Goal: Task Accomplishment & Management: Complete application form

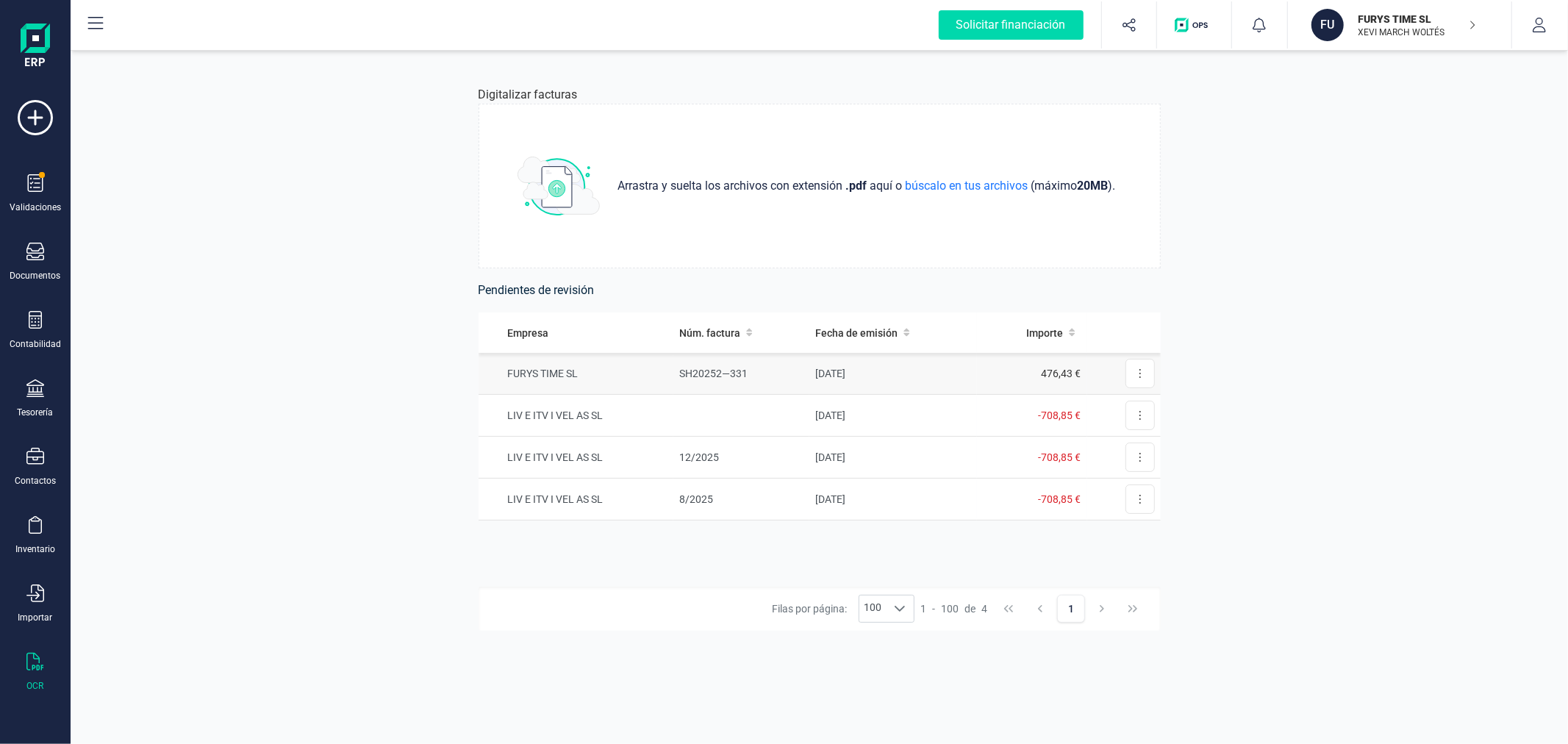
click at [789, 359] on td "SH20252—331" at bounding box center [742, 373] width 136 height 42
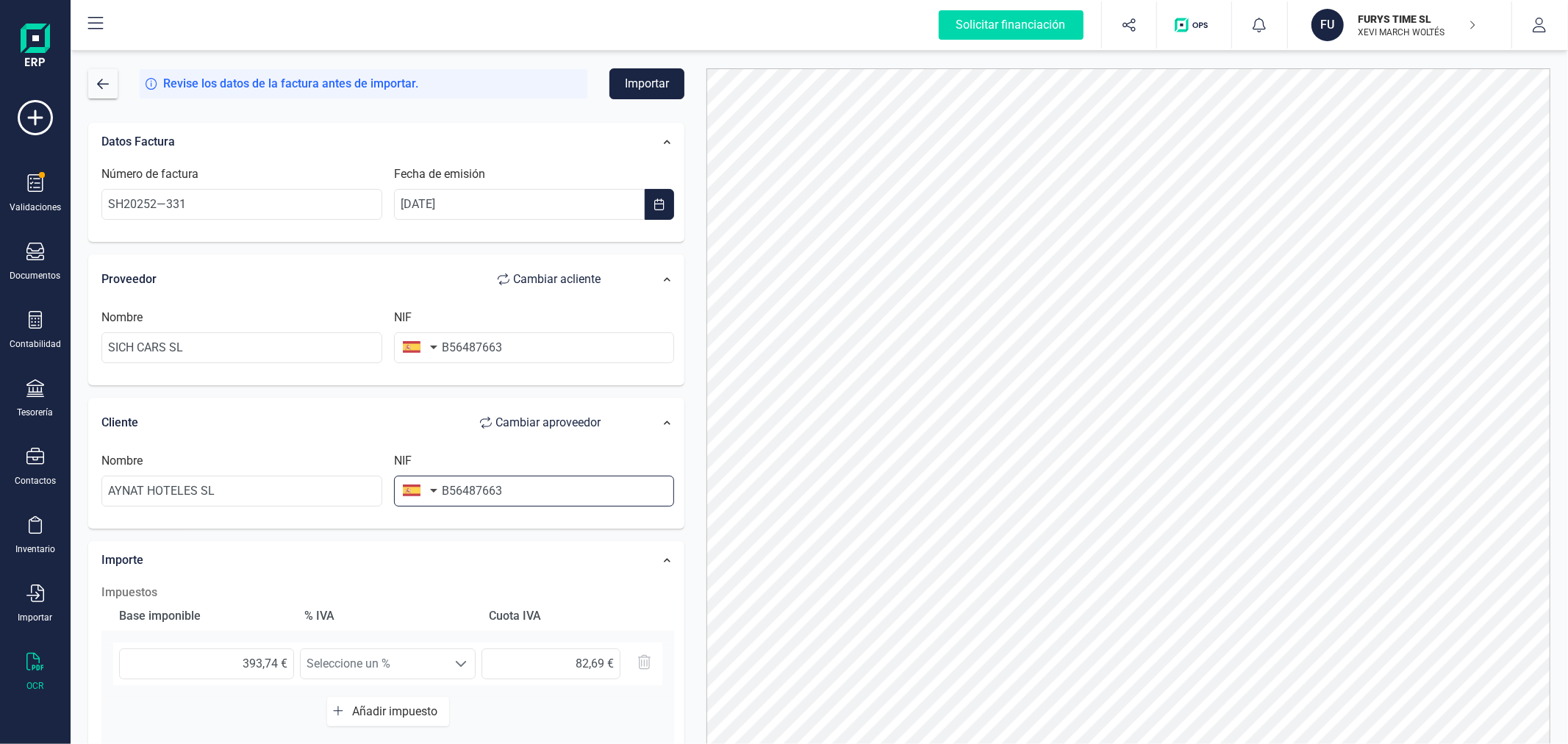
click at [546, 499] on input "B56487663" at bounding box center [534, 491] width 281 height 31
type input "B40618266"
click at [557, 541] on li "B40618266" at bounding box center [534, 528] width 281 height 30
click at [636, 77] on button "Importar" at bounding box center [647, 83] width 75 height 31
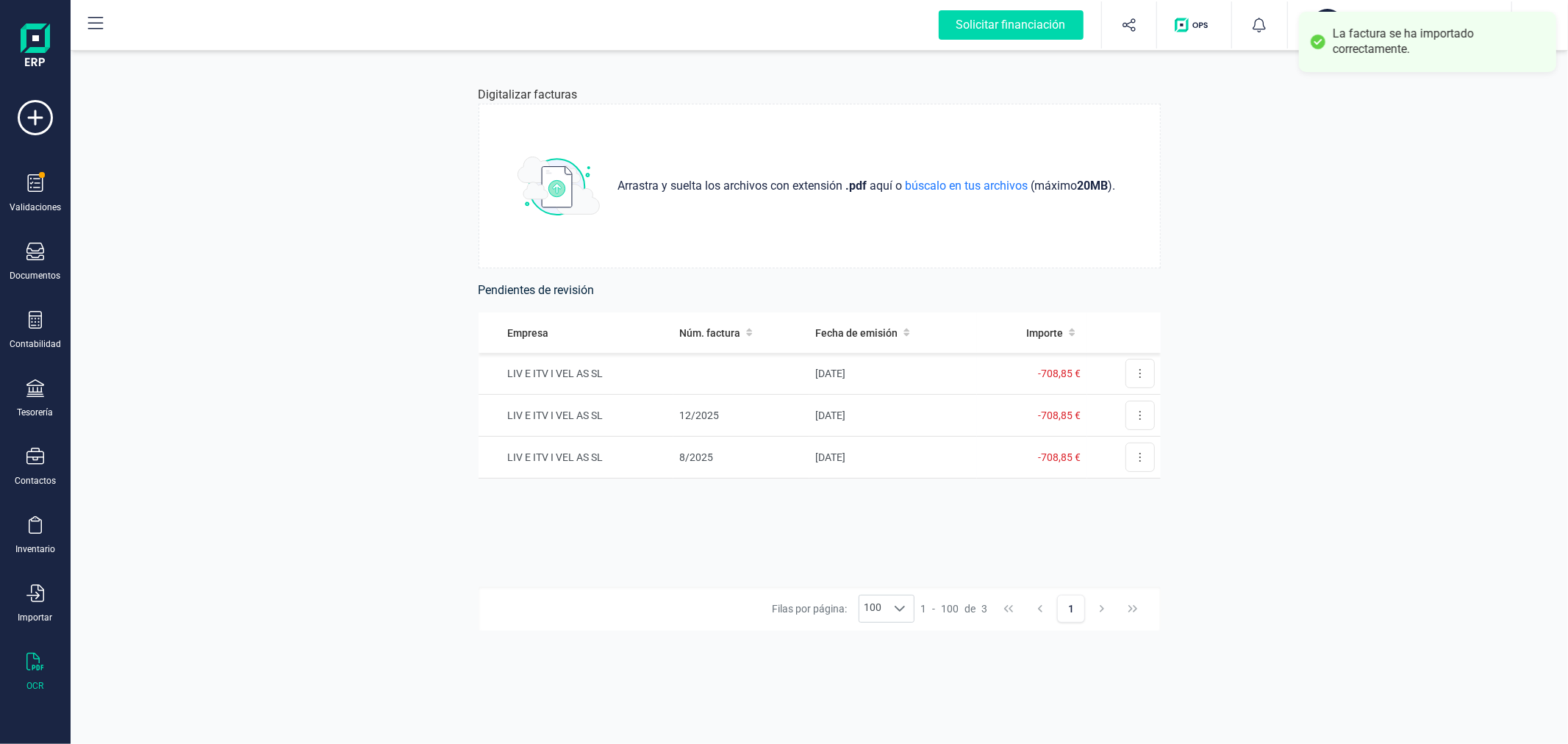
click at [419, 341] on div "Digitalizar facturas Arrastra y suelta los archivos con extensión .pdf aquí o b…" at bounding box center [819, 397] width 1497 height 694
click at [1424, 31] on p "XEVI MARCH WOLTÉS" at bounding box center [1416, 33] width 117 height 12
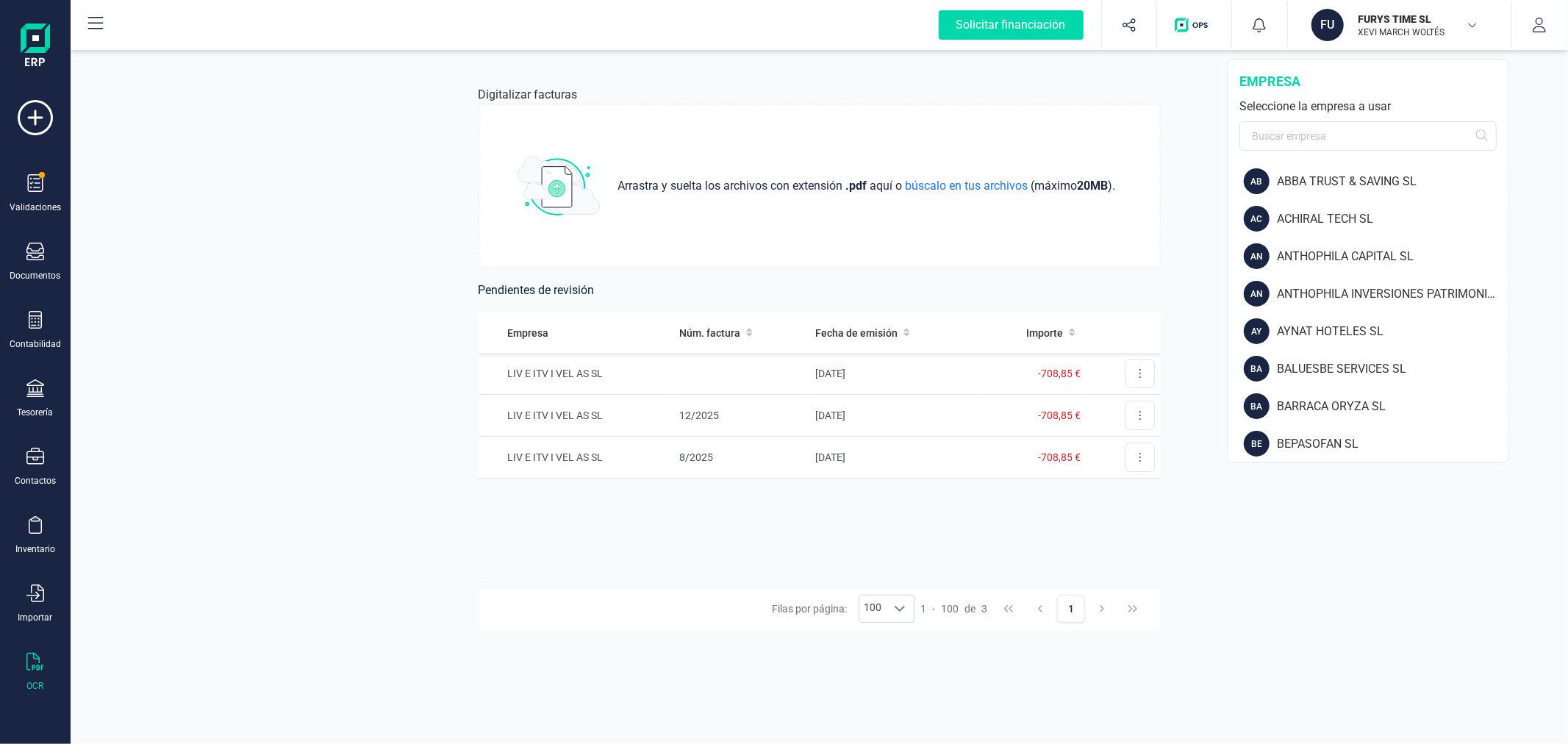
click at [289, 466] on div "Digitalizar facturas Arrastra y suelta los archivos con extensión .pdf aquí o b…" at bounding box center [819, 397] width 1497 height 694
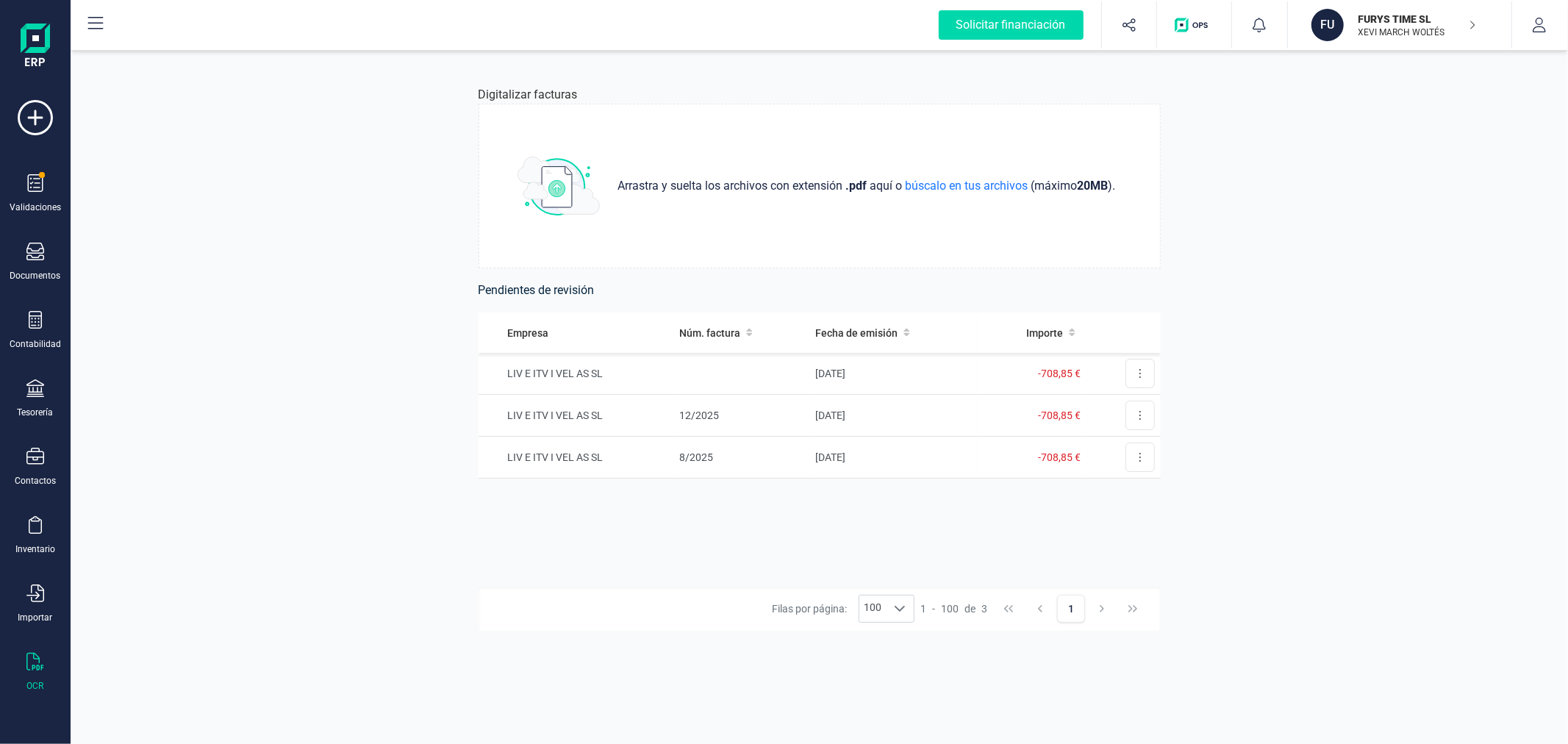
click at [243, 392] on div "Digitalizar facturas Arrastra y suelta los archivos con extensión .pdf aquí o b…" at bounding box center [819, 397] width 1497 height 694
click at [827, 370] on td "-" at bounding box center [893, 373] width 167 height 42
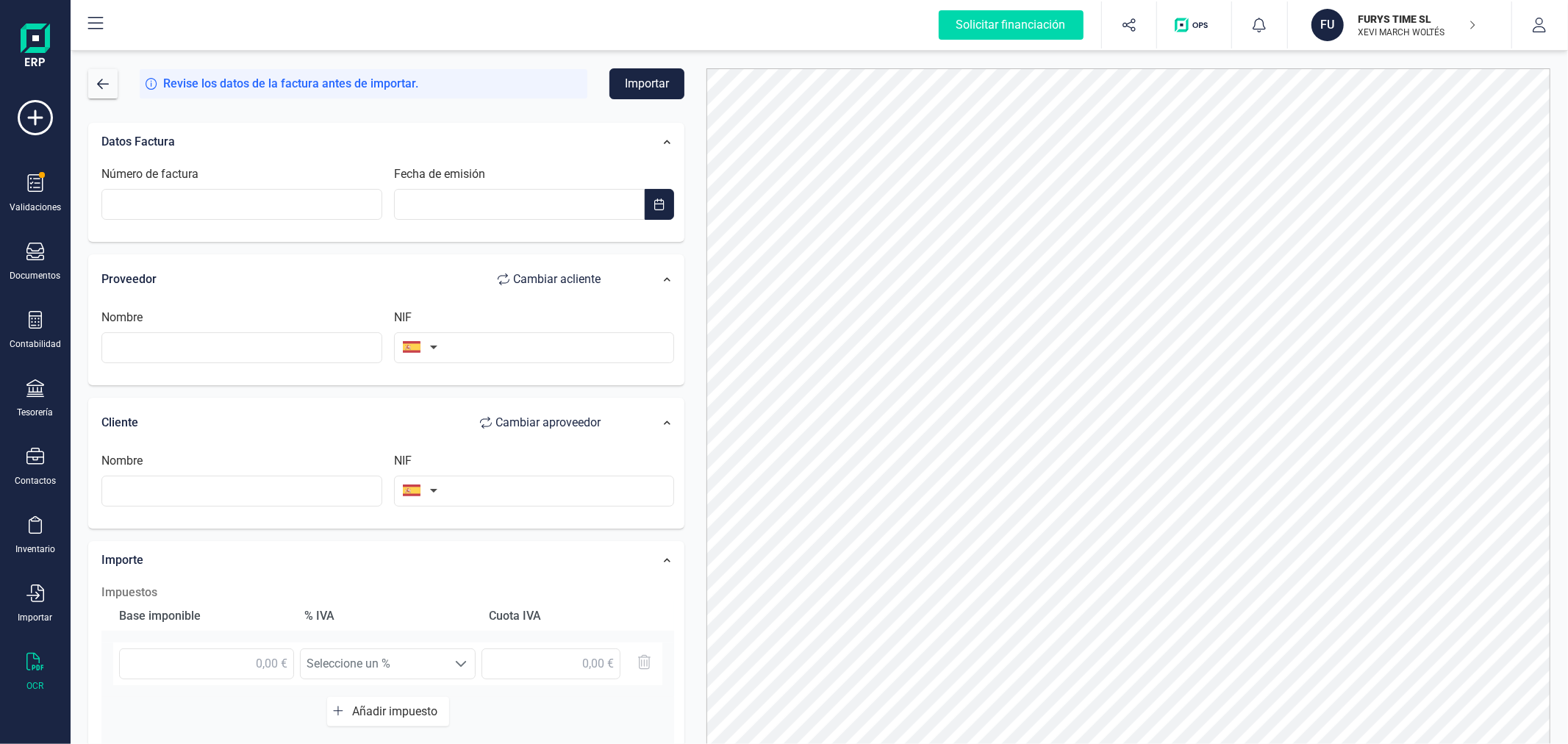
drag, startPoint x: 378, startPoint y: 159, endPoint x: 311, endPoint y: 141, distance: 69.4
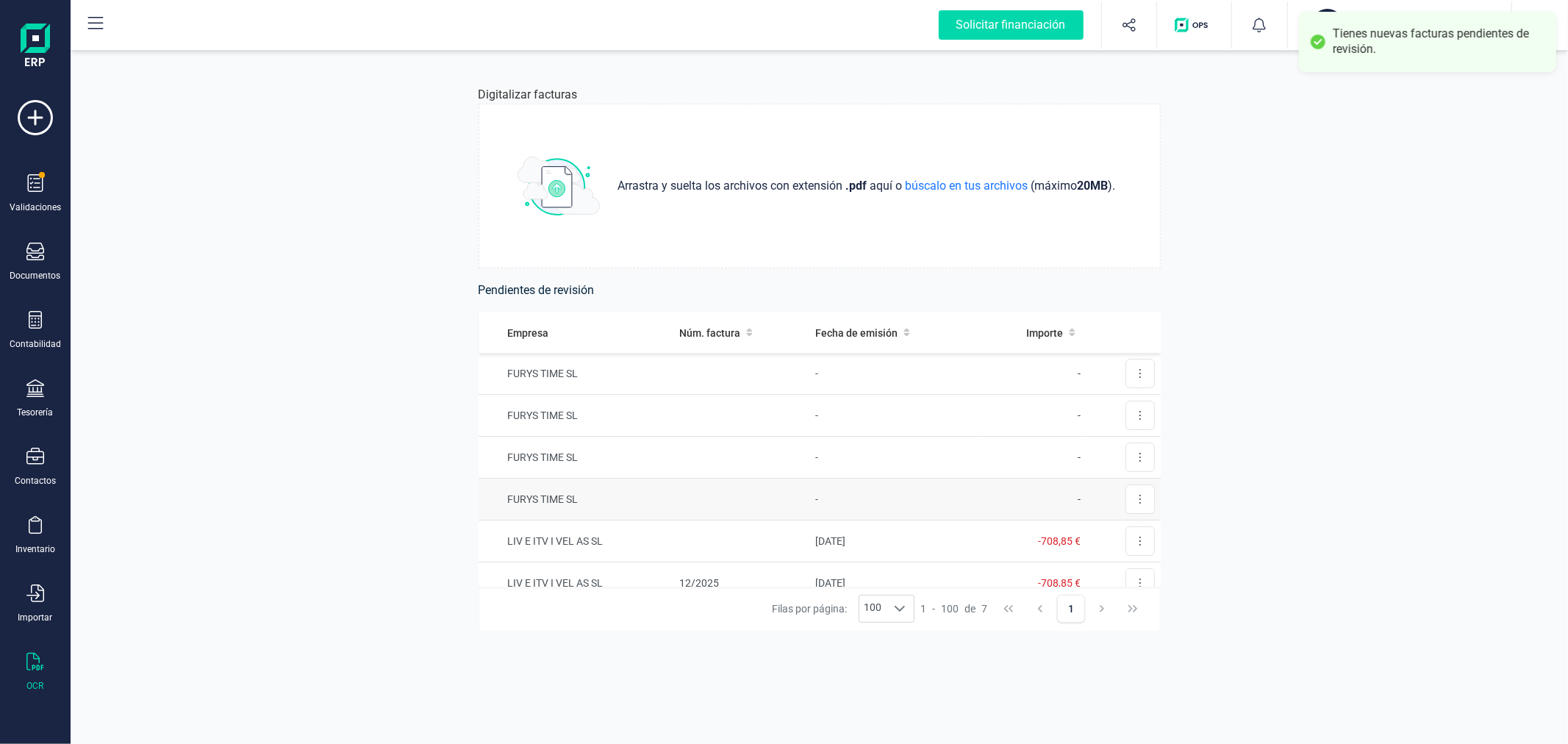
click at [708, 495] on td at bounding box center [742, 500] width 136 height 42
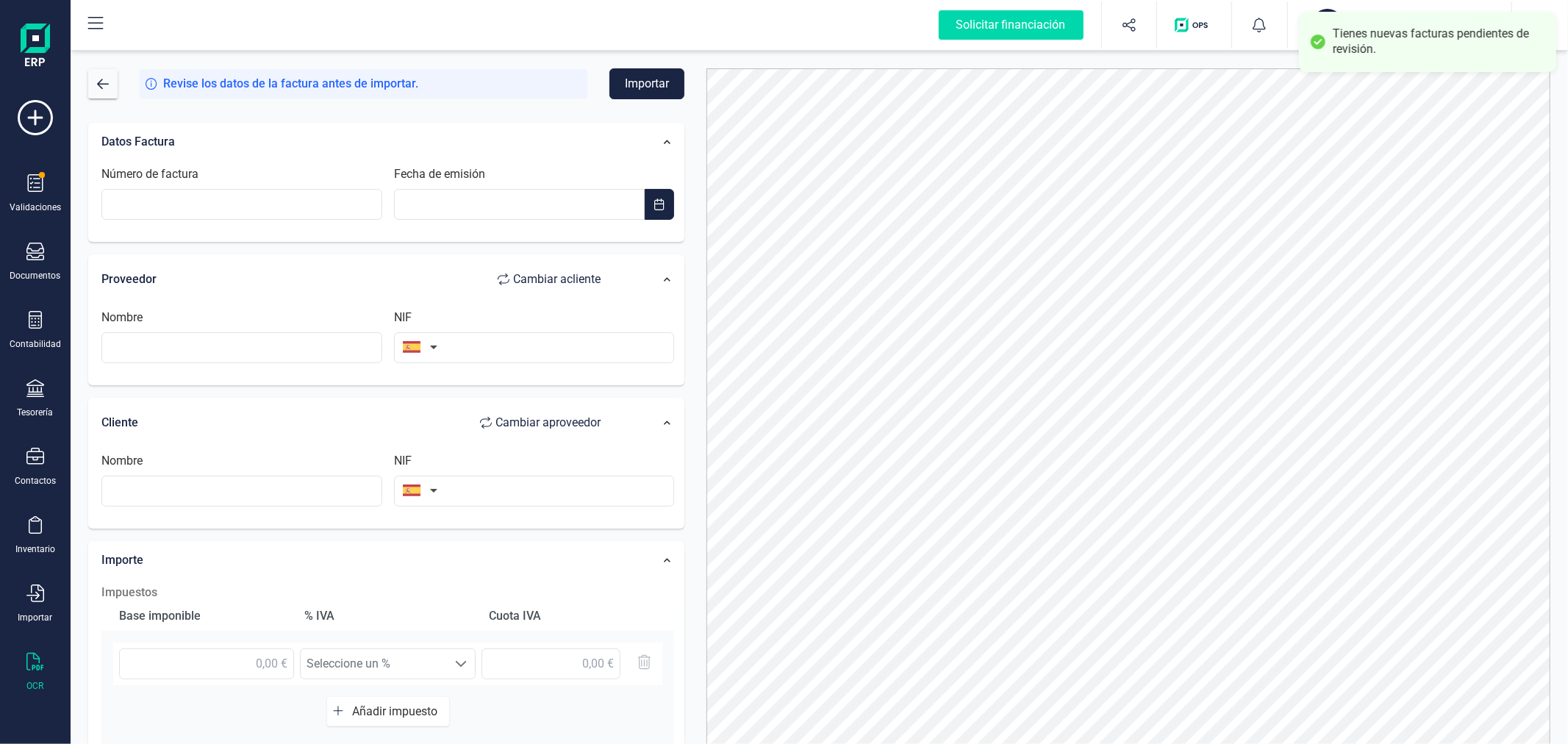
click at [1320, 5] on button "FU FURYS TIME SL XEVI MARCH WOLTÉS" at bounding box center [1399, 25] width 188 height 47
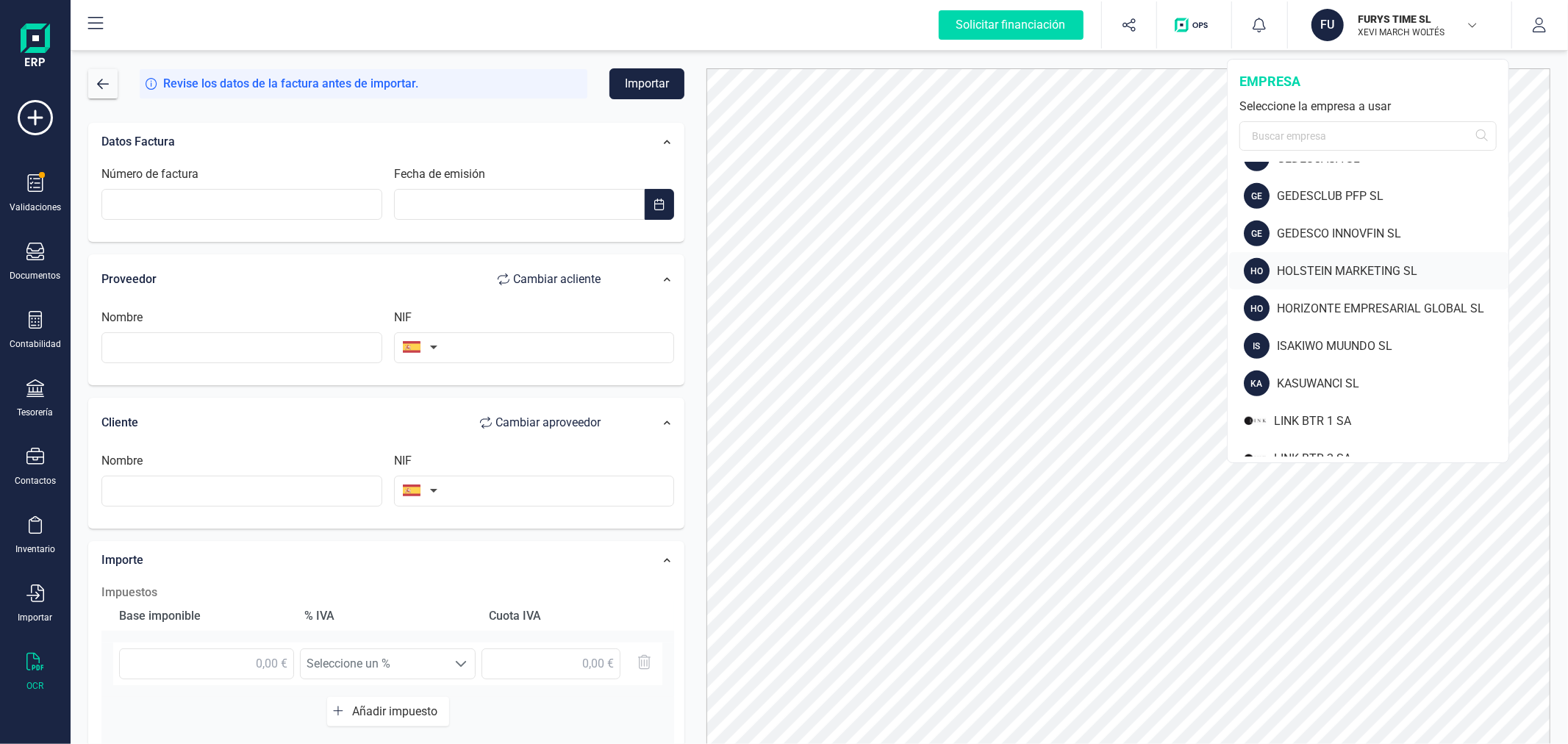
scroll to position [572, 0]
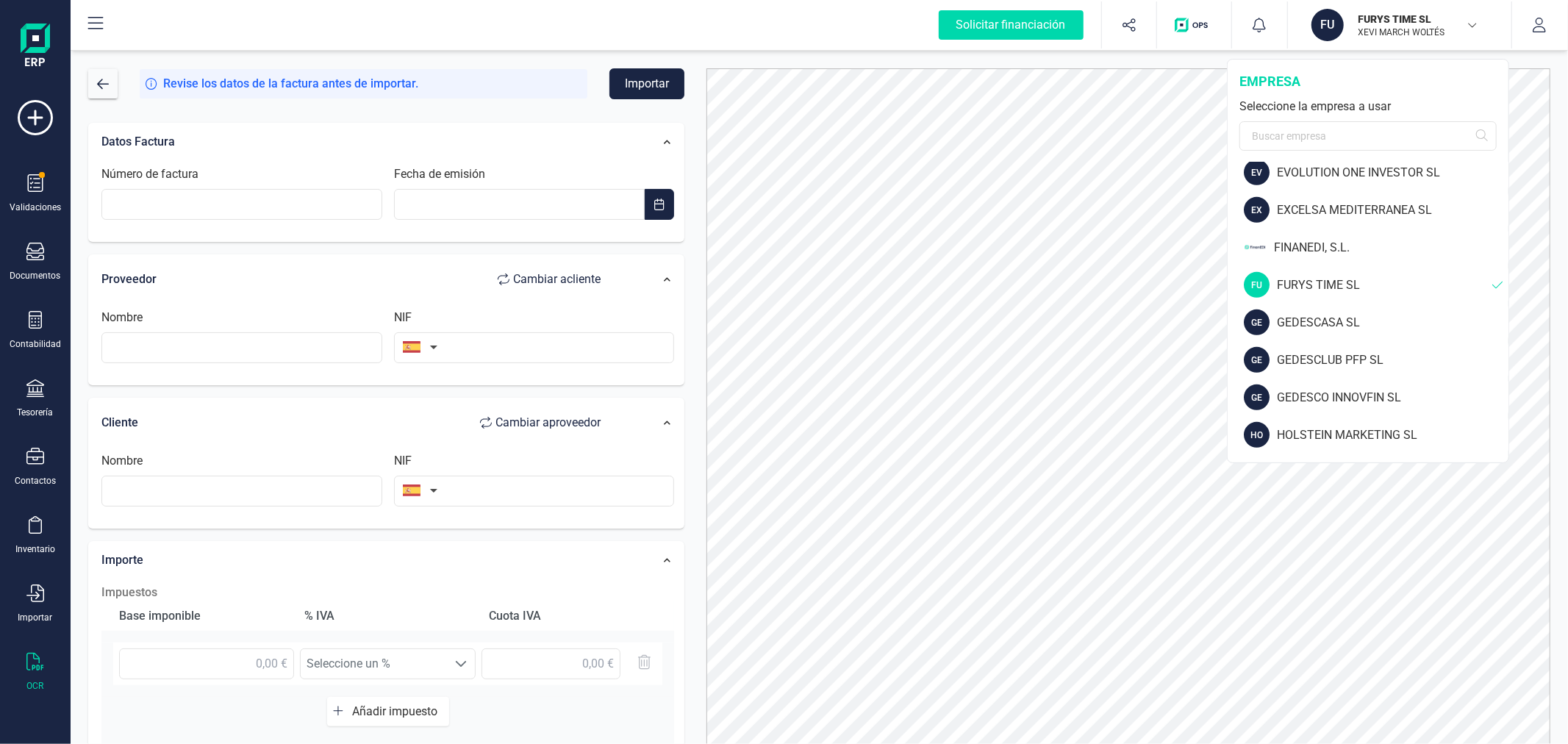
click at [1322, 34] on div "FU" at bounding box center [1327, 25] width 33 height 33
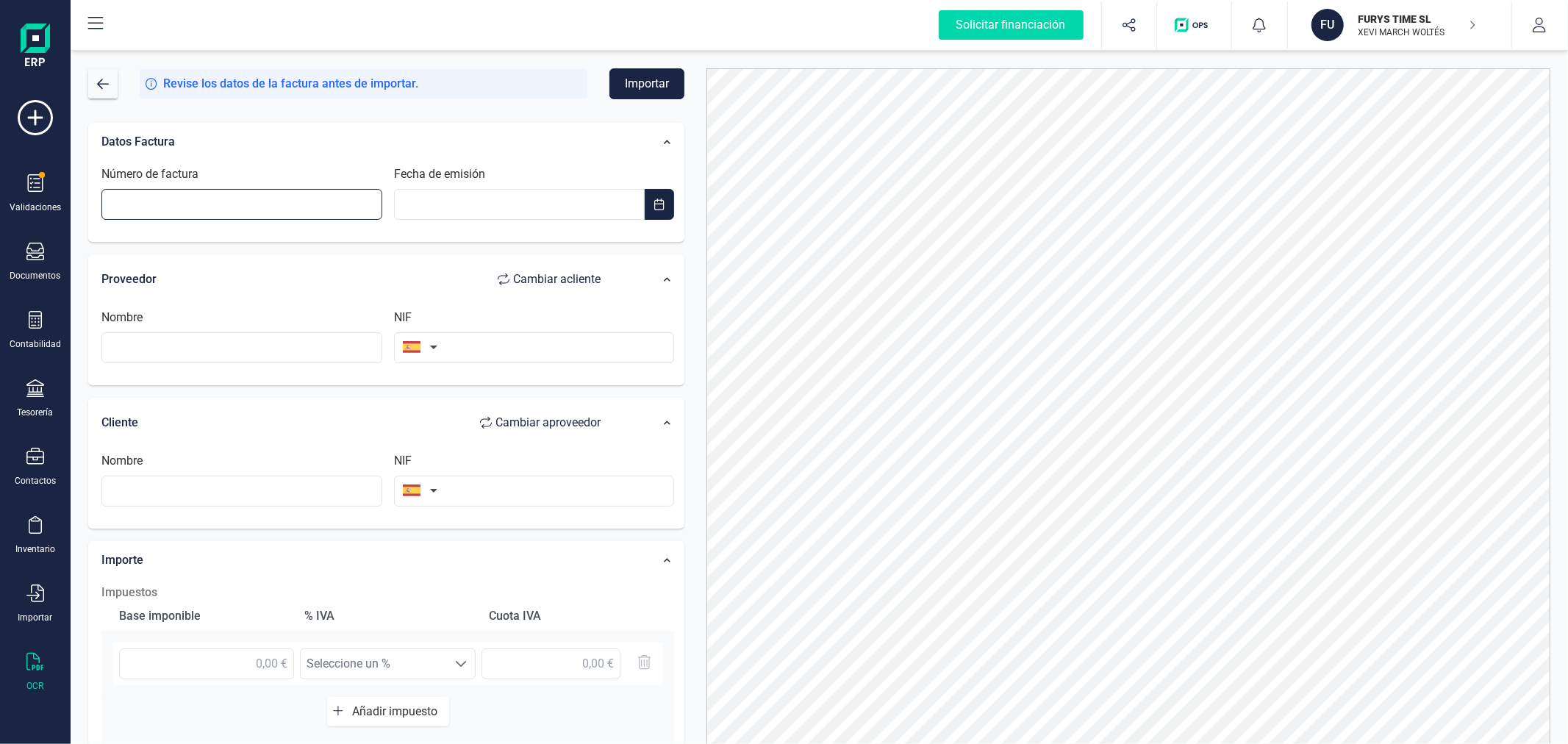
click at [152, 210] on input "Número de factura" at bounding box center [241, 204] width 281 height 31
type input "K/2018"
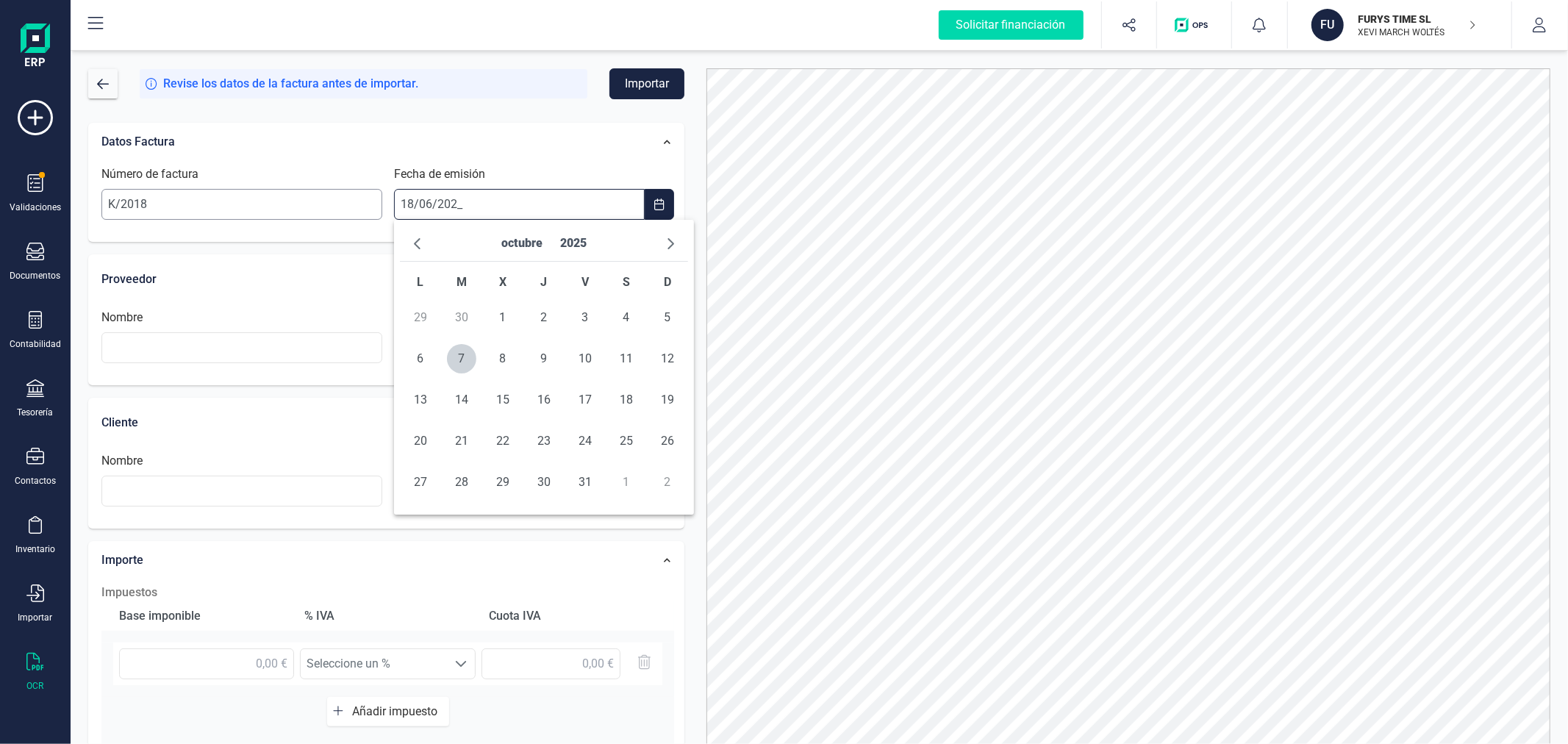
type input "[DATE]"
click at [502, 442] on span "18" at bounding box center [503, 441] width 30 height 30
click at [228, 351] on input "text" at bounding box center [241, 347] width 281 height 31
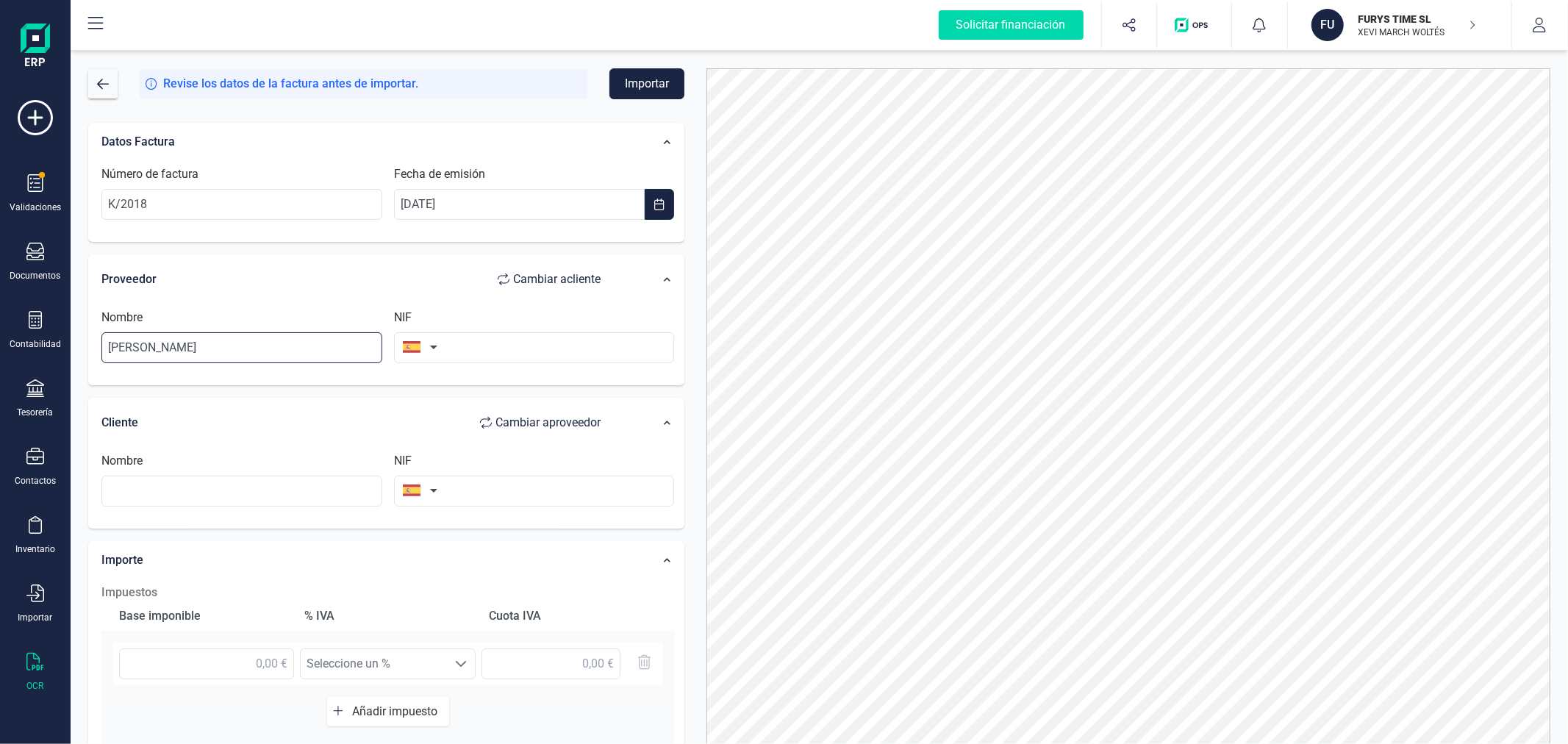
type input "[PERSON_NAME]"
type input "25375530K"
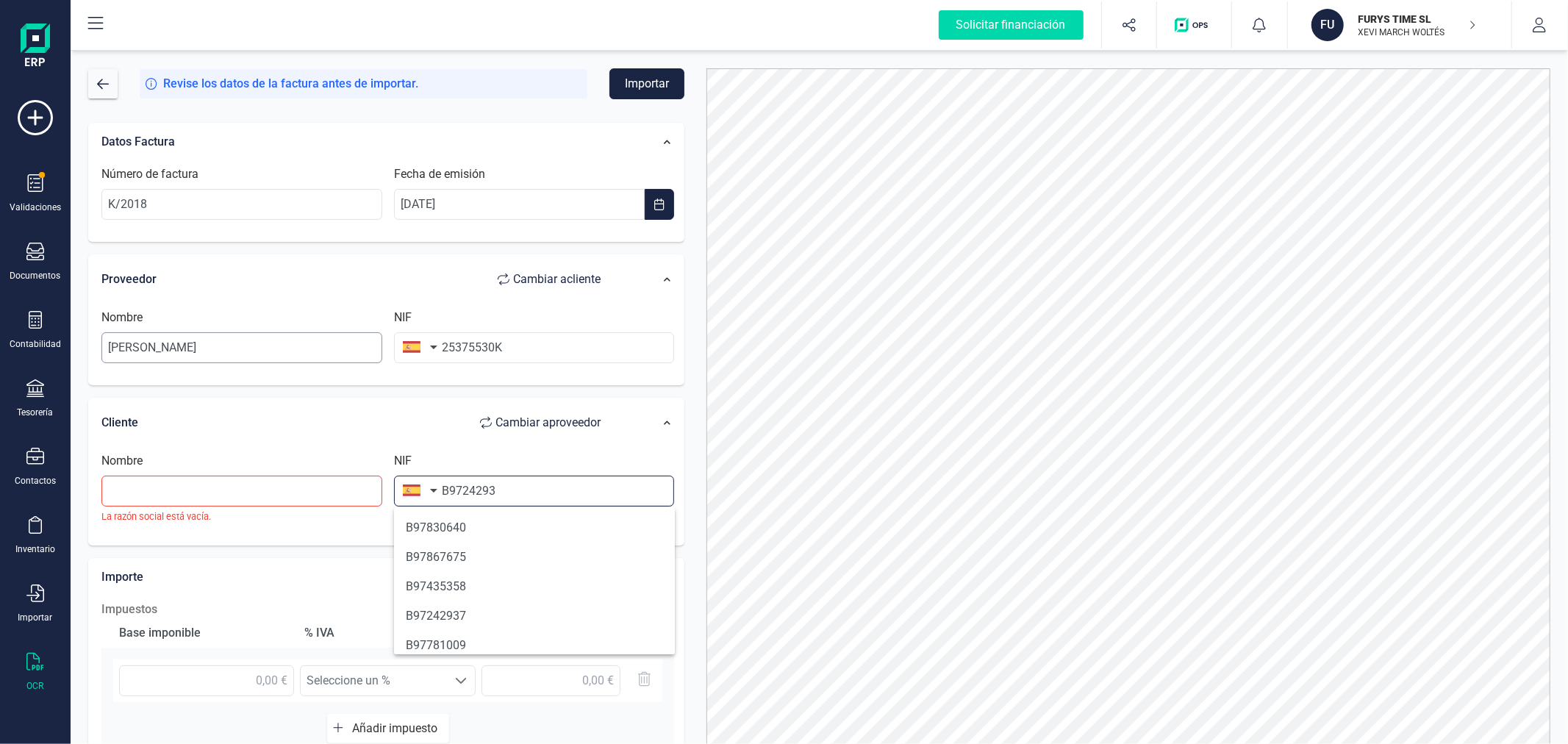
type input "B97242937"
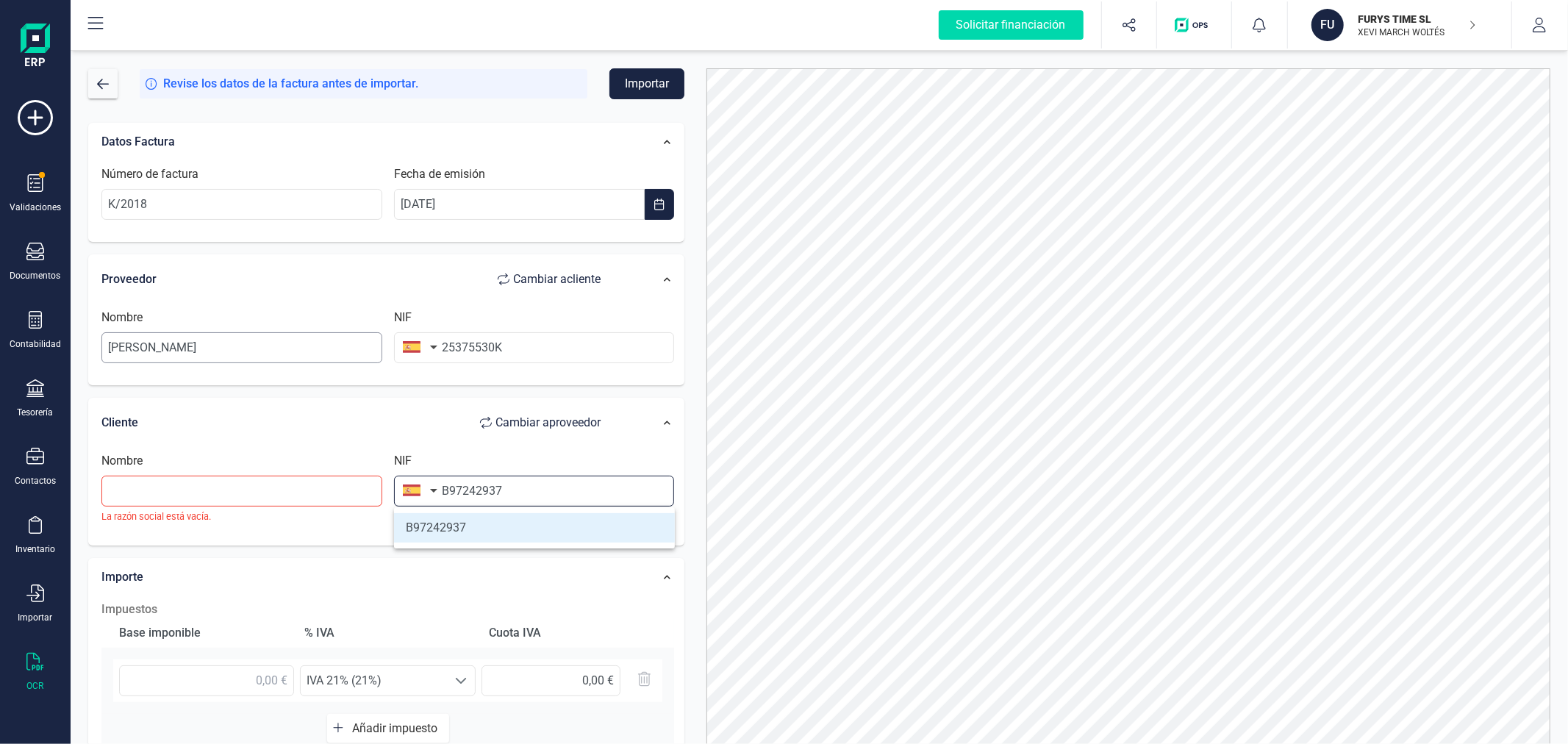
type input "FURYS TIME SOCIEDAD LIMITADA"
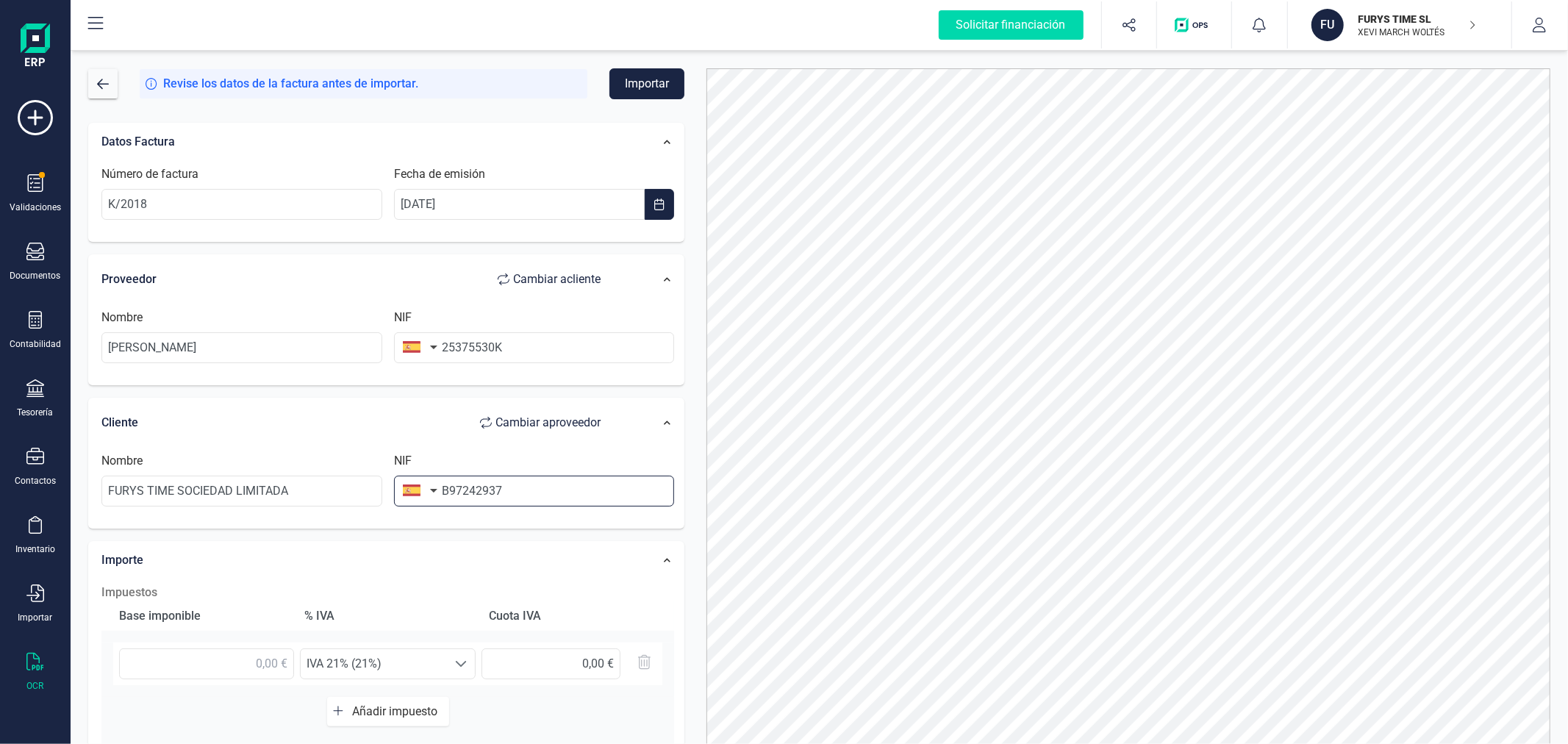
scroll to position [233, 0]
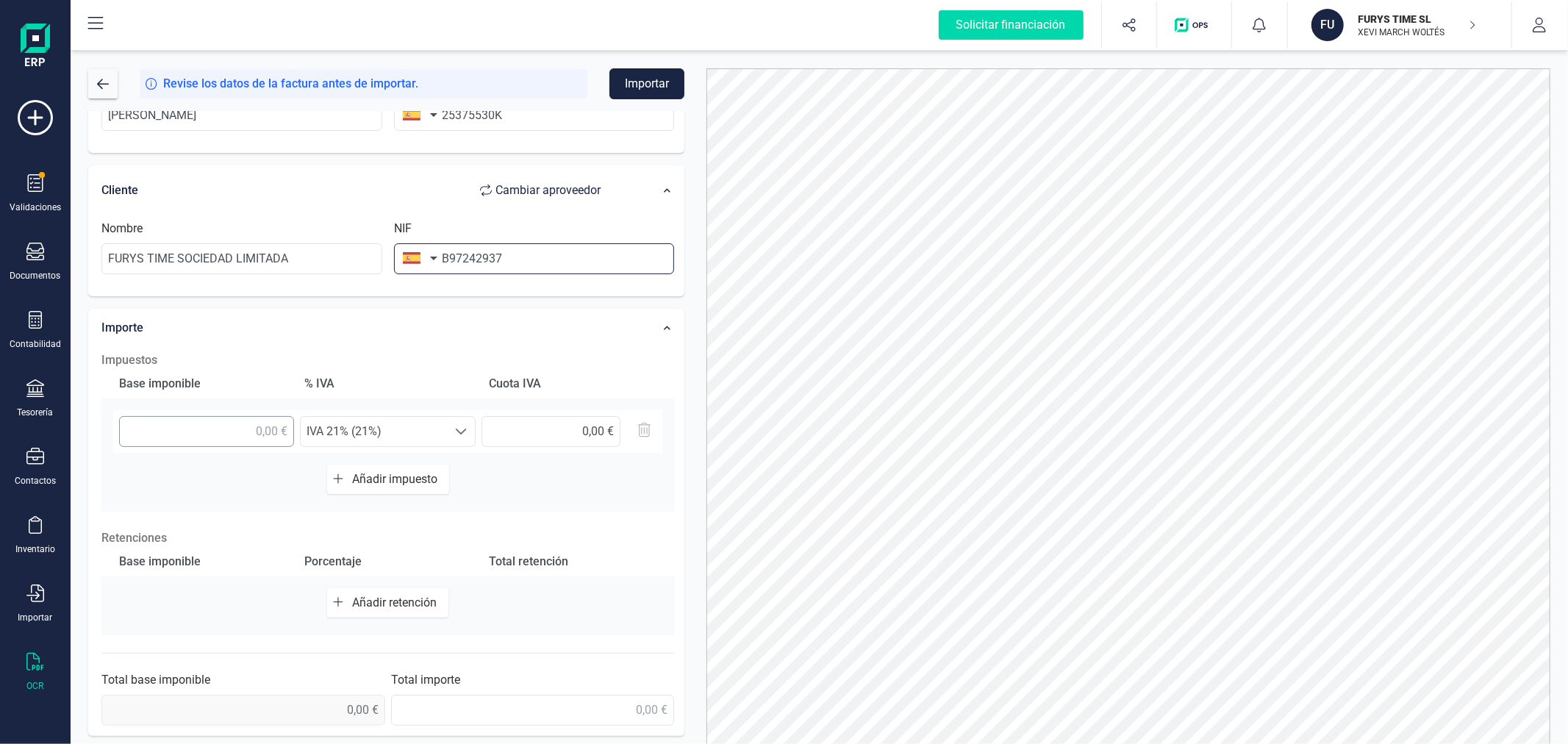
type input "B97242937"
click at [248, 419] on input "text" at bounding box center [207, 431] width 175 height 31
type input "1.181,17 €"
click at [364, 476] on span "Añadir impuesto" at bounding box center [397, 479] width 92 height 14
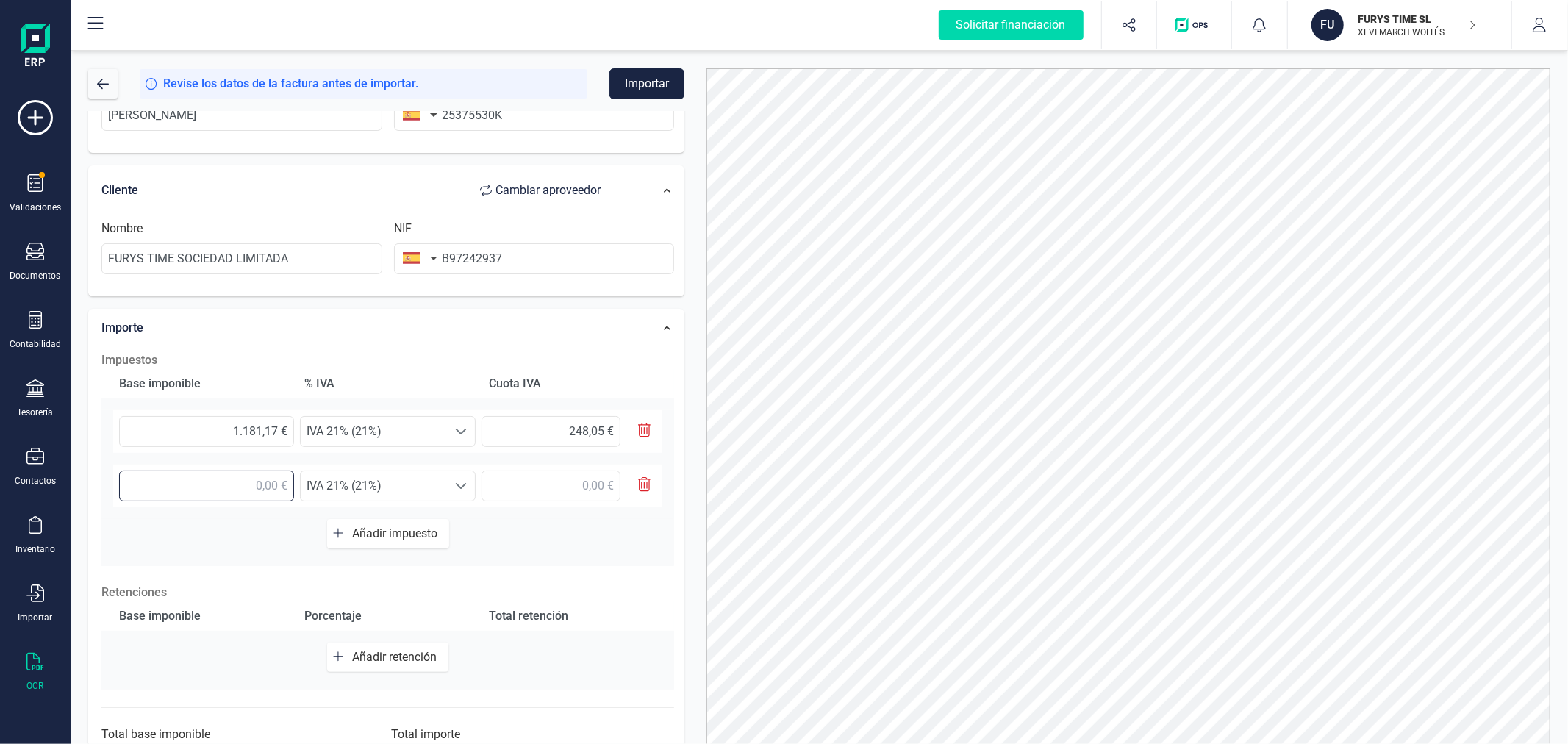
click at [240, 487] on input "text" at bounding box center [207, 486] width 175 height 31
type input "21,87 €"
click at [439, 482] on span "IVA 21% (21%)" at bounding box center [373, 486] width 147 height 30
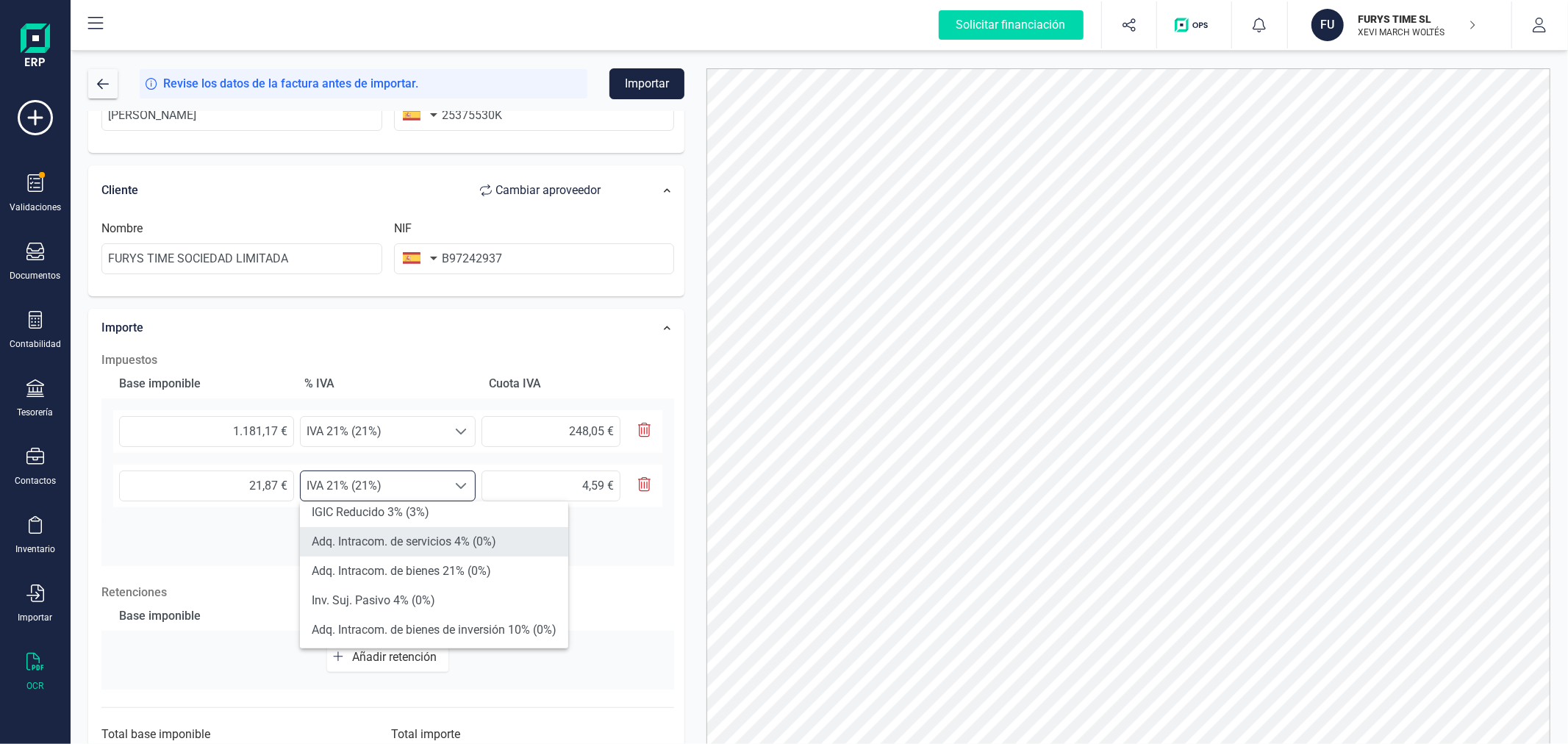
scroll to position [326, 0]
click at [410, 615] on li "Exento (0%)" at bounding box center [433, 607] width 268 height 30
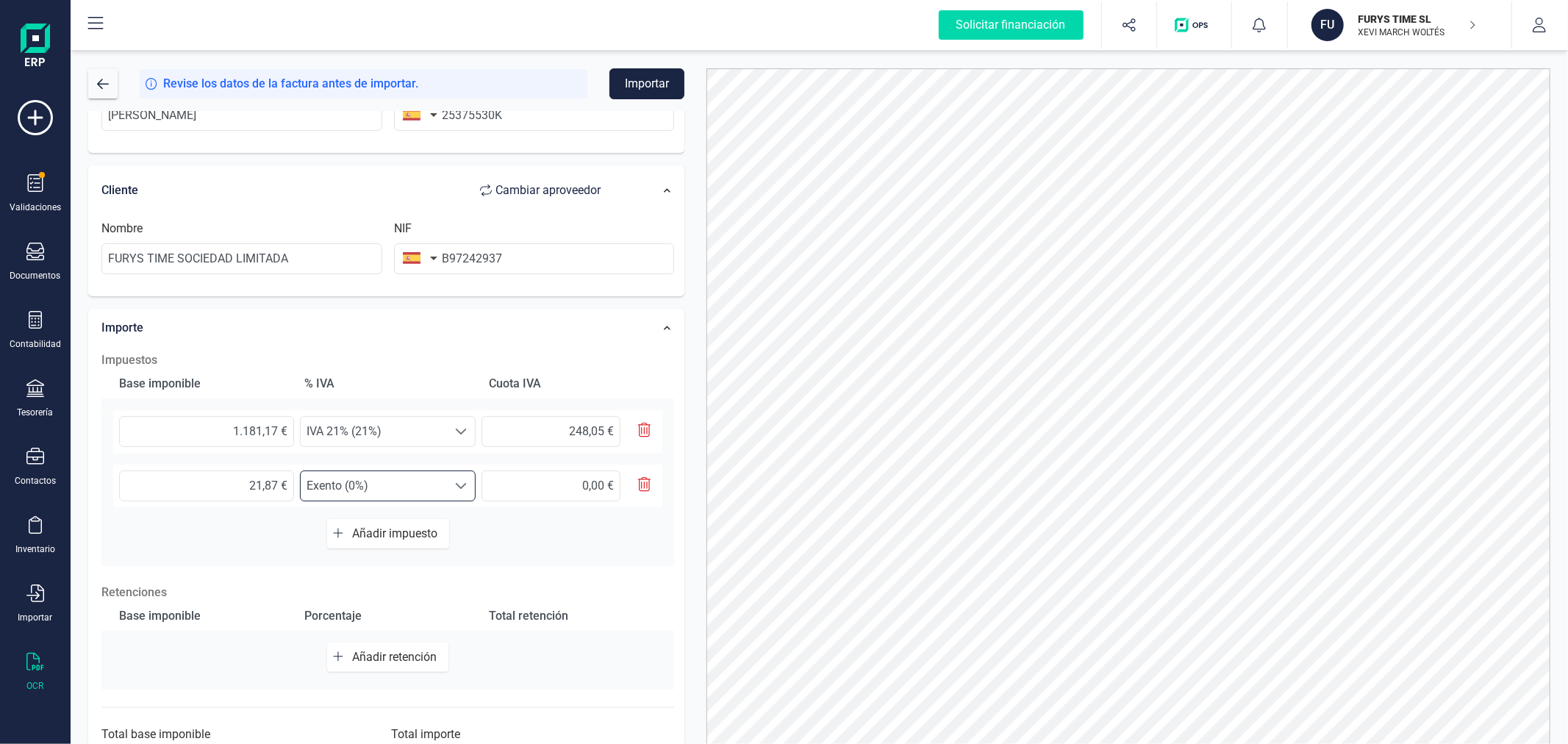
scroll to position [288, 0]
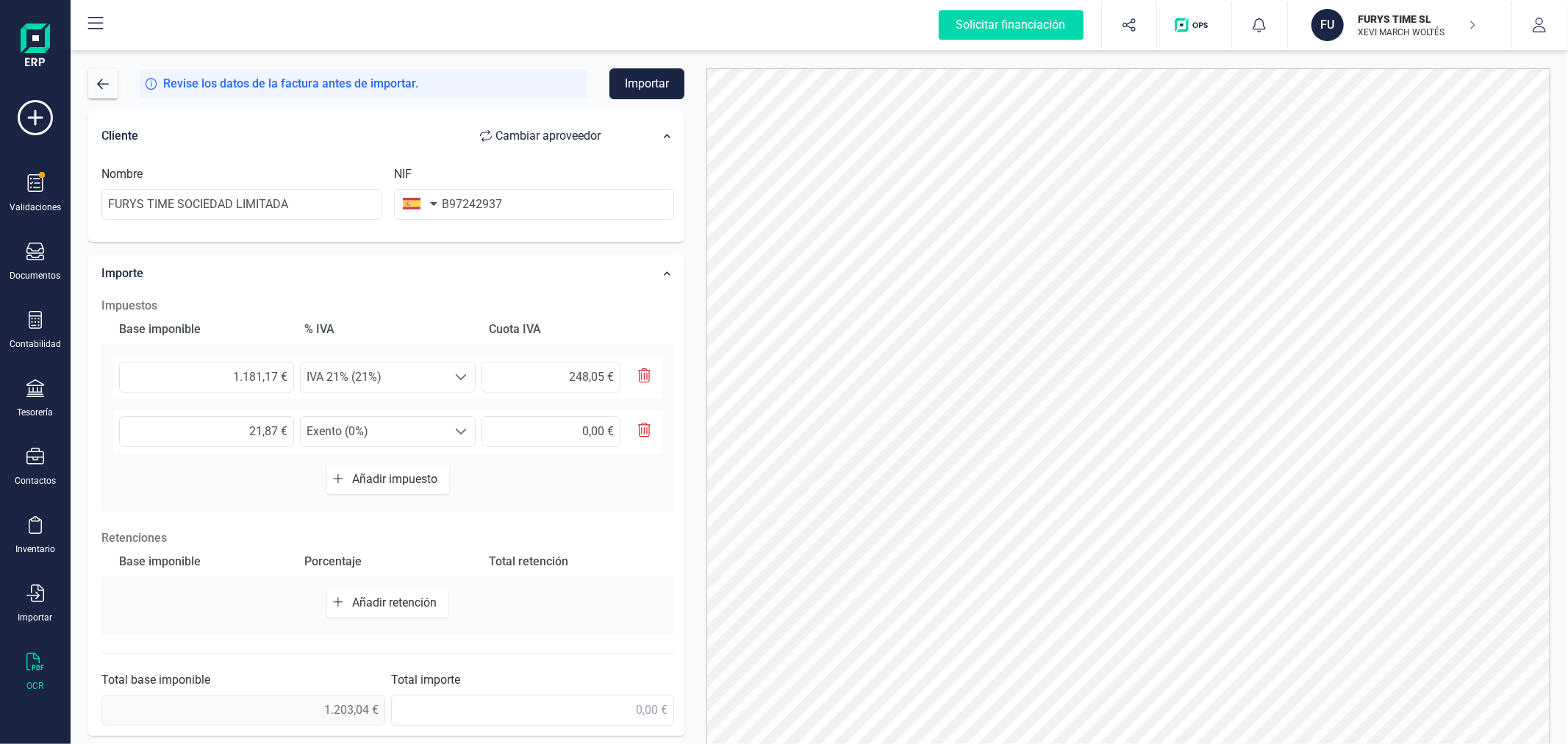
click at [414, 616] on button "Añadir retención" at bounding box center [387, 603] width 121 height 30
click at [230, 604] on input "text" at bounding box center [207, 608] width 175 height 31
type input "1.181,17 €"
click at [372, 604] on span "Seleccione un %" at bounding box center [373, 609] width 147 height 30
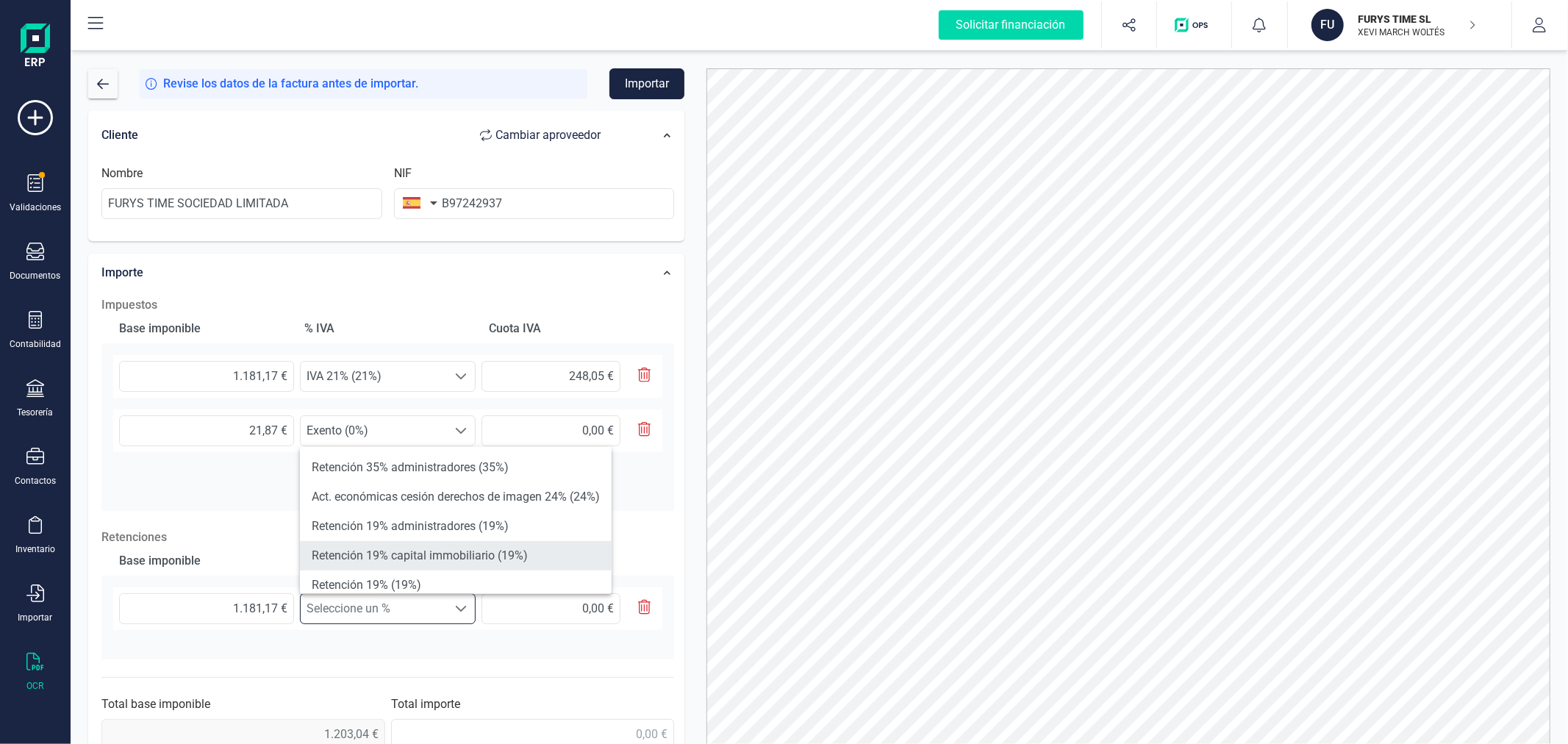
scroll to position [82, 0]
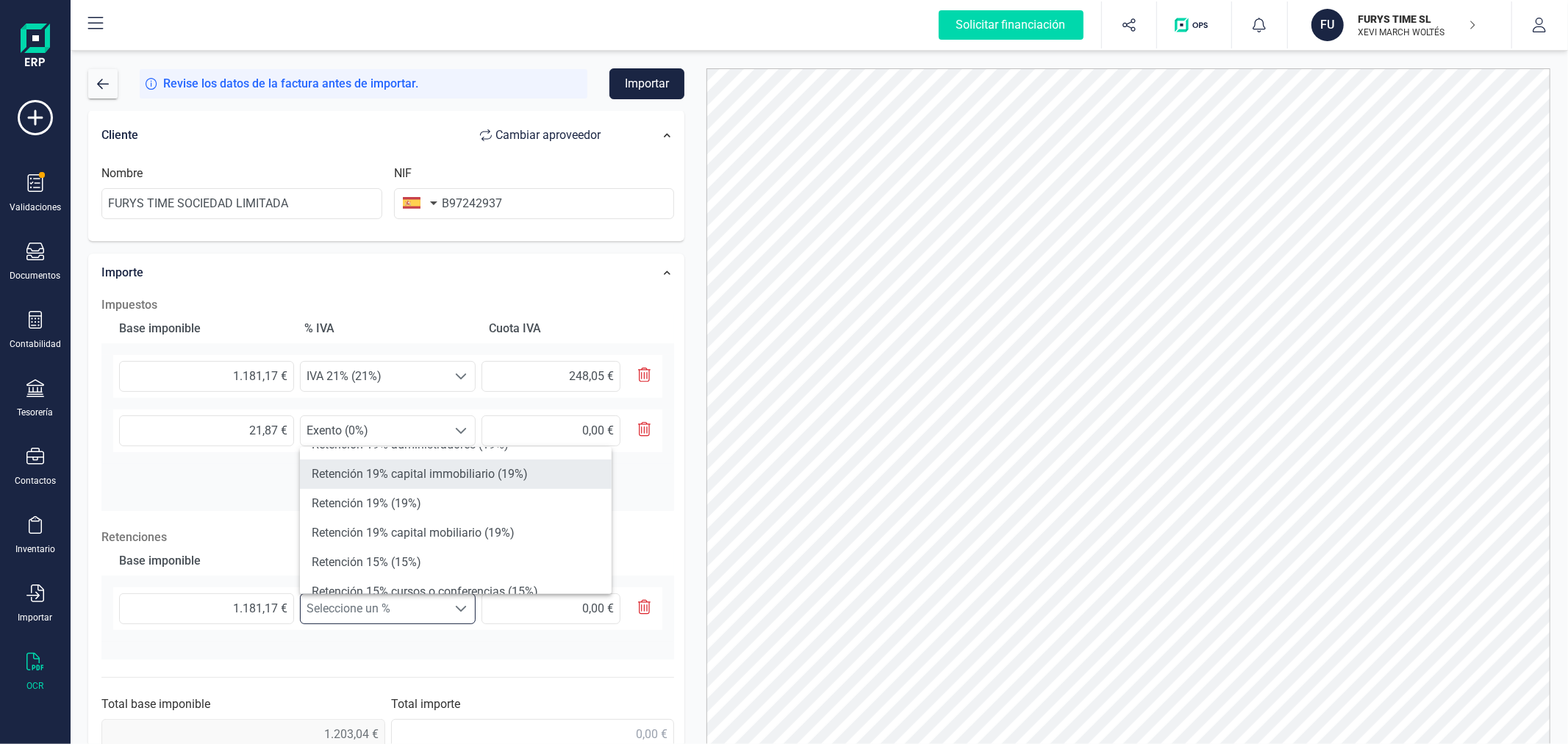
click at [407, 564] on li "Retención 15% (15%)" at bounding box center [455, 563] width 311 height 30
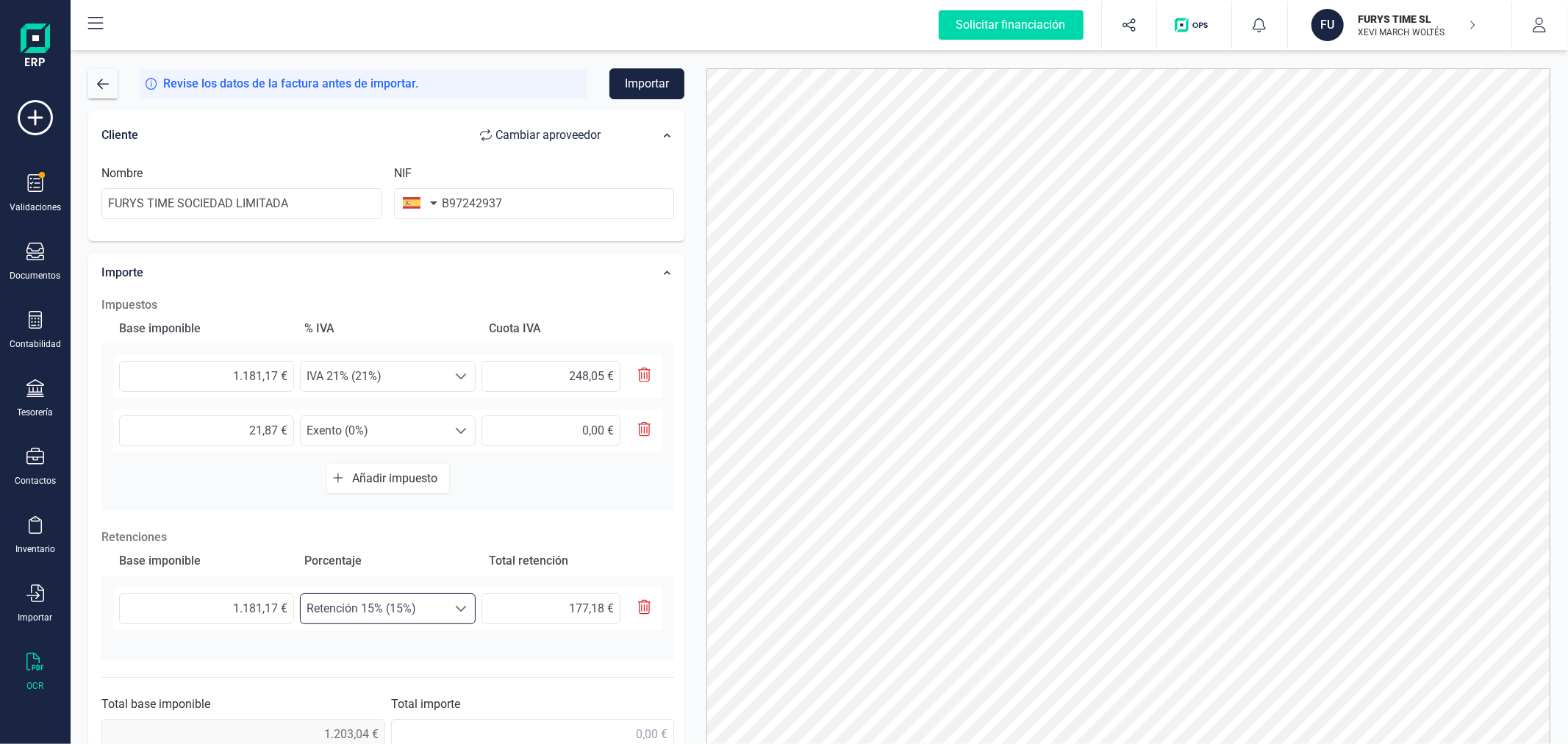
scroll to position [312, 0]
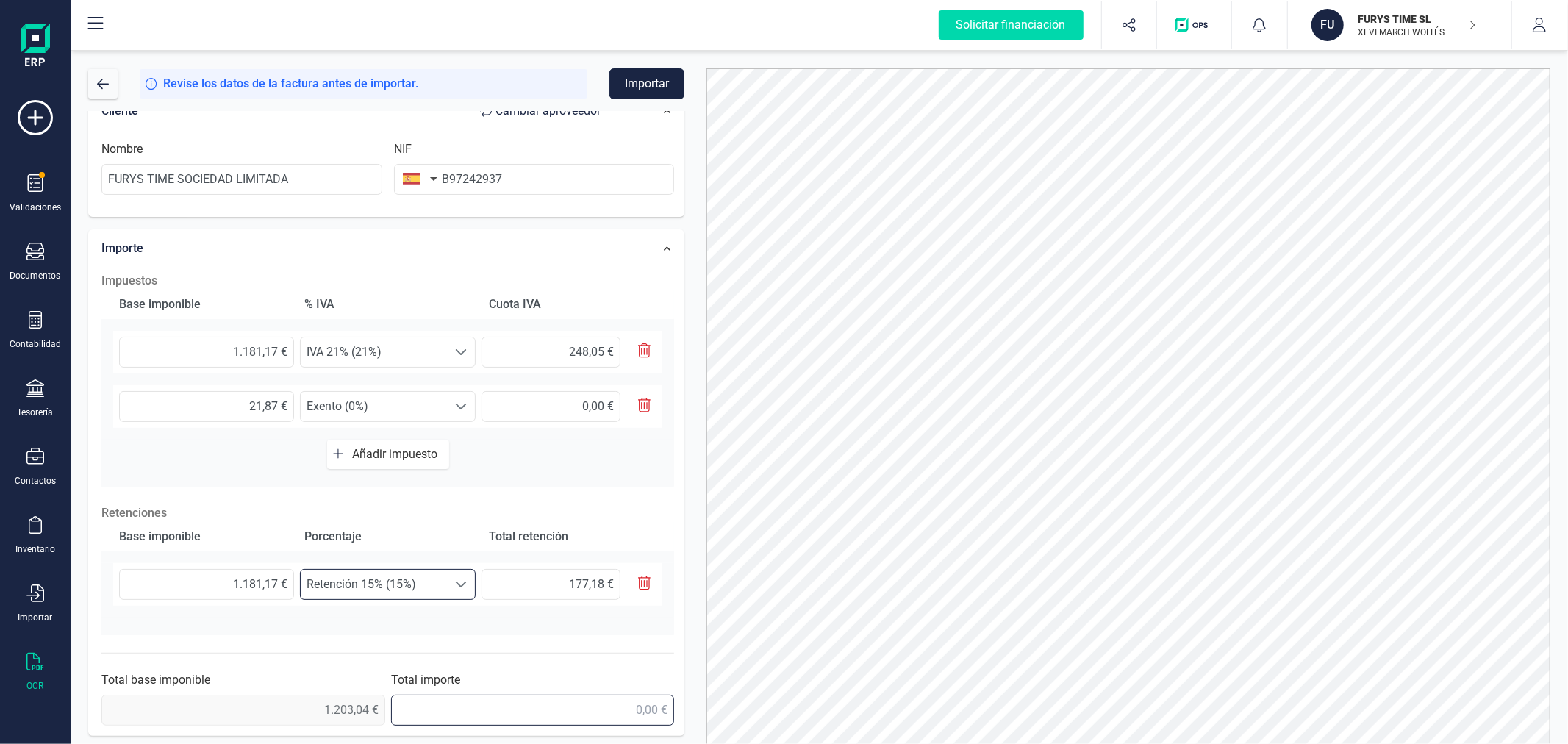
click at [636, 701] on input "text" at bounding box center [533, 710] width 284 height 31
type input "1.273,91 €"
click at [647, 90] on button "Importar" at bounding box center [647, 83] width 75 height 31
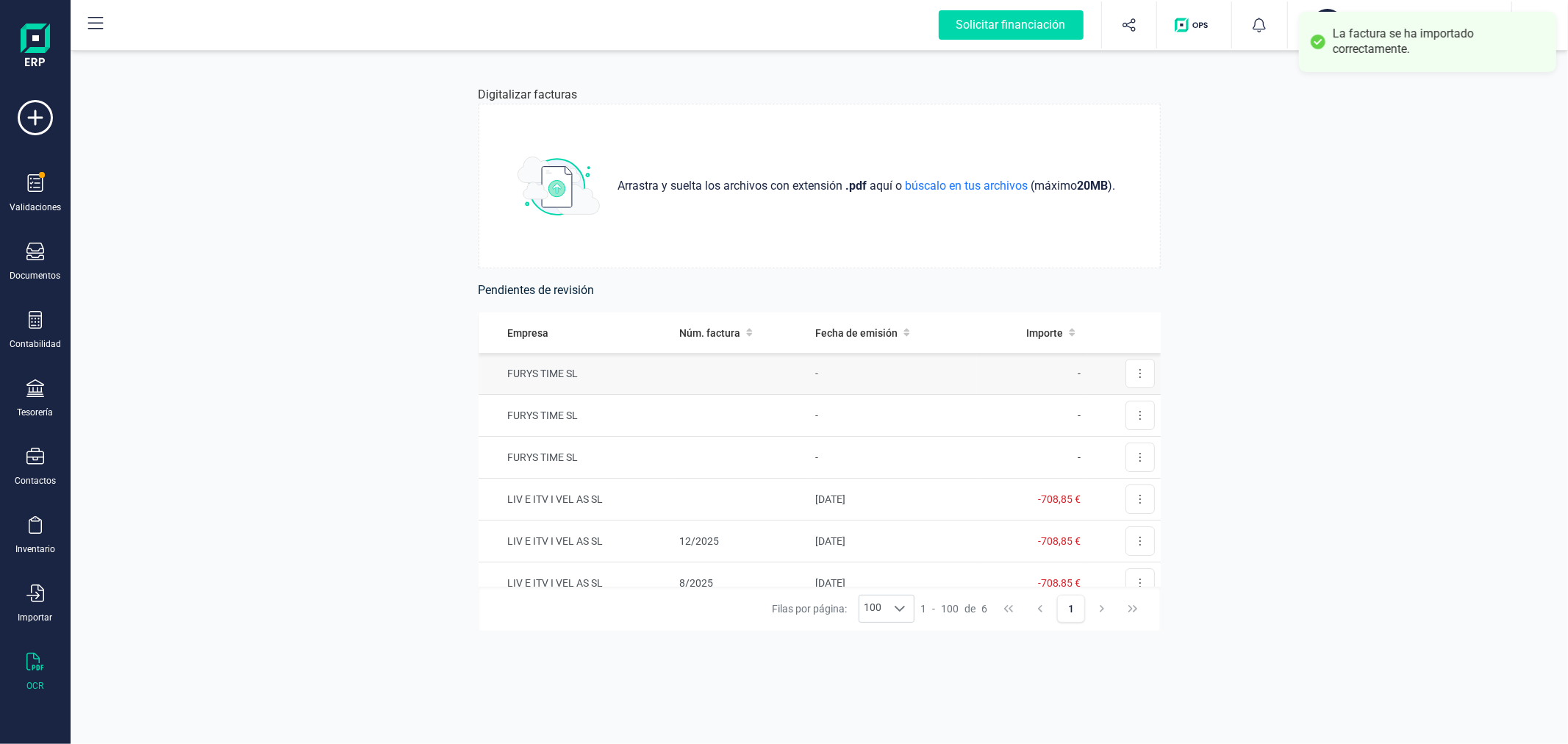
click at [817, 382] on td "-" at bounding box center [893, 373] width 167 height 42
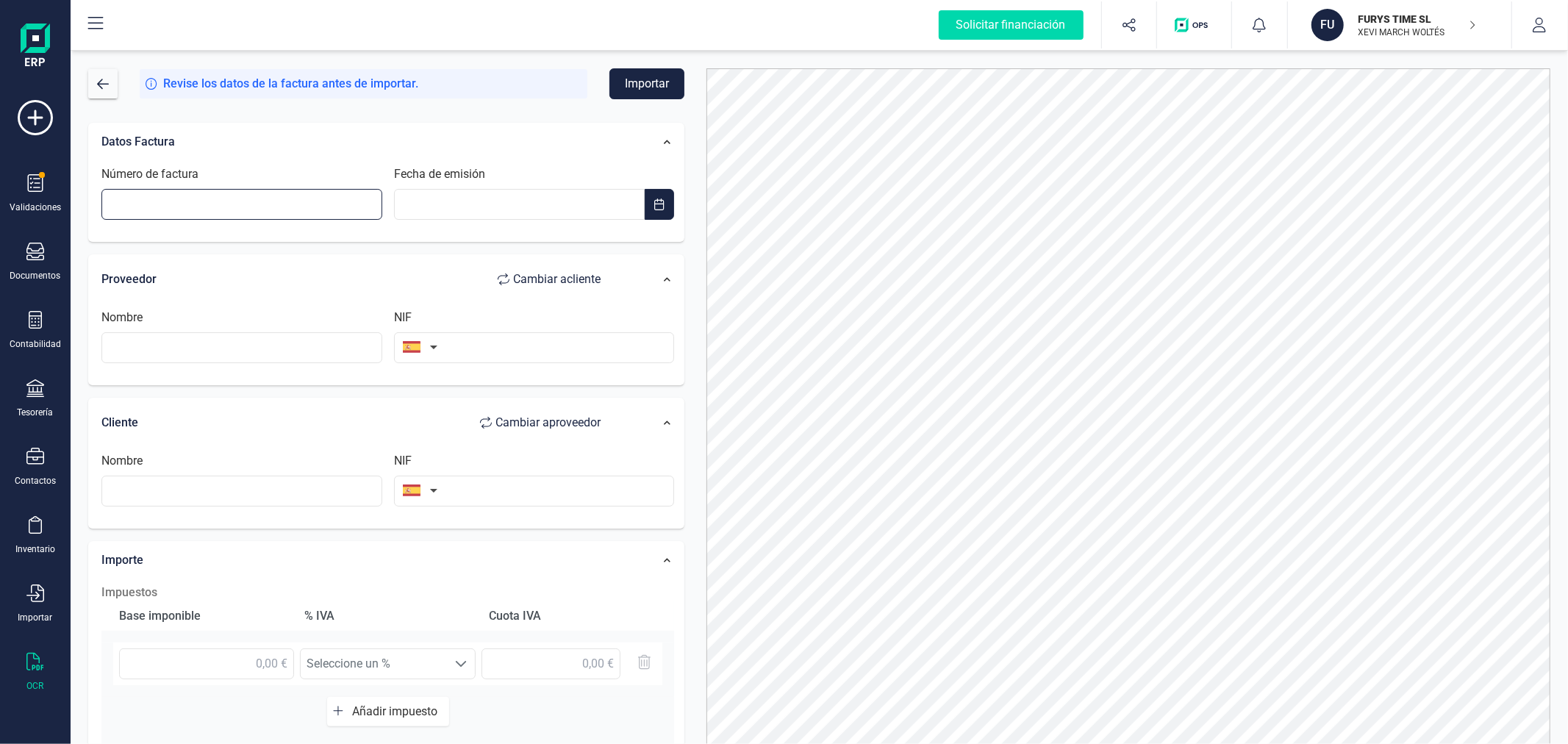
click at [261, 195] on input "Número de factura" at bounding box center [241, 204] width 281 height 31
type input "2025/2516"
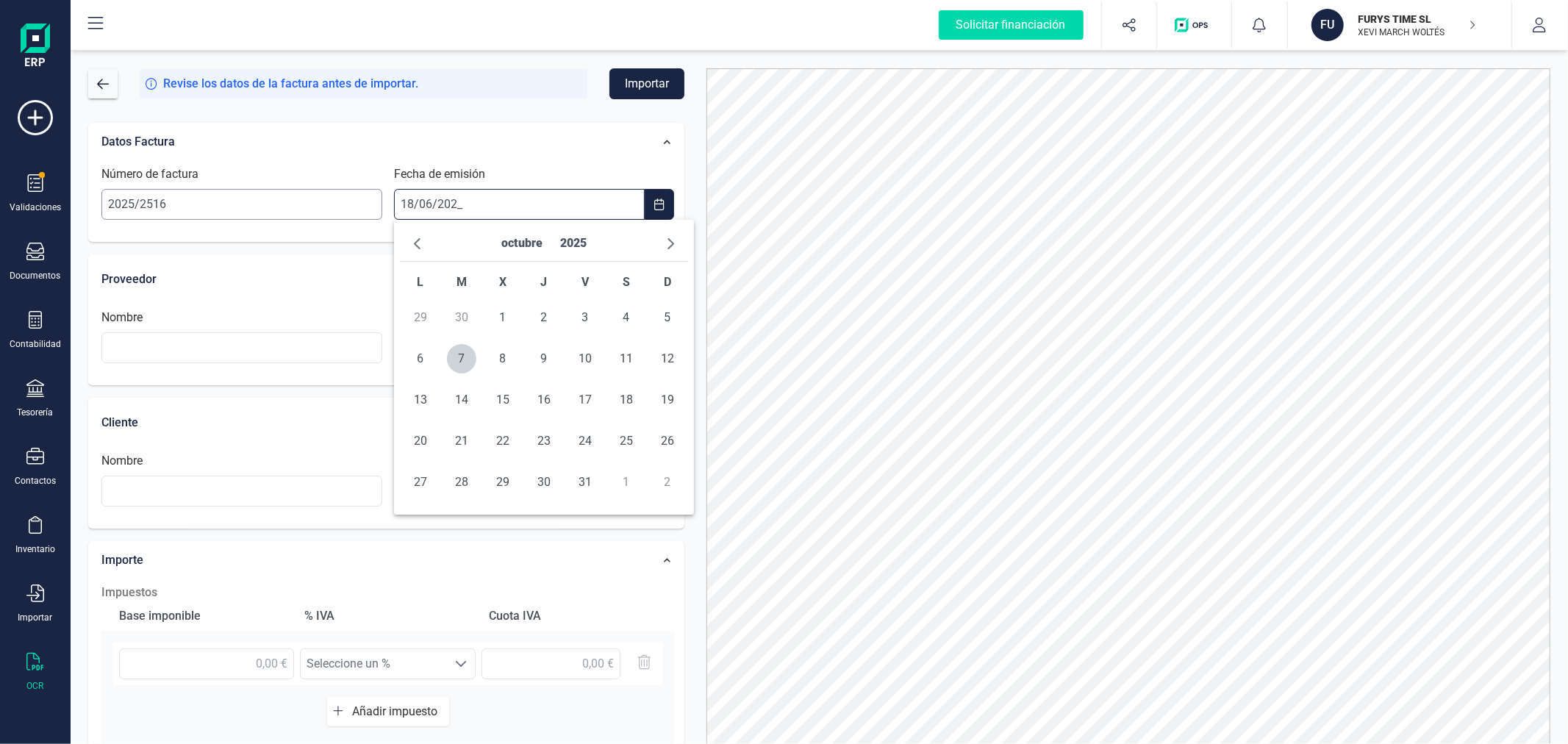
type input "[DATE]"
click at [497, 437] on span "18" at bounding box center [503, 441] width 30 height 30
click at [262, 349] on input "text" at bounding box center [241, 347] width 281 height 31
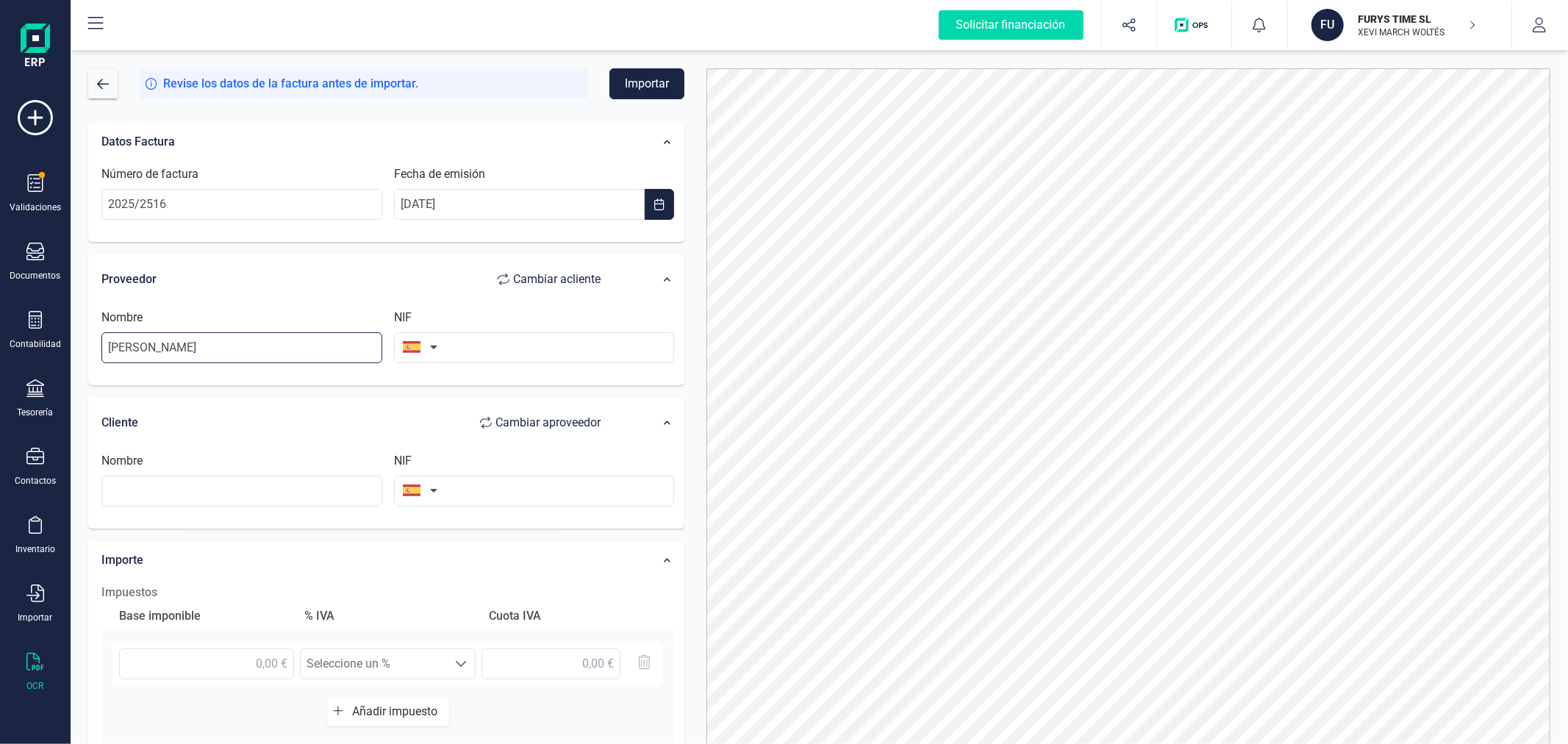
type input "[PERSON_NAME]"
type input "01921475D"
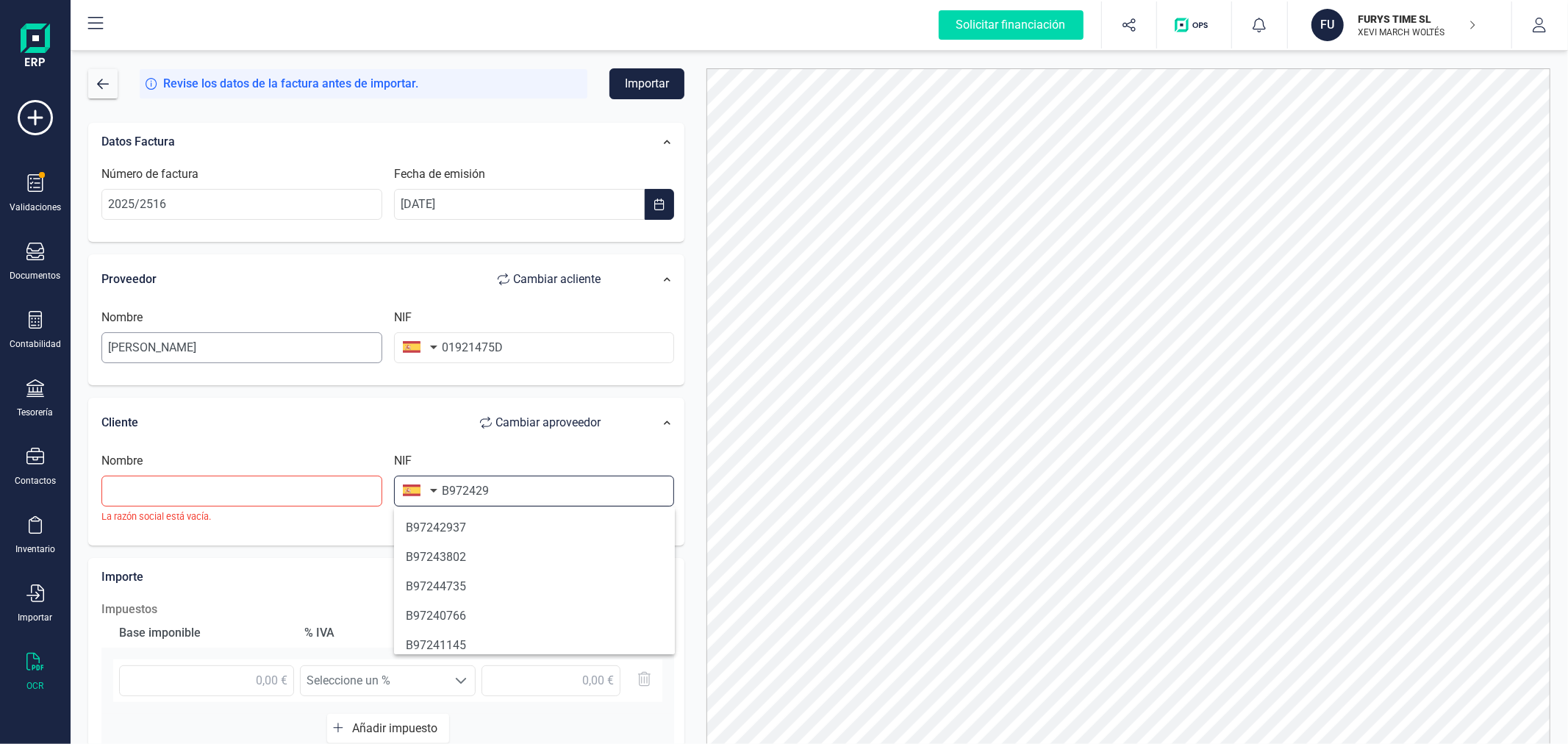
type input "B9724293"
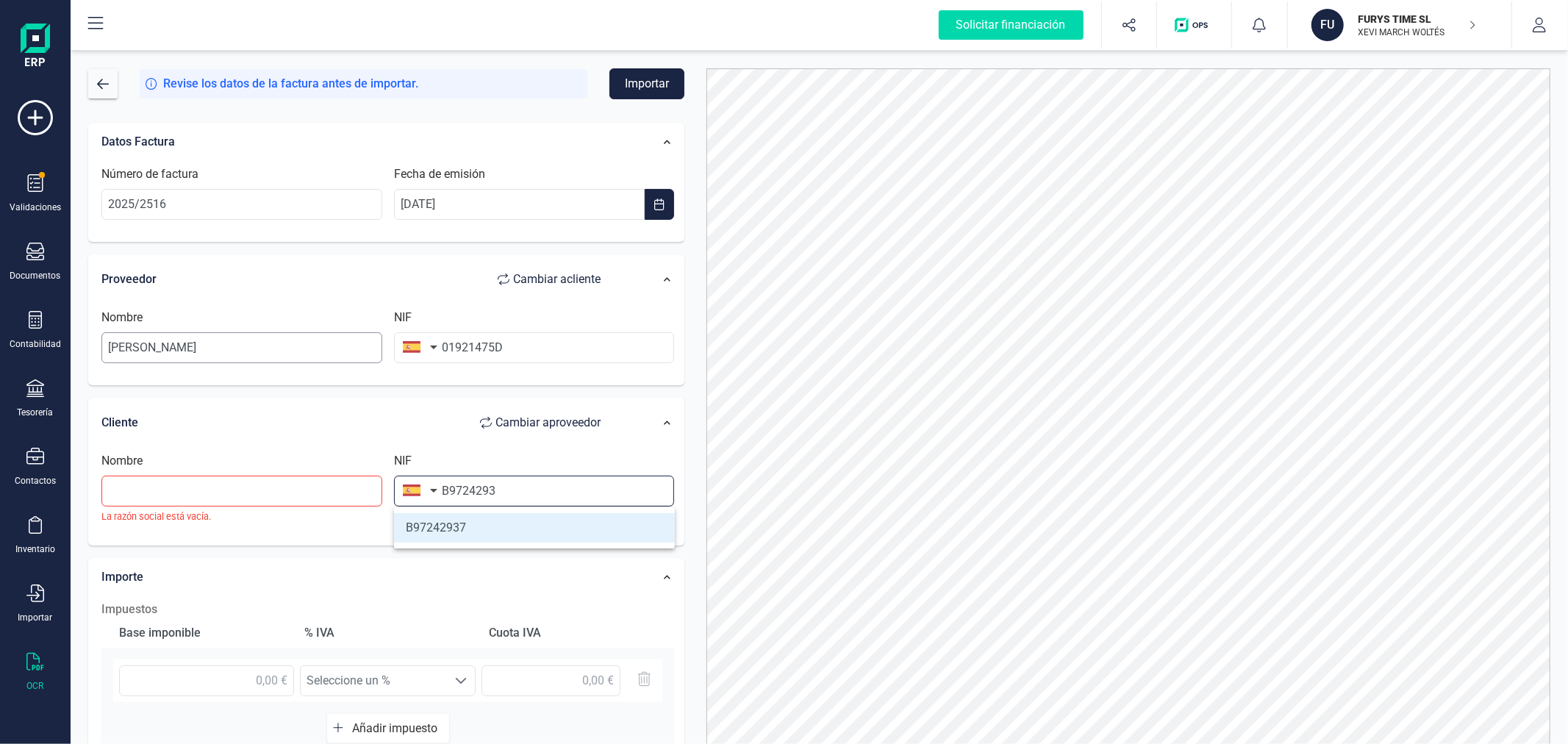
type input "FURYS TIME SOCIEDAD LIMITADA"
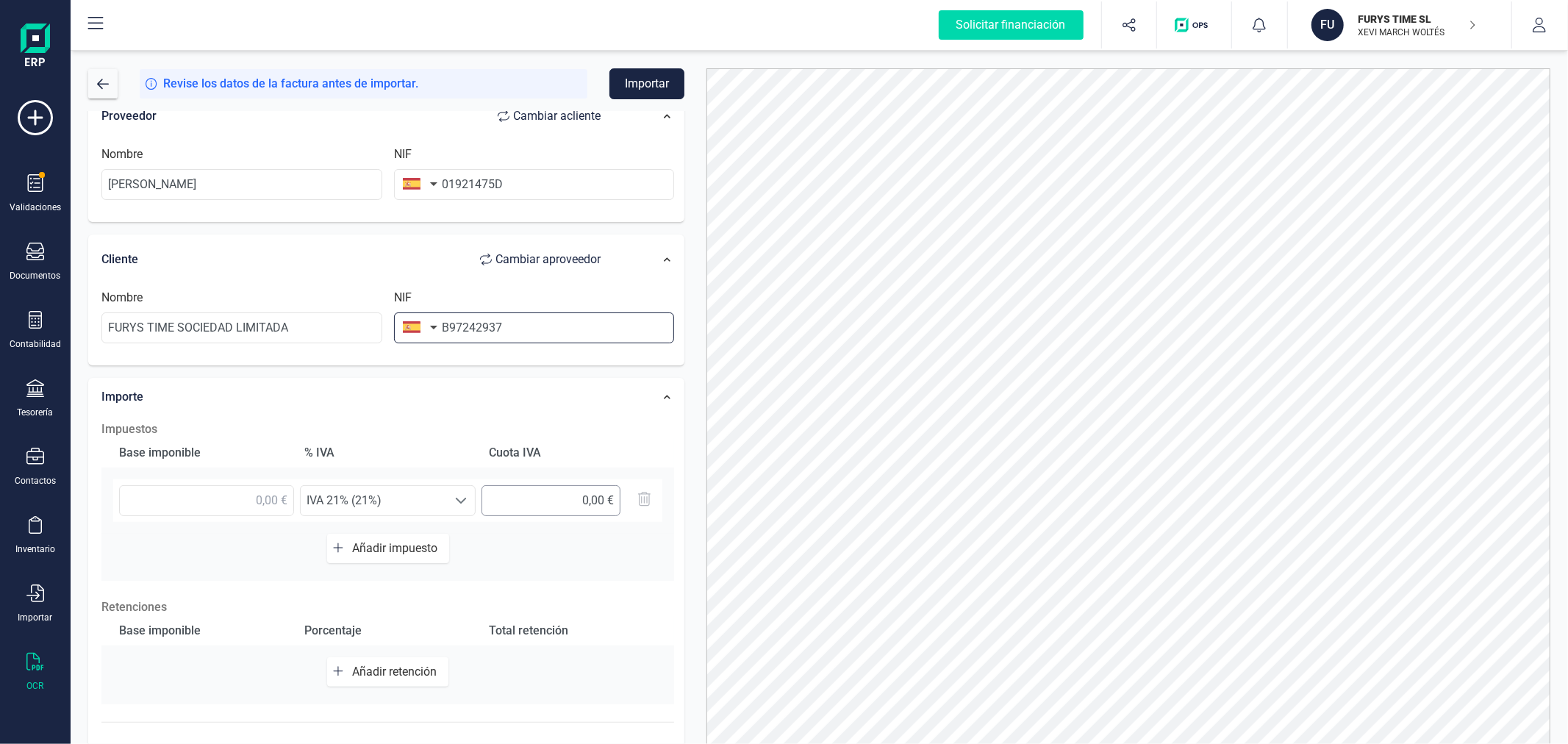
scroll to position [233, 0]
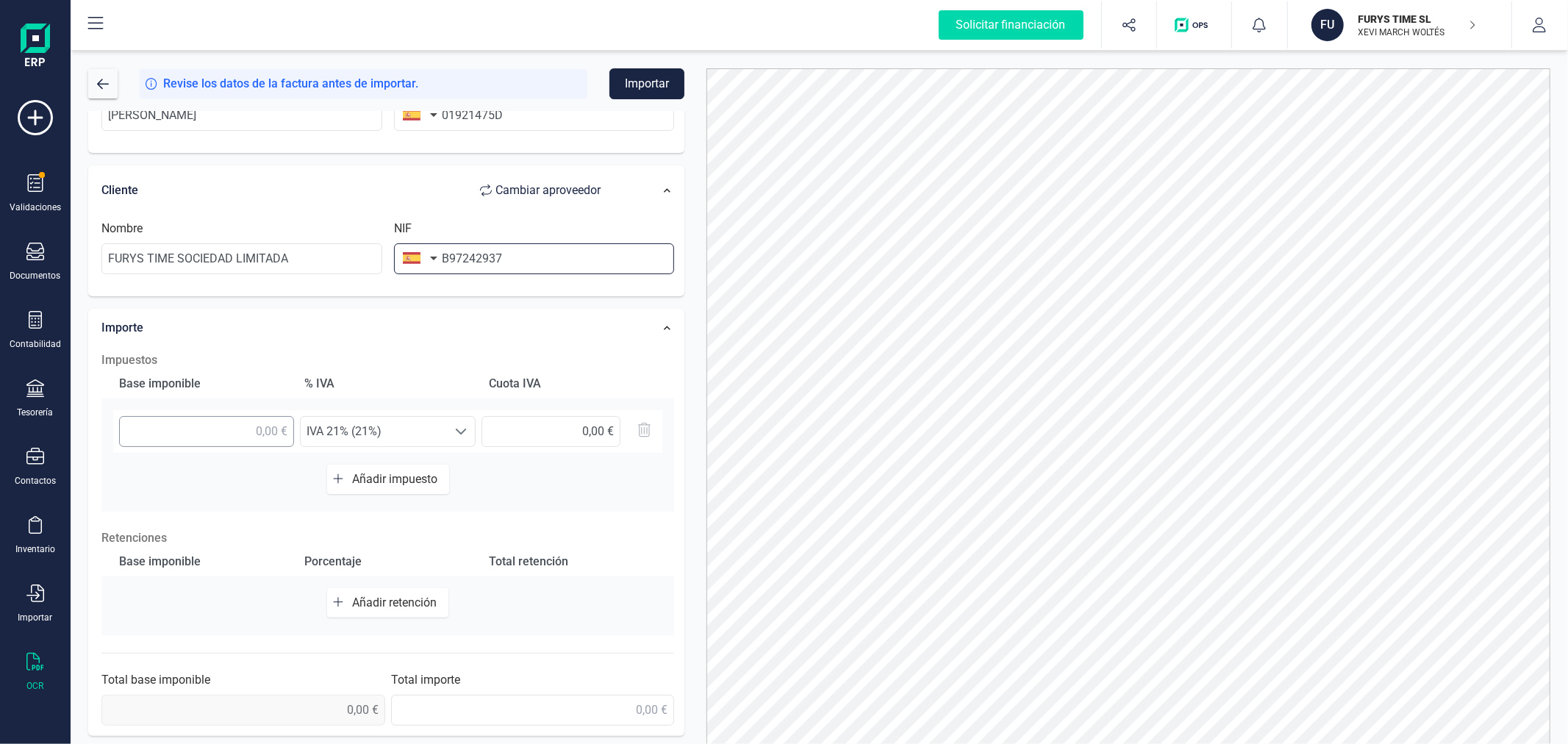
type input "B97242937"
click at [270, 430] on input "text" at bounding box center [207, 431] width 175 height 31
type input "311,49 €"
click at [410, 601] on span "Añadir retención" at bounding box center [397, 602] width 91 height 14
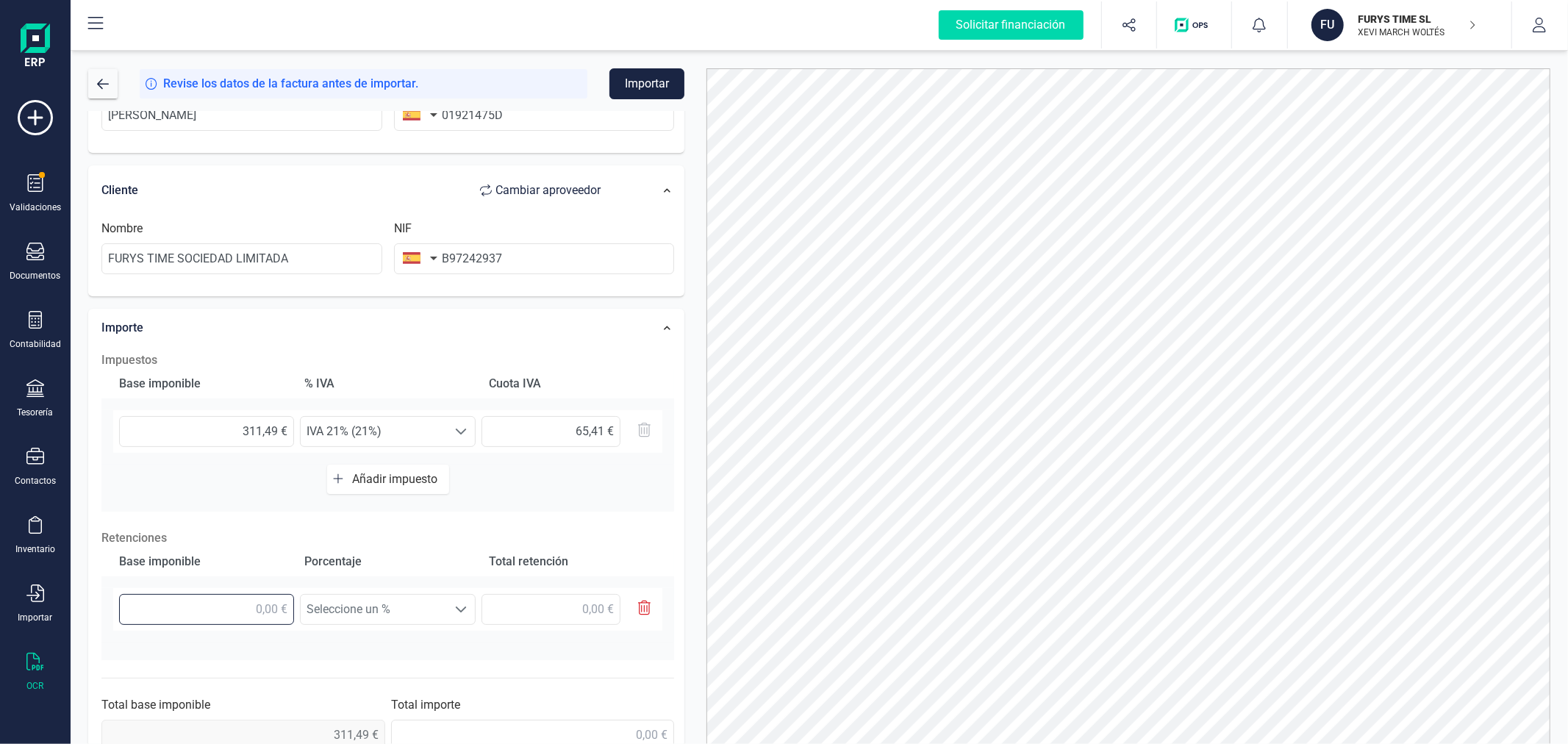
click at [245, 615] on input "text" at bounding box center [207, 609] width 175 height 31
type input "311,49 €"
click at [333, 609] on span "Seleccione un %" at bounding box center [373, 610] width 147 height 30
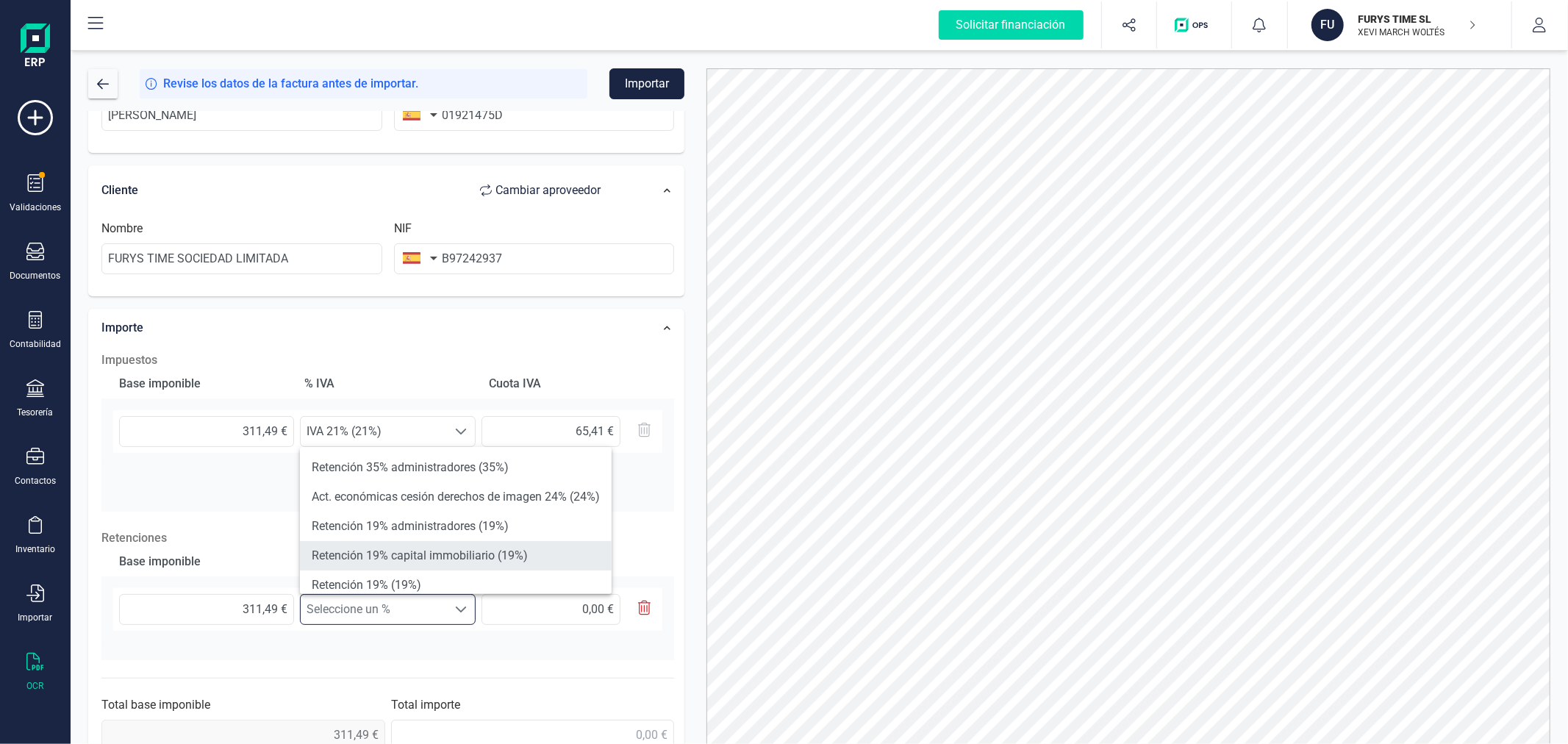
scroll to position [82, 0]
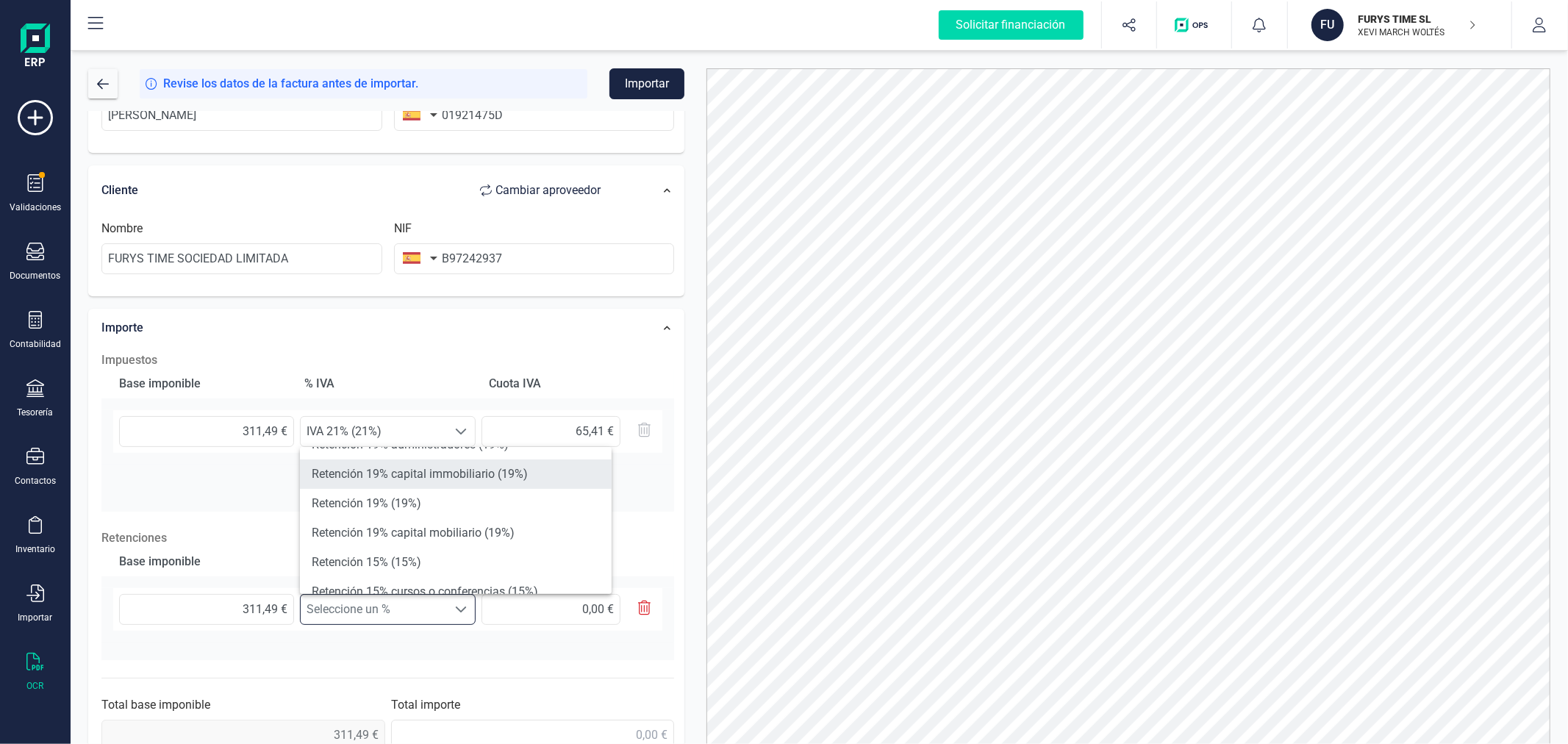
click at [417, 567] on li "Retención 15% (15%)" at bounding box center [455, 563] width 311 height 30
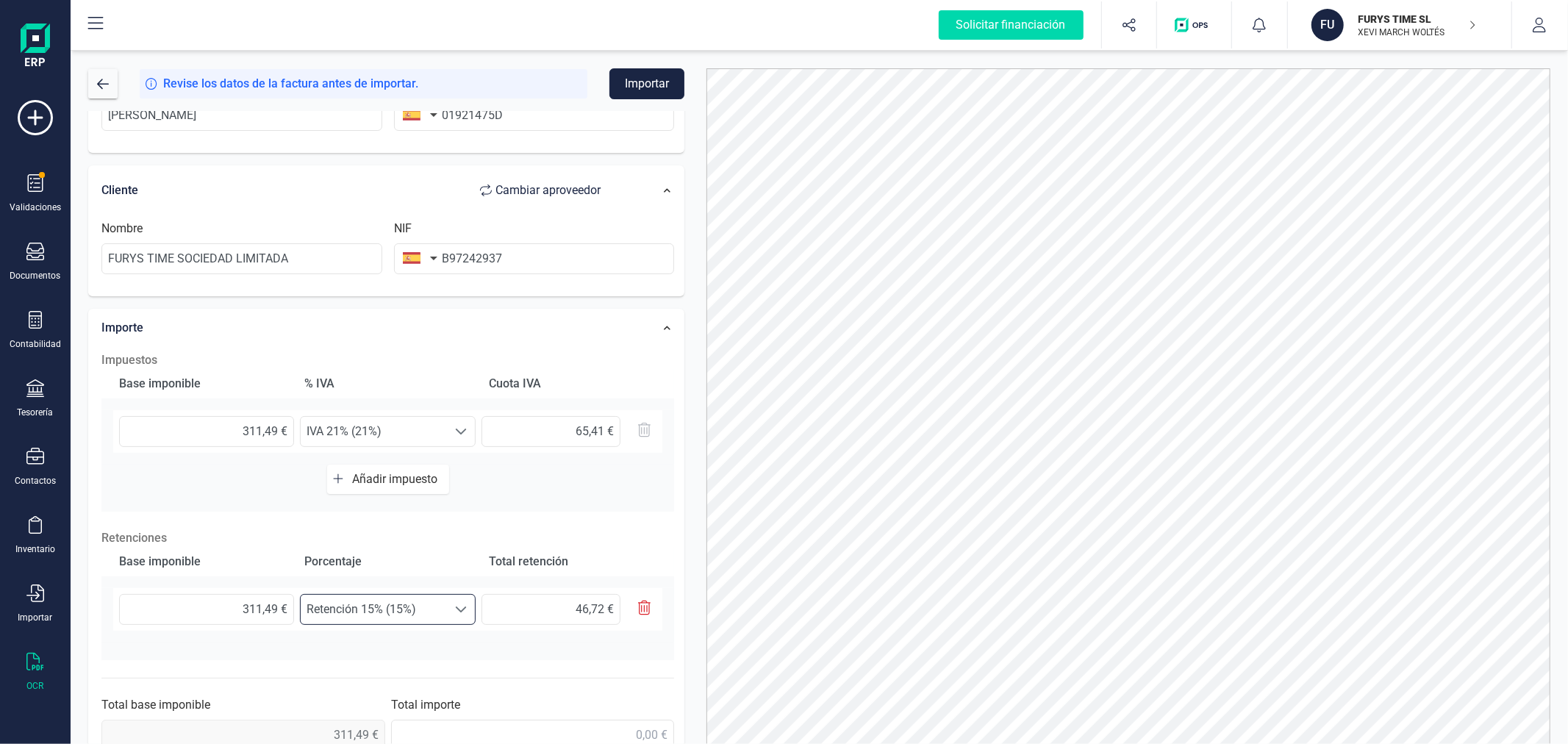
scroll to position [258, 0]
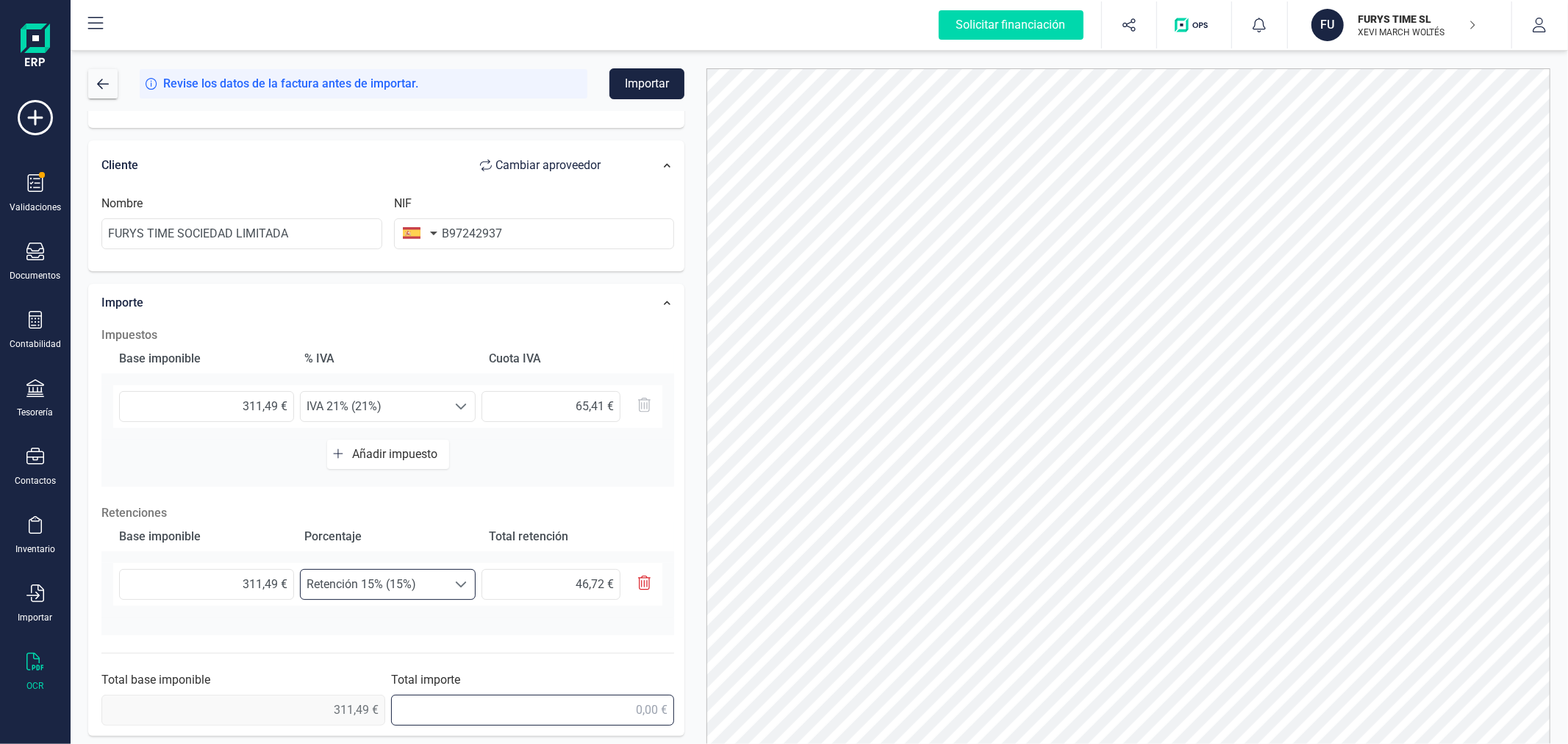
click at [555, 714] on input "text" at bounding box center [533, 710] width 284 height 31
type input "330,18 €"
click at [647, 82] on button "Importar" at bounding box center [647, 83] width 75 height 31
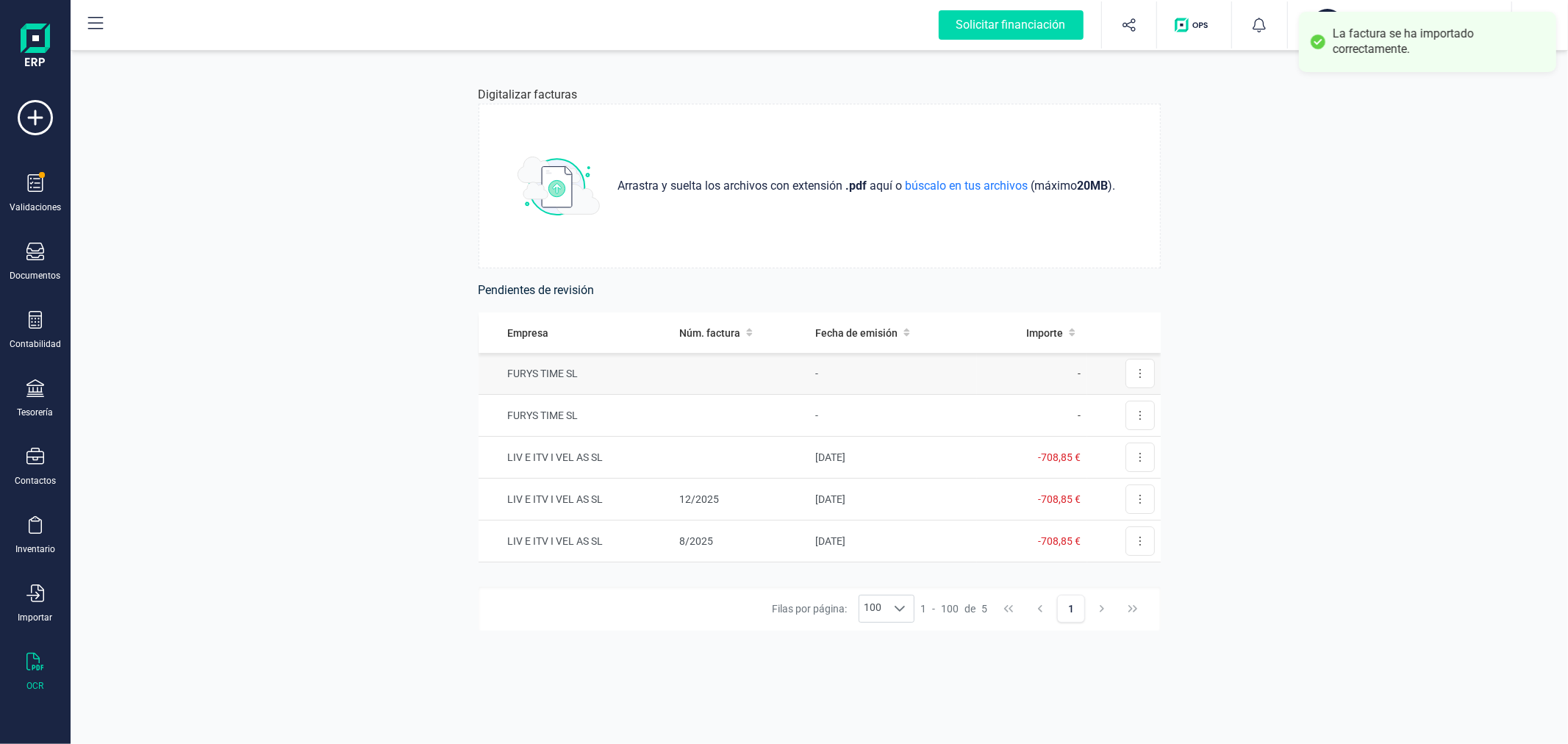
click at [766, 375] on td at bounding box center [742, 373] width 136 height 42
click at [948, 409] on td "-" at bounding box center [893, 416] width 167 height 42
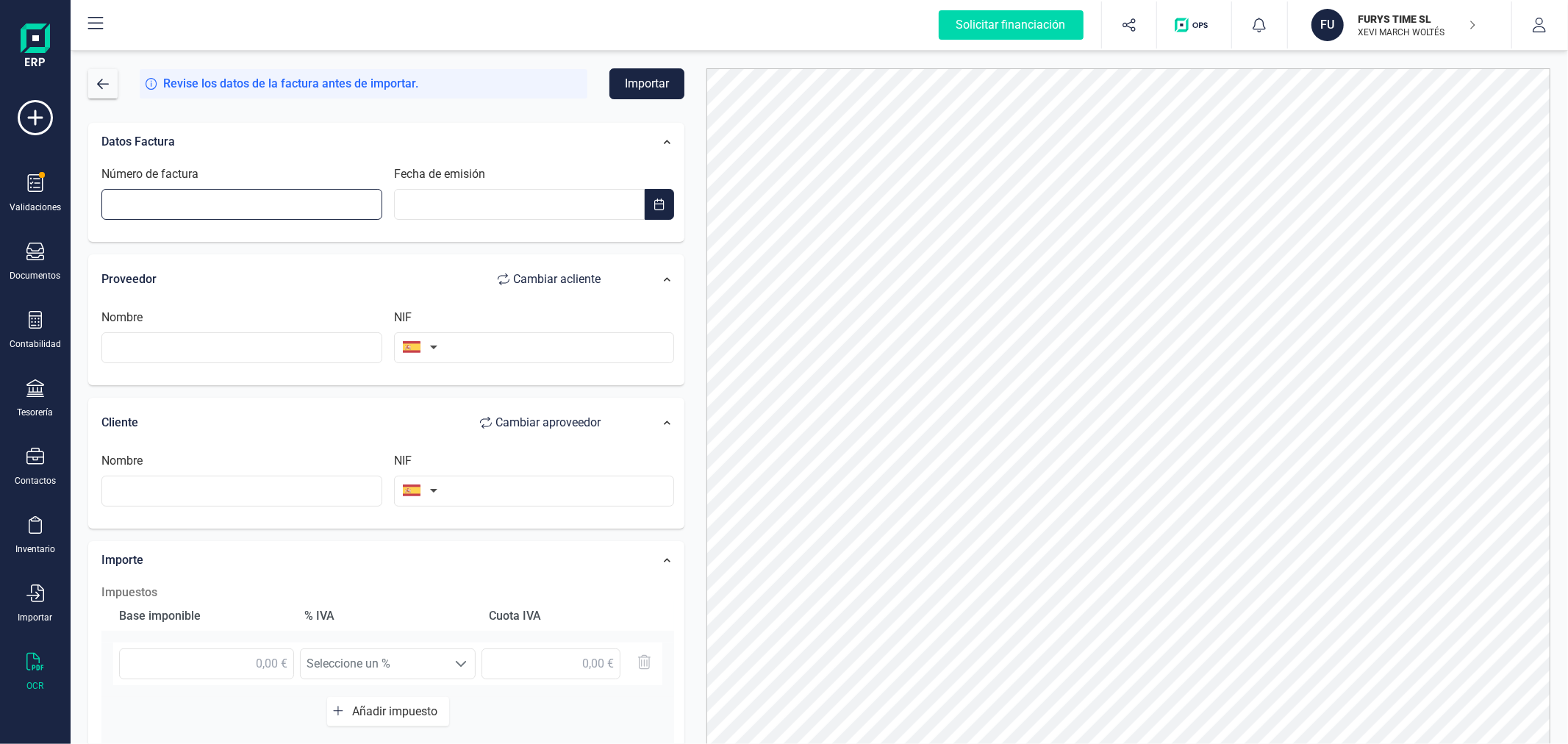
click at [252, 207] on input "Número de factura" at bounding box center [241, 204] width 281 height 31
type input "H/0320"
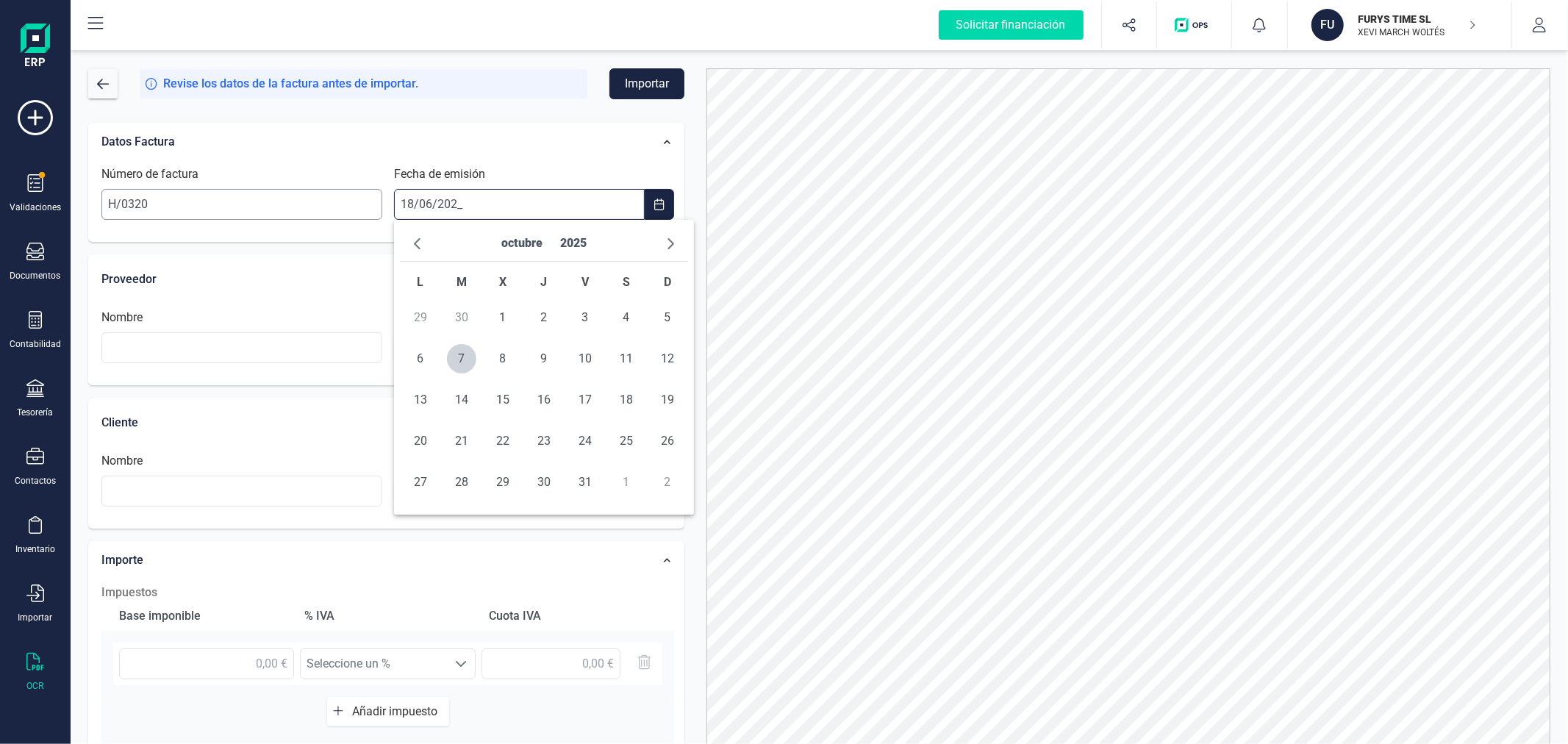
type input "[DATE]"
click at [502, 440] on span "18" at bounding box center [503, 441] width 30 height 30
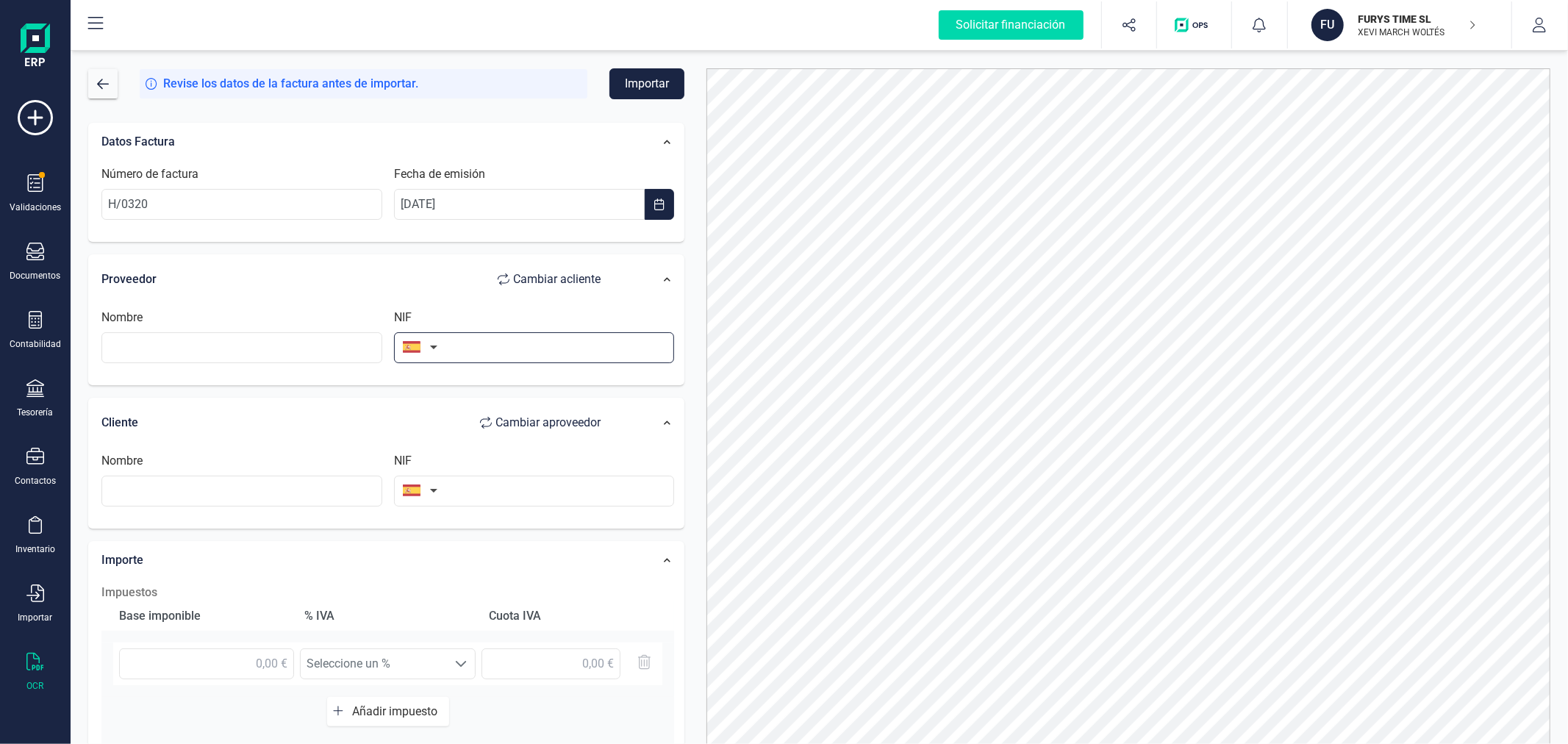
click at [472, 349] on input "text" at bounding box center [534, 347] width 281 height 31
type input "B01813831"
click at [460, 384] on li "B01813831" at bounding box center [534, 384] width 281 height 30
type input "RRG SCHEDULE PROCESS SL"
click at [491, 489] on input "text" at bounding box center [534, 491] width 281 height 31
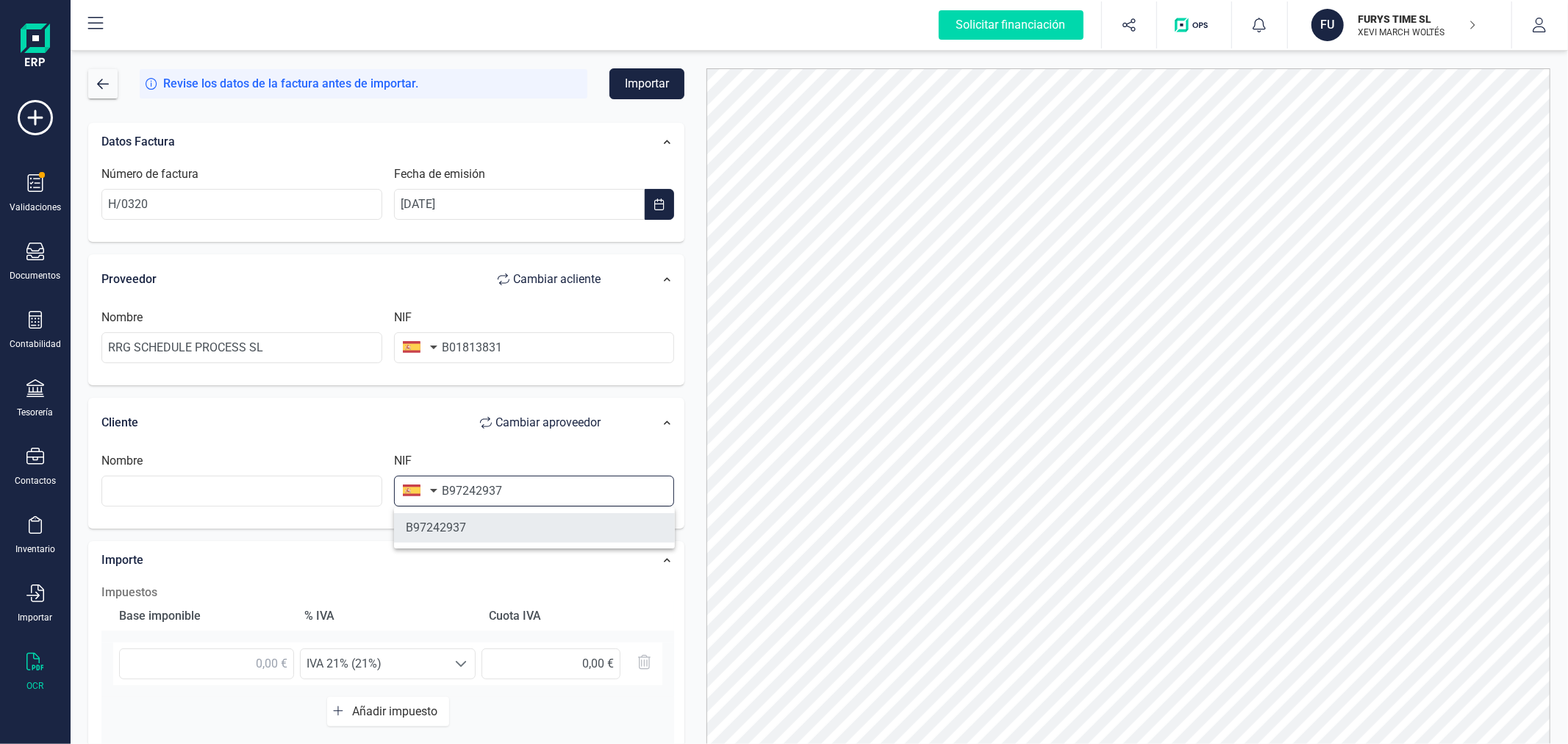
type input "B97242937"
click at [523, 531] on li "B97242937" at bounding box center [534, 528] width 281 height 30
type input "FURYS TIME SOCIEDAD LIMITADA"
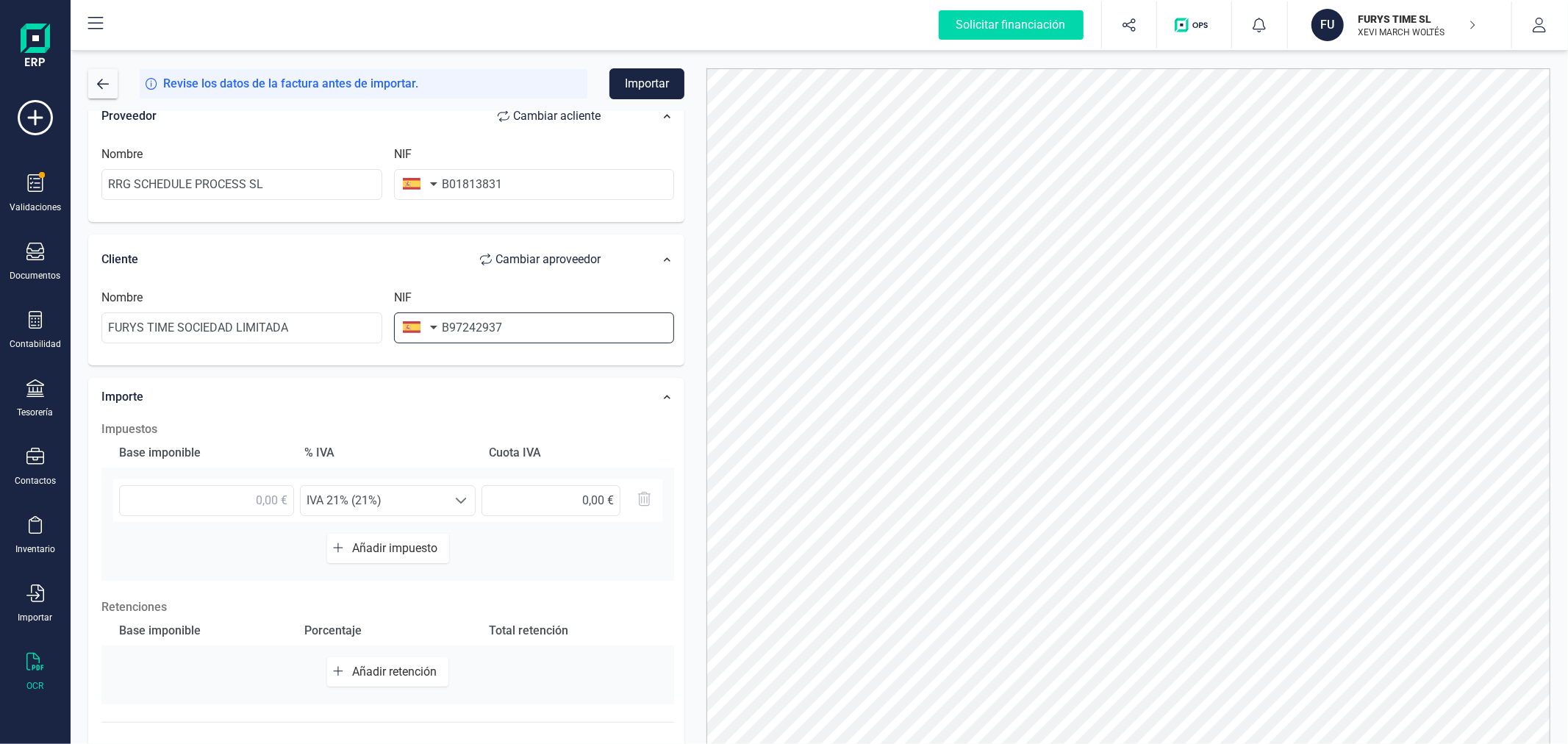
scroll to position [233, 0]
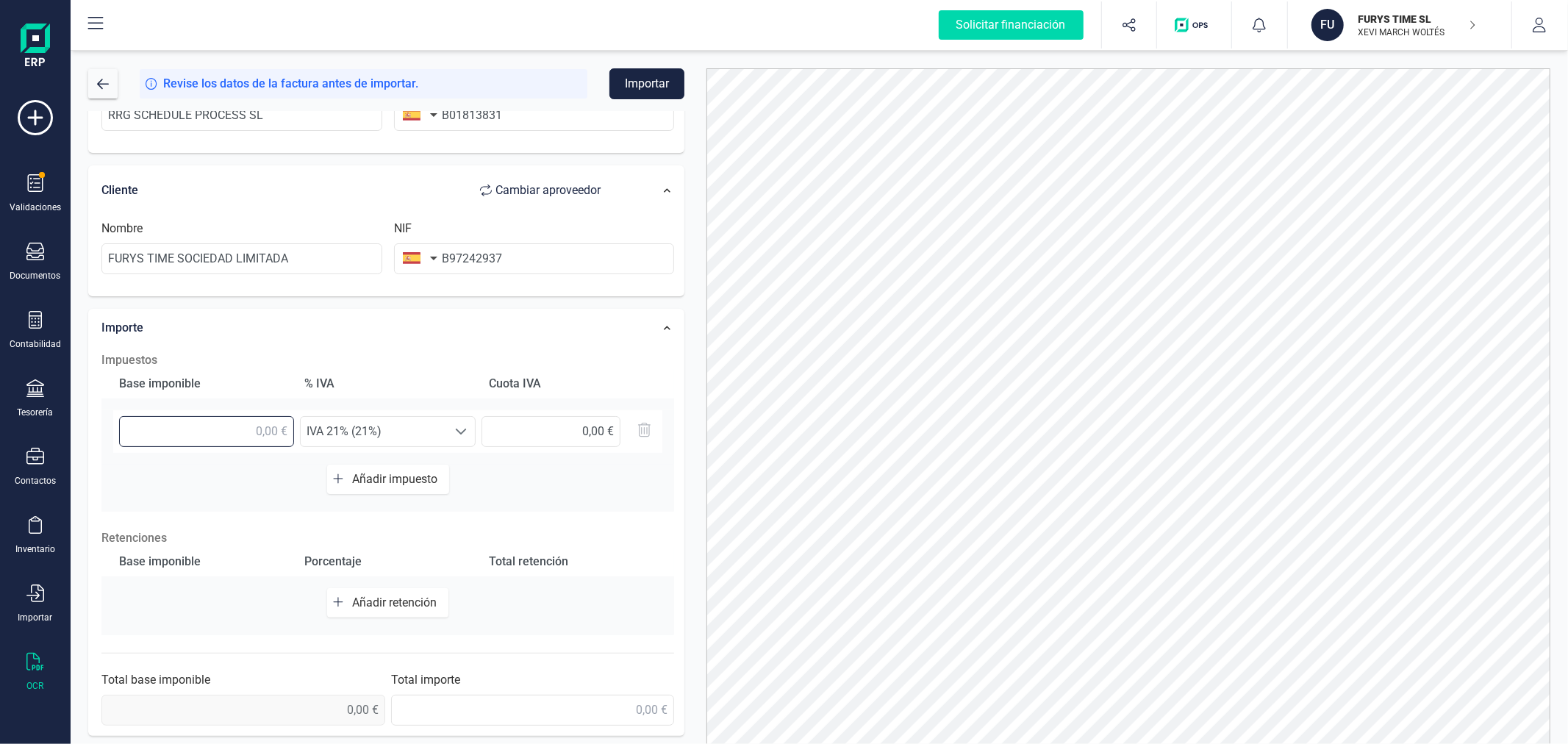
click at [230, 440] on input "text" at bounding box center [207, 431] width 175 height 31
type input "350,00 €"
click at [591, 709] on input "text" at bounding box center [533, 710] width 284 height 31
type input "423,50 €"
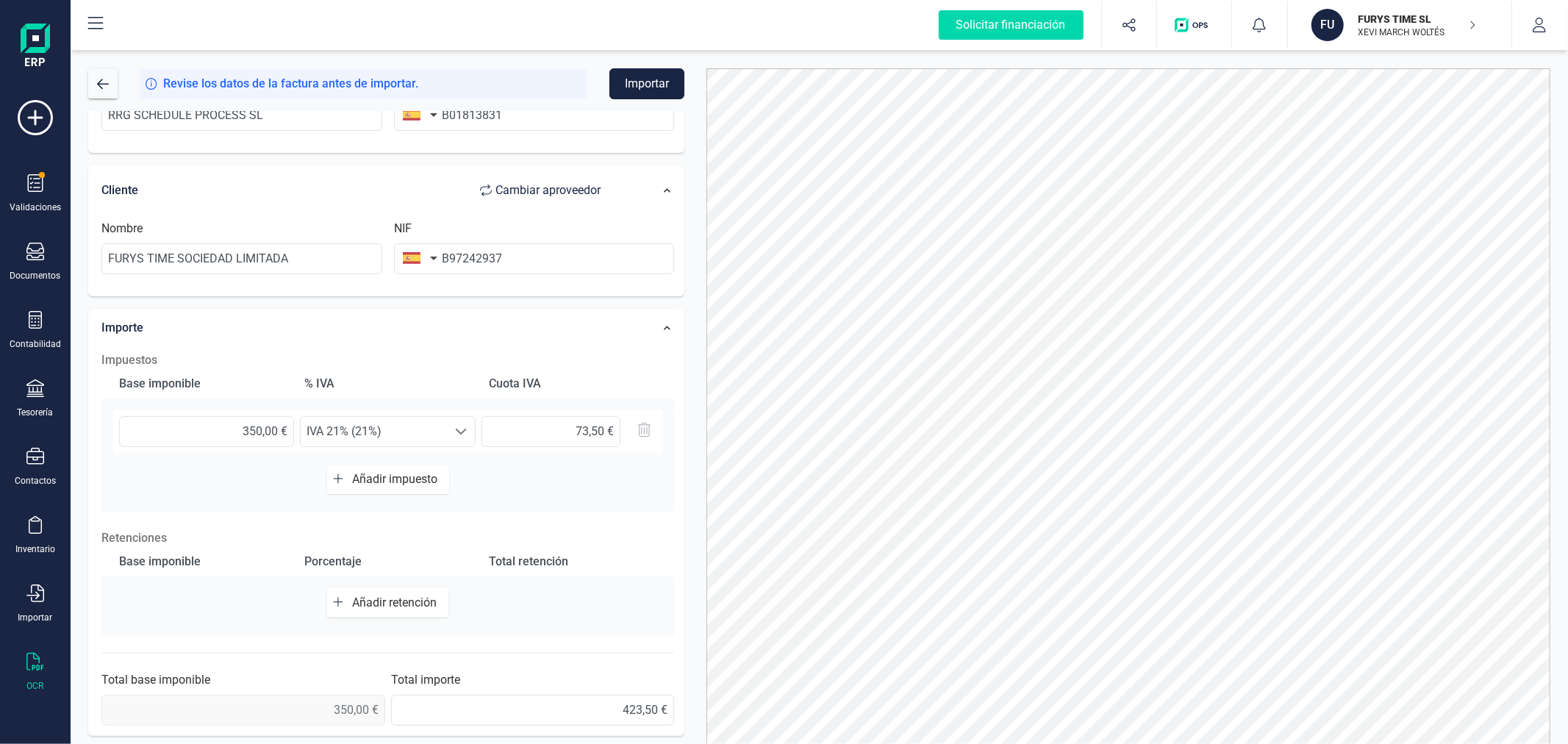
click at [659, 80] on button "Importar" at bounding box center [647, 83] width 75 height 31
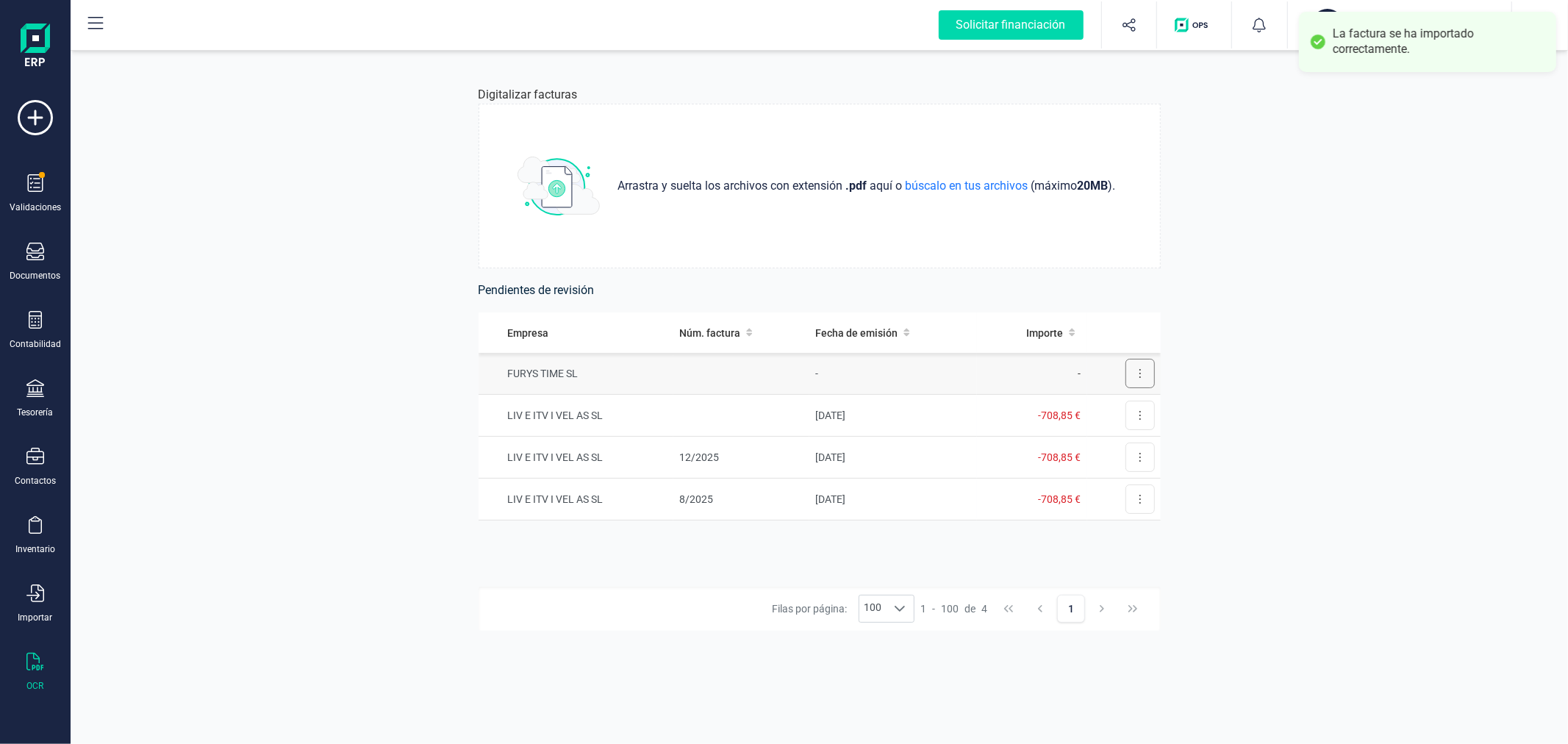
click at [1143, 364] on button at bounding box center [1141, 373] width 30 height 30
click at [1114, 442] on span "Eliminar factura" at bounding box center [1106, 440] width 73 height 15
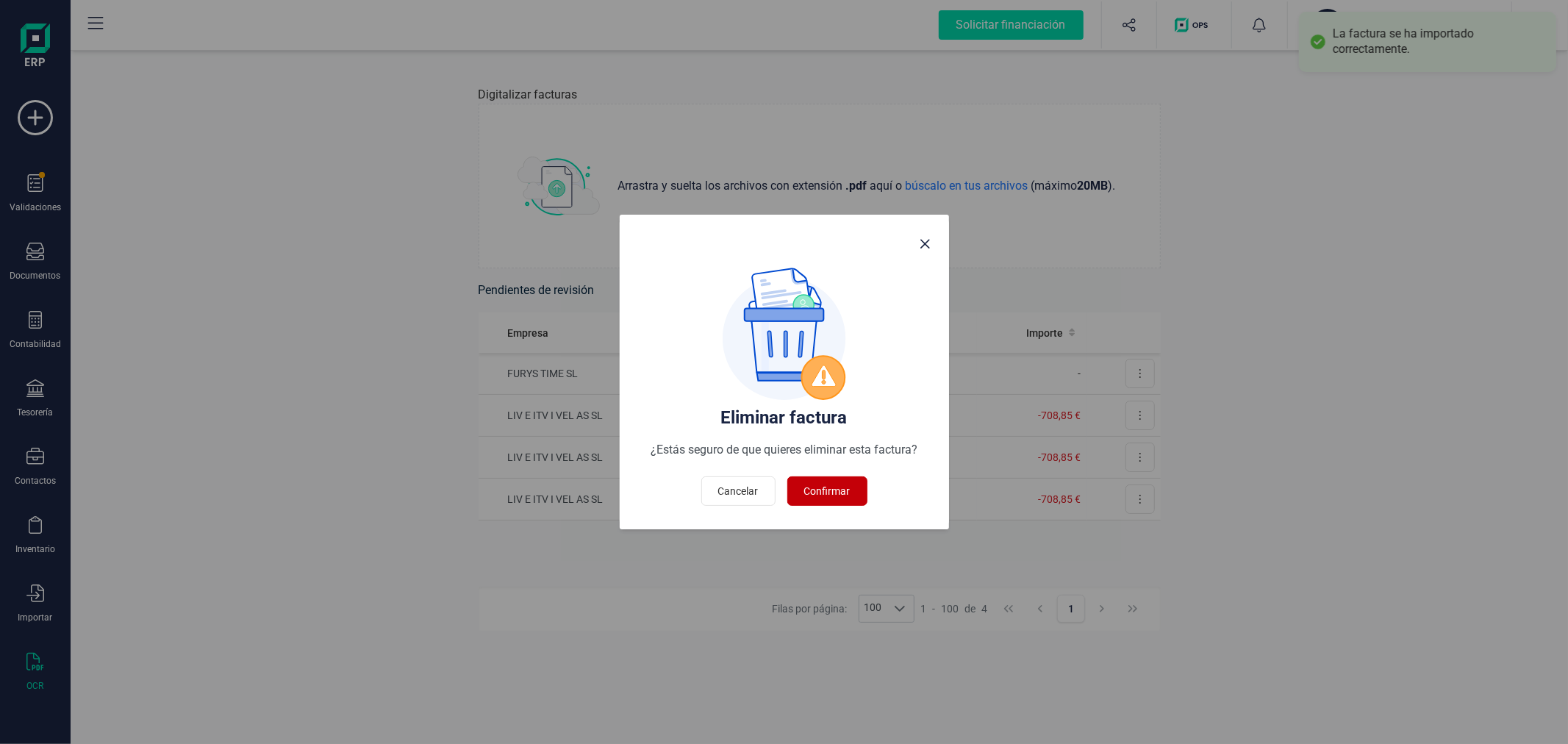
click at [821, 488] on span "Confirmar" at bounding box center [826, 491] width 46 height 15
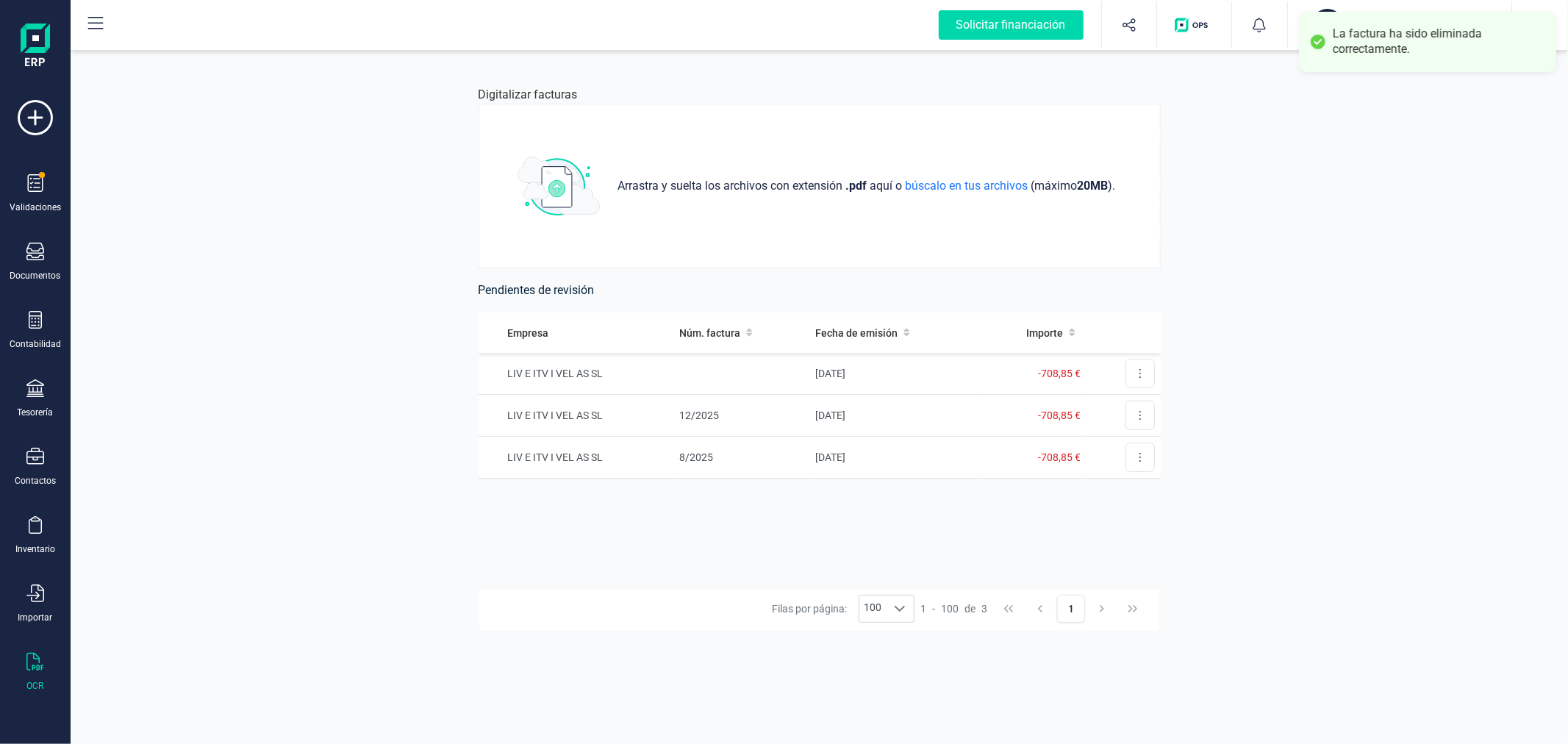
click at [322, 355] on div "Digitalizar facturas Arrastra y suelta los archivos con extensión .pdf aquí o b…" at bounding box center [819, 397] width 1497 height 694
click at [33, 188] on icon at bounding box center [35, 183] width 18 height 18
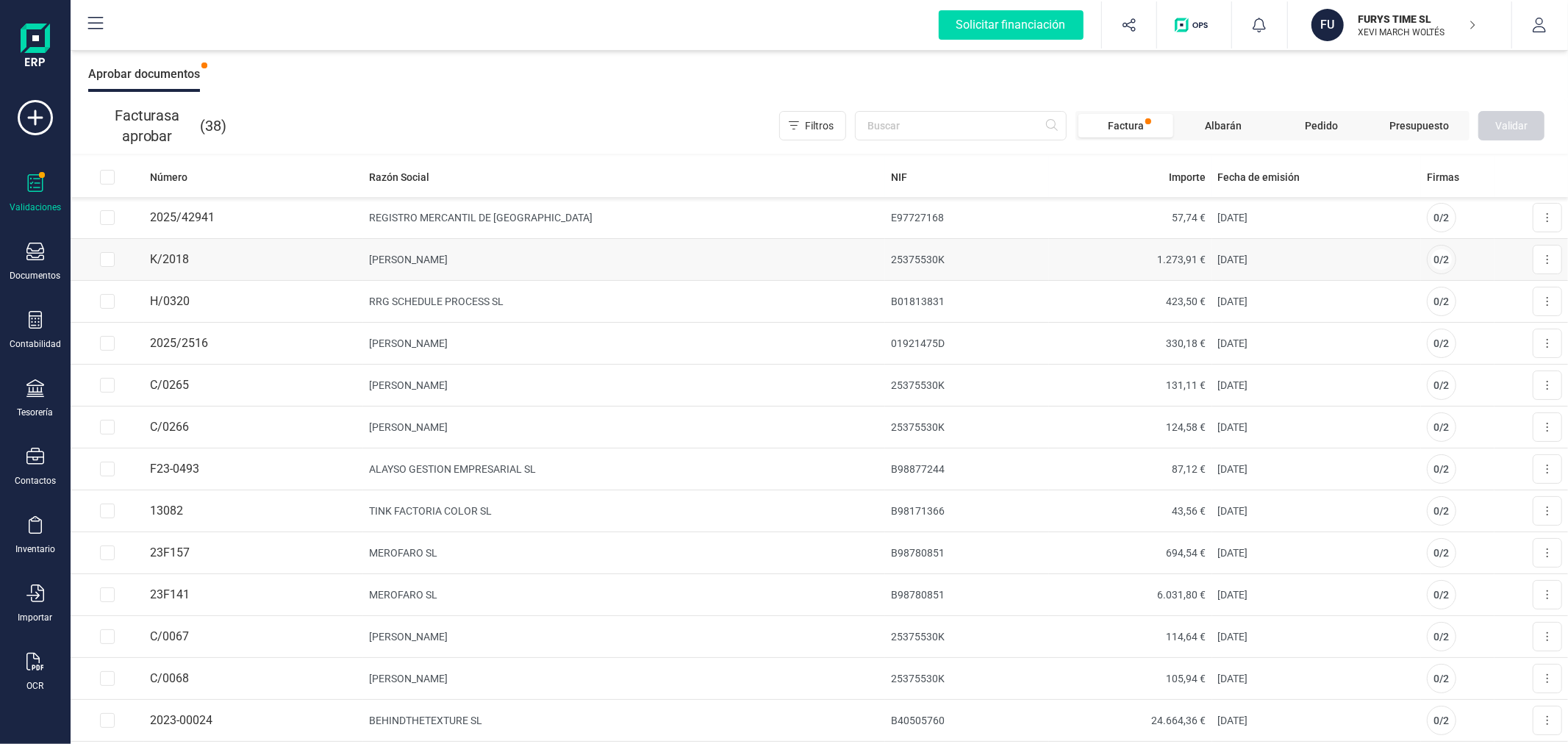
click at [104, 262] on input "Row Selected 5339f733-08a1-4e31-bcc9-04a18cee7688" at bounding box center [106, 259] width 15 height 15
checkbox input "true"
click at [104, 299] on input "Row Selected 642da9a6-5fdb-4fe9-803e-23a6bfa7bd26" at bounding box center [106, 302] width 15 height 15
checkbox input "true"
click at [110, 343] on input "Row Selected d25d1130-3a70-44a8-a669-9adb11b73f41" at bounding box center [106, 343] width 15 height 15
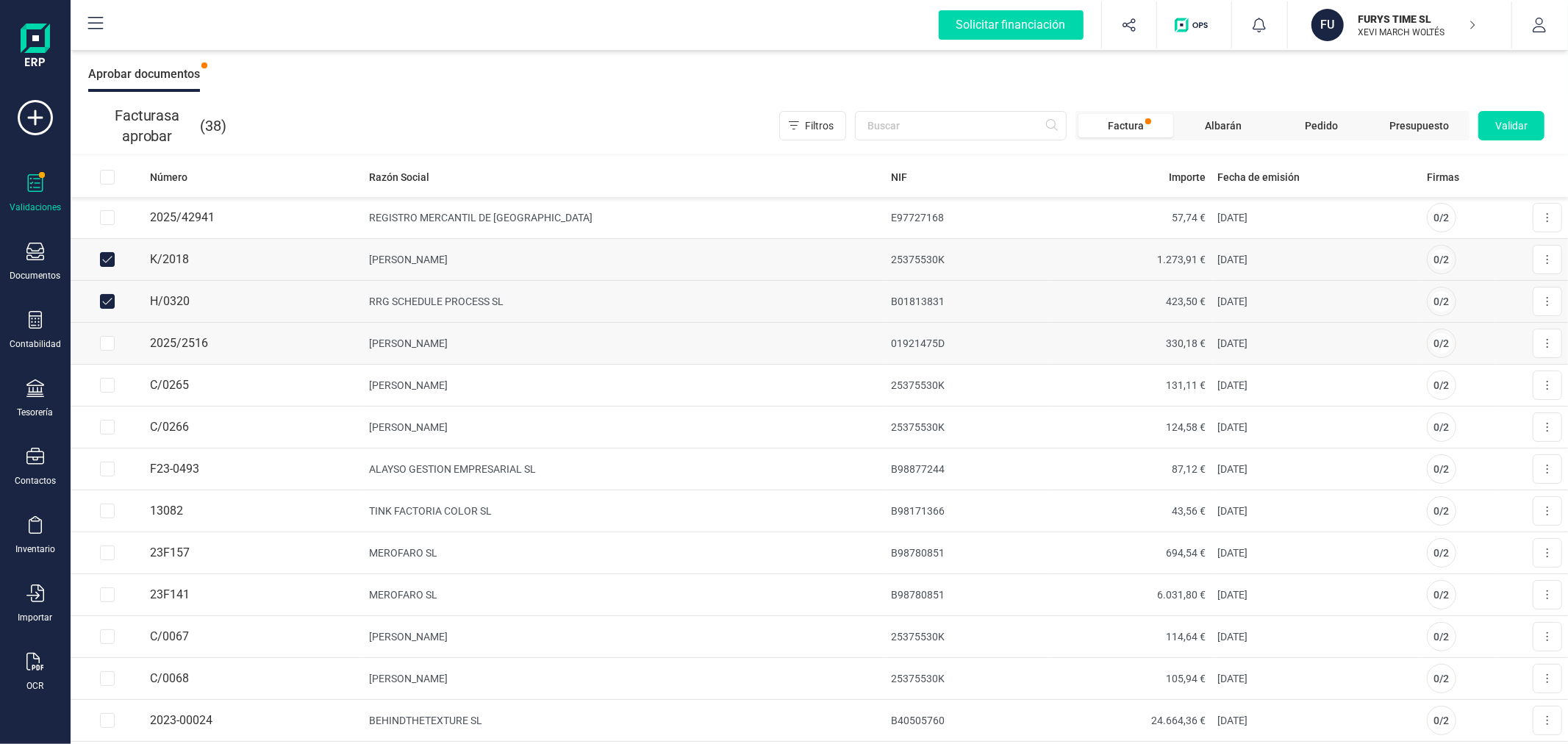
checkbox input "true"
click at [1527, 129] on span "Validar" at bounding box center [1511, 125] width 33 height 15
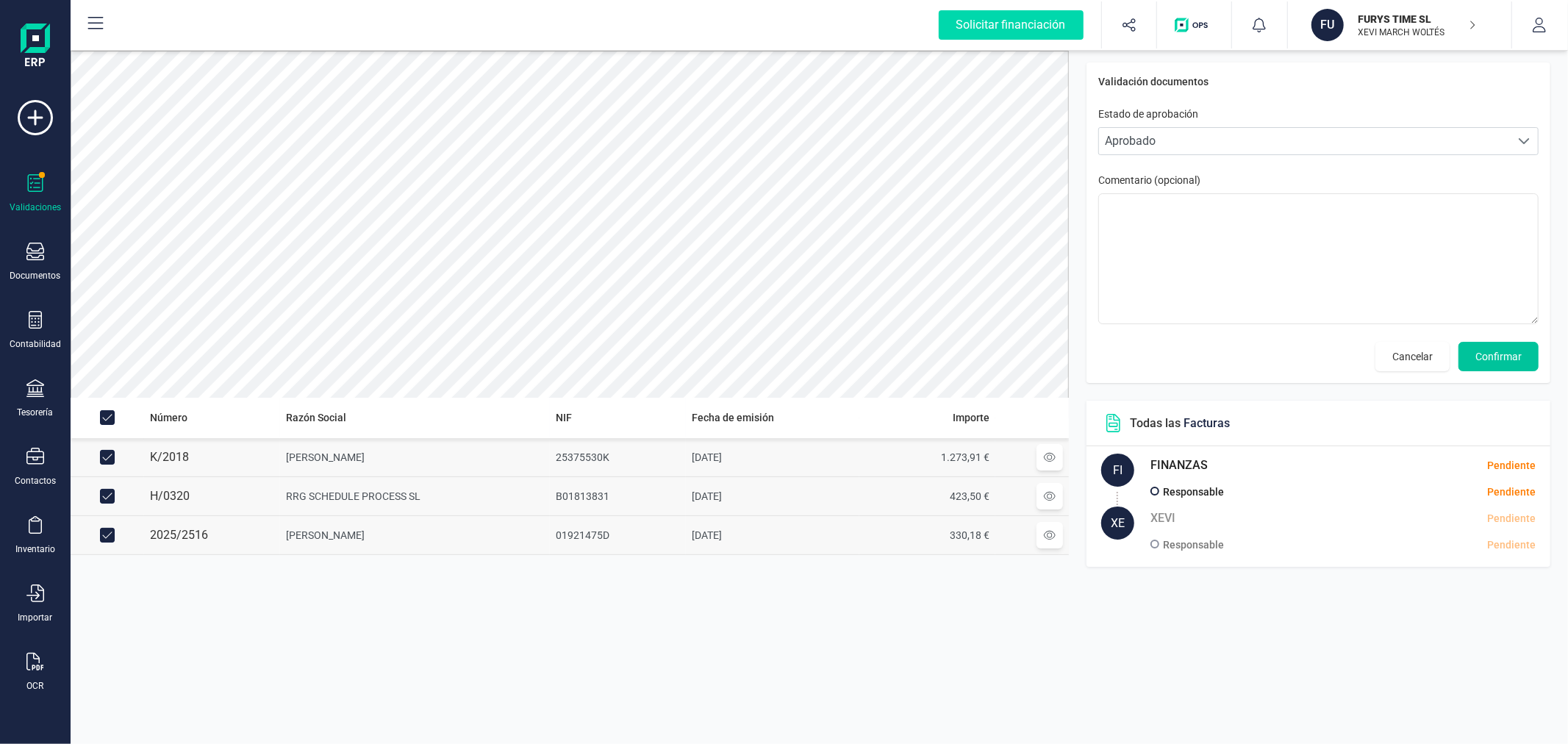
click at [1481, 366] on button "Confirmar" at bounding box center [1498, 357] width 80 height 30
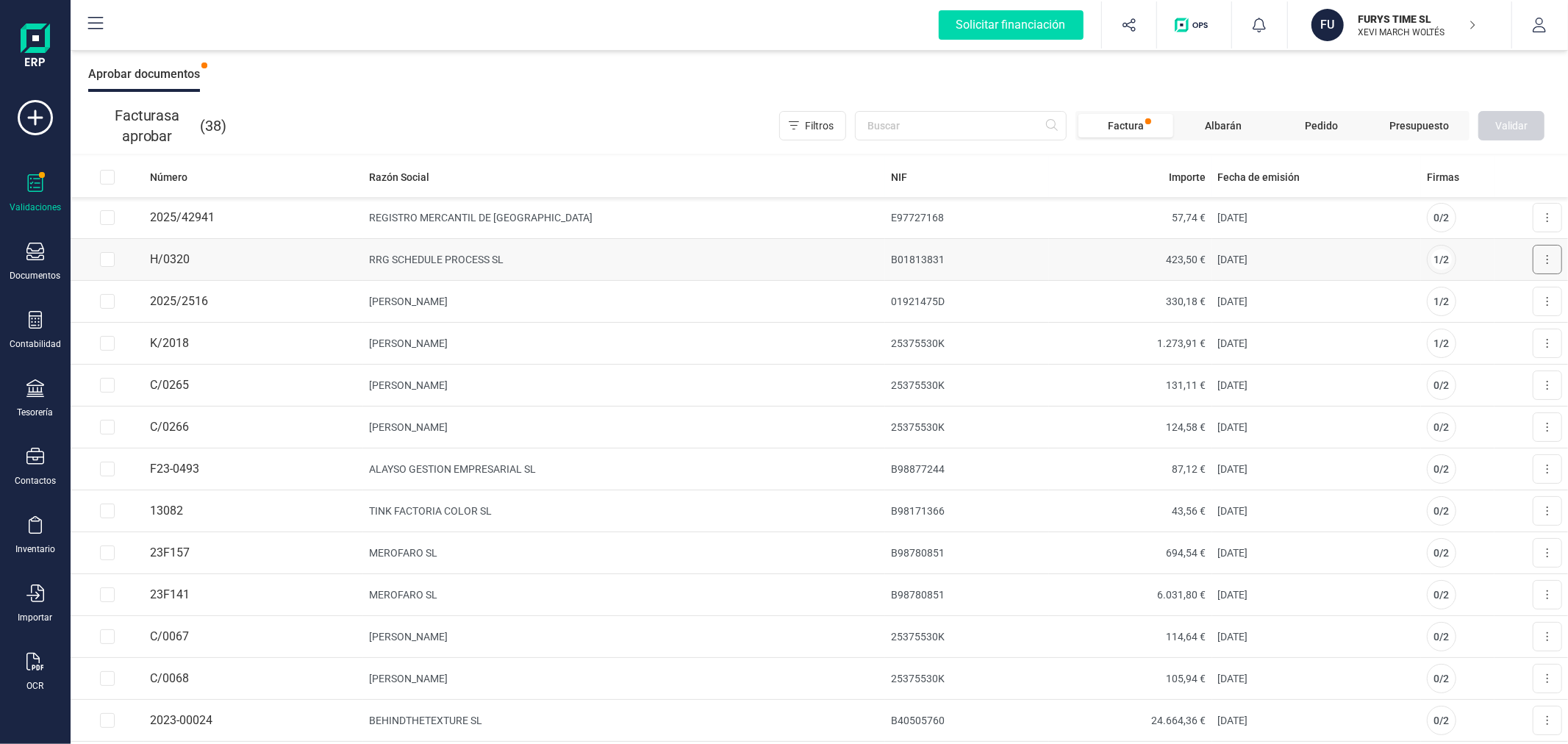
click at [1537, 253] on button at bounding box center [1547, 260] width 30 height 30
click at [1476, 295] on span "Aprobar factura" at bounding box center [1513, 296] width 74 height 15
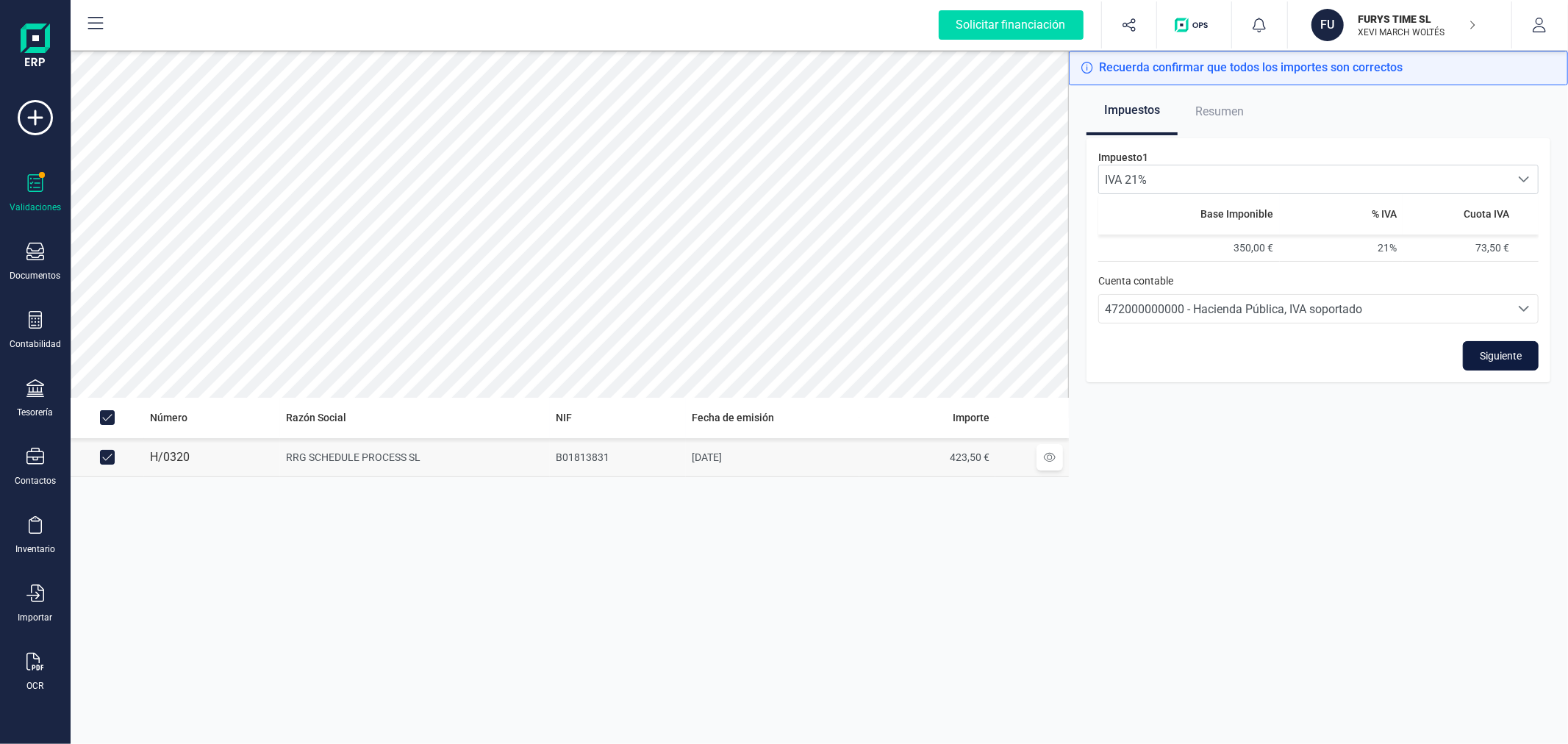
click at [1487, 364] on button "Siguiente" at bounding box center [1500, 356] width 76 height 30
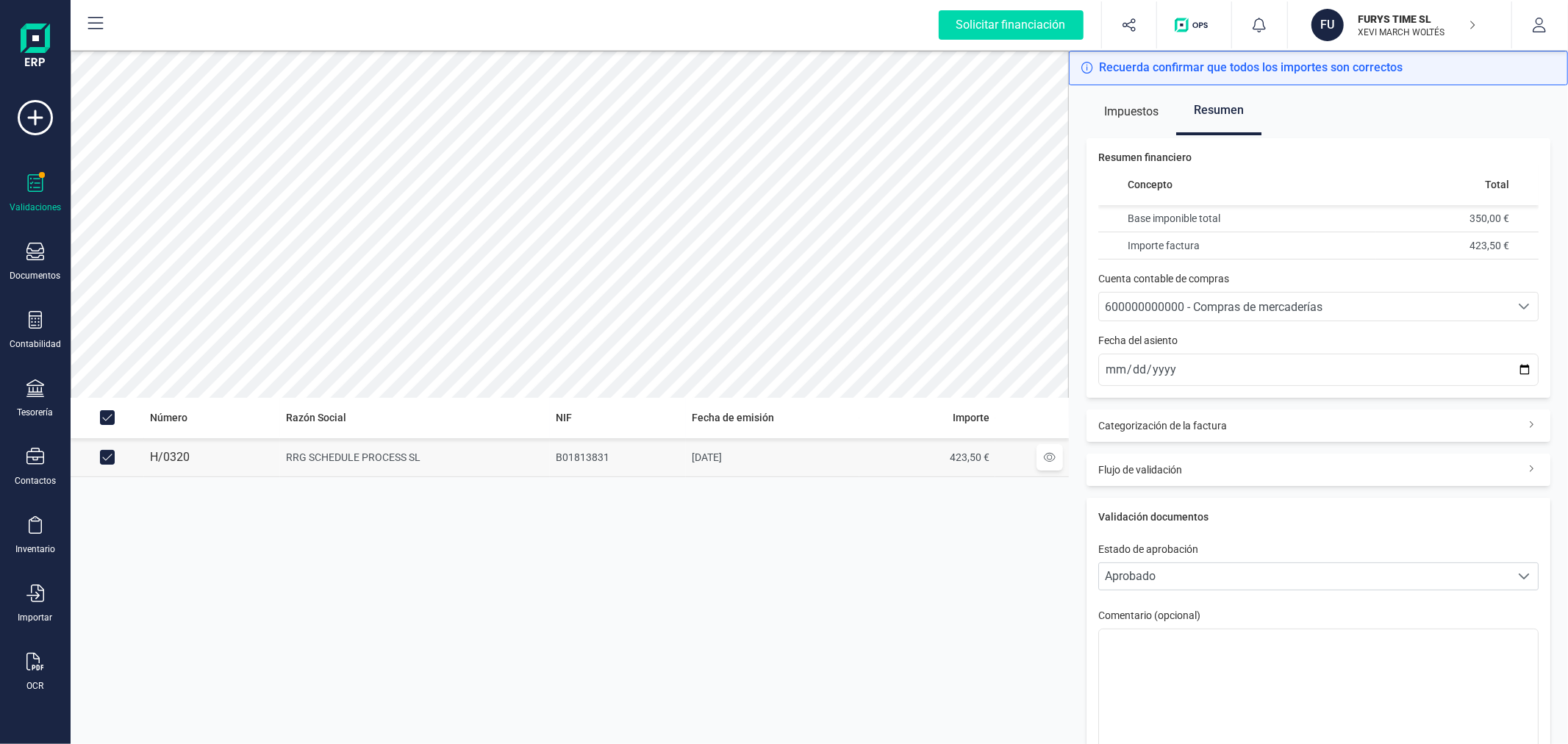
click at [1287, 304] on span "600000000000 - Compras de mercaderías" at bounding box center [1213, 306] width 218 height 14
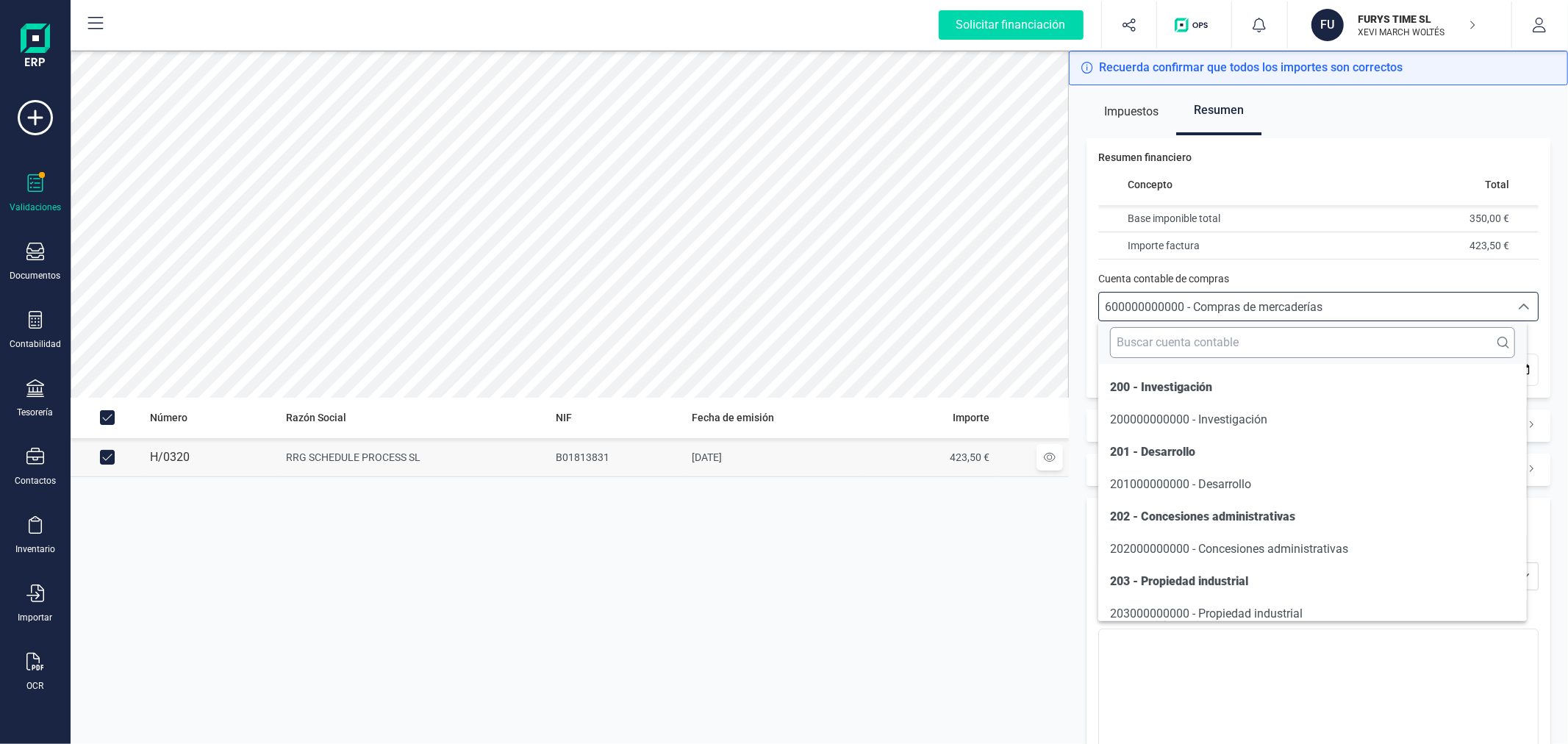
scroll to position [7148, 0]
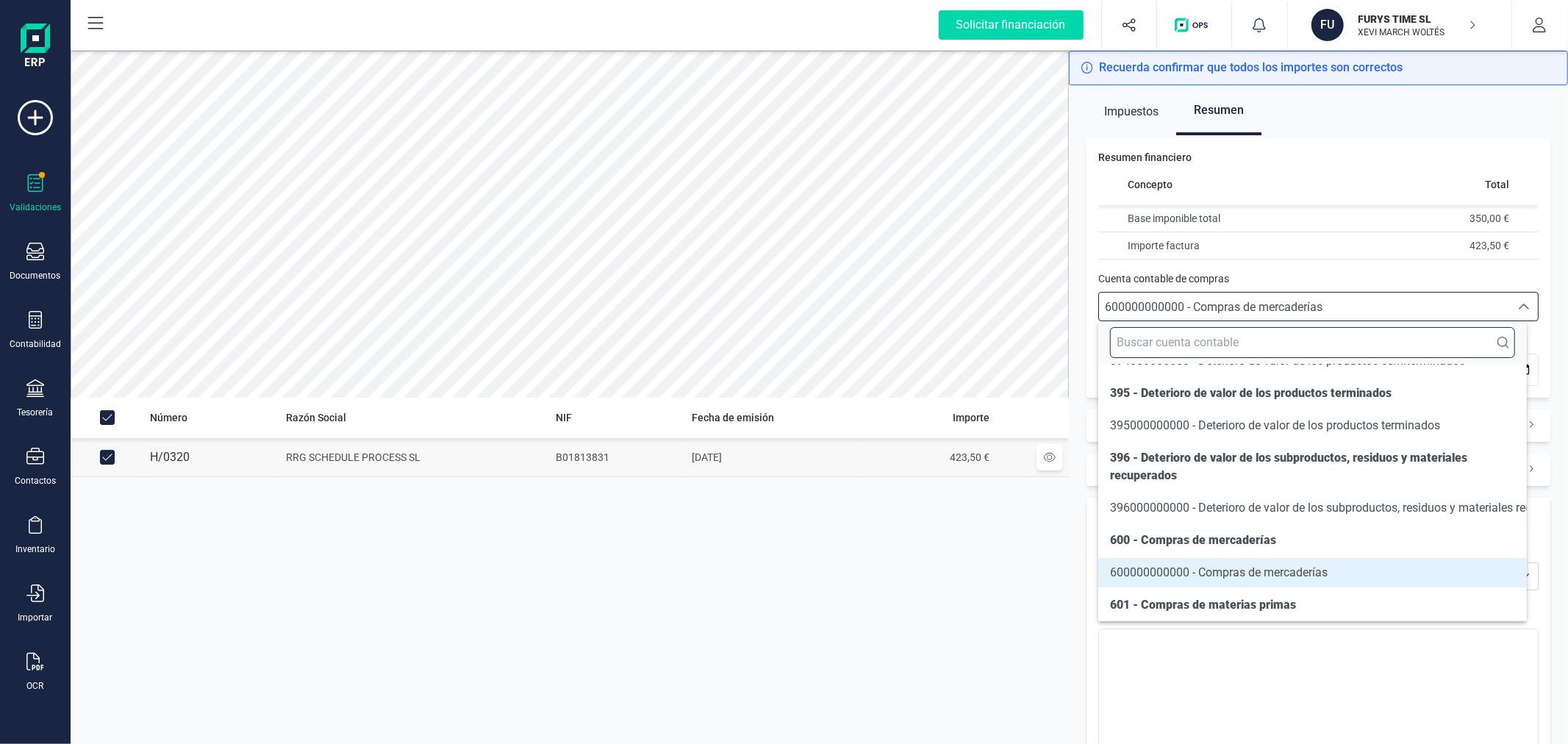
click at [1258, 335] on input "text" at bounding box center [1312, 342] width 404 height 31
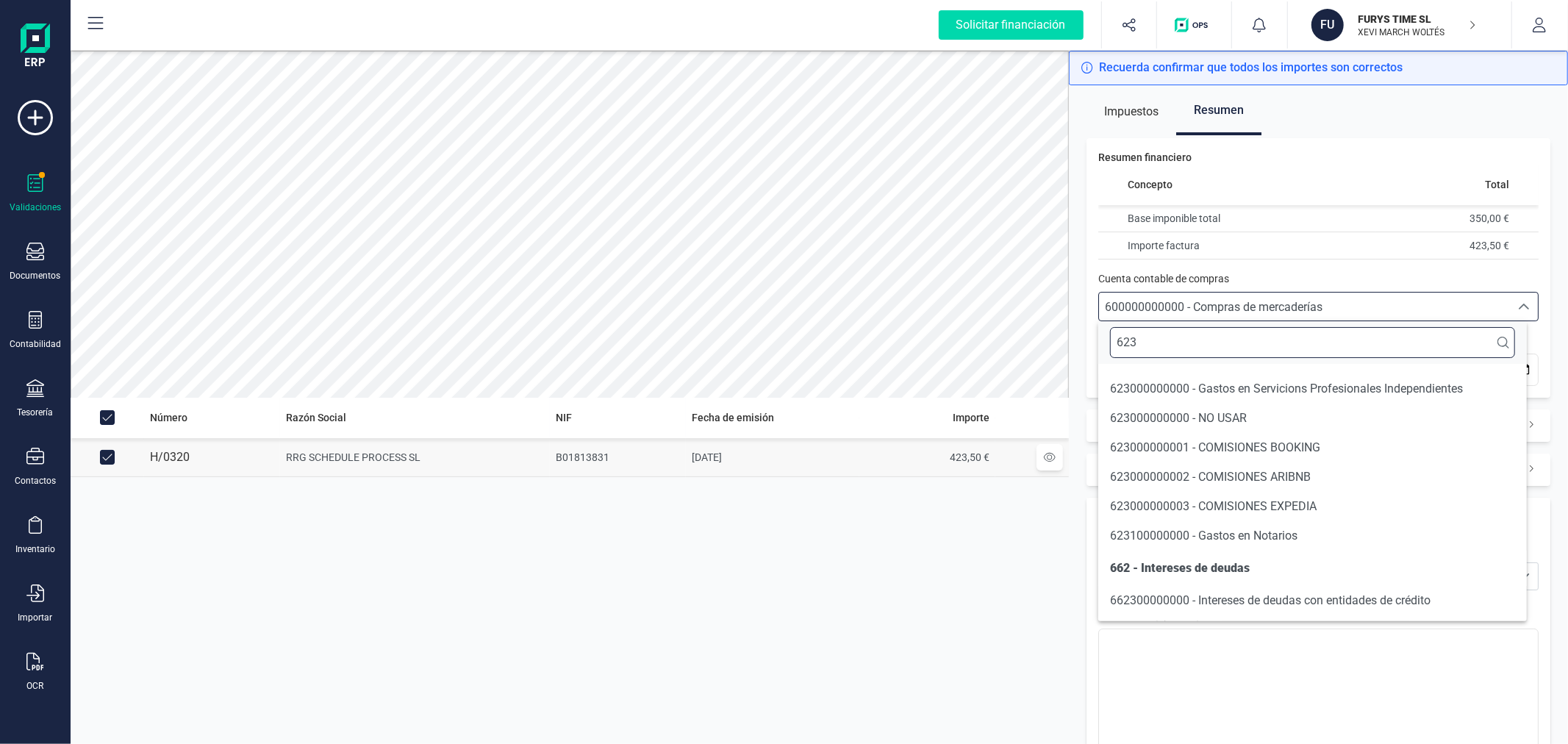
scroll to position [31, 0]
type input "623"
click at [1274, 538] on span "623100000000 - Gastos en Notarios" at bounding box center [1204, 536] width 187 height 14
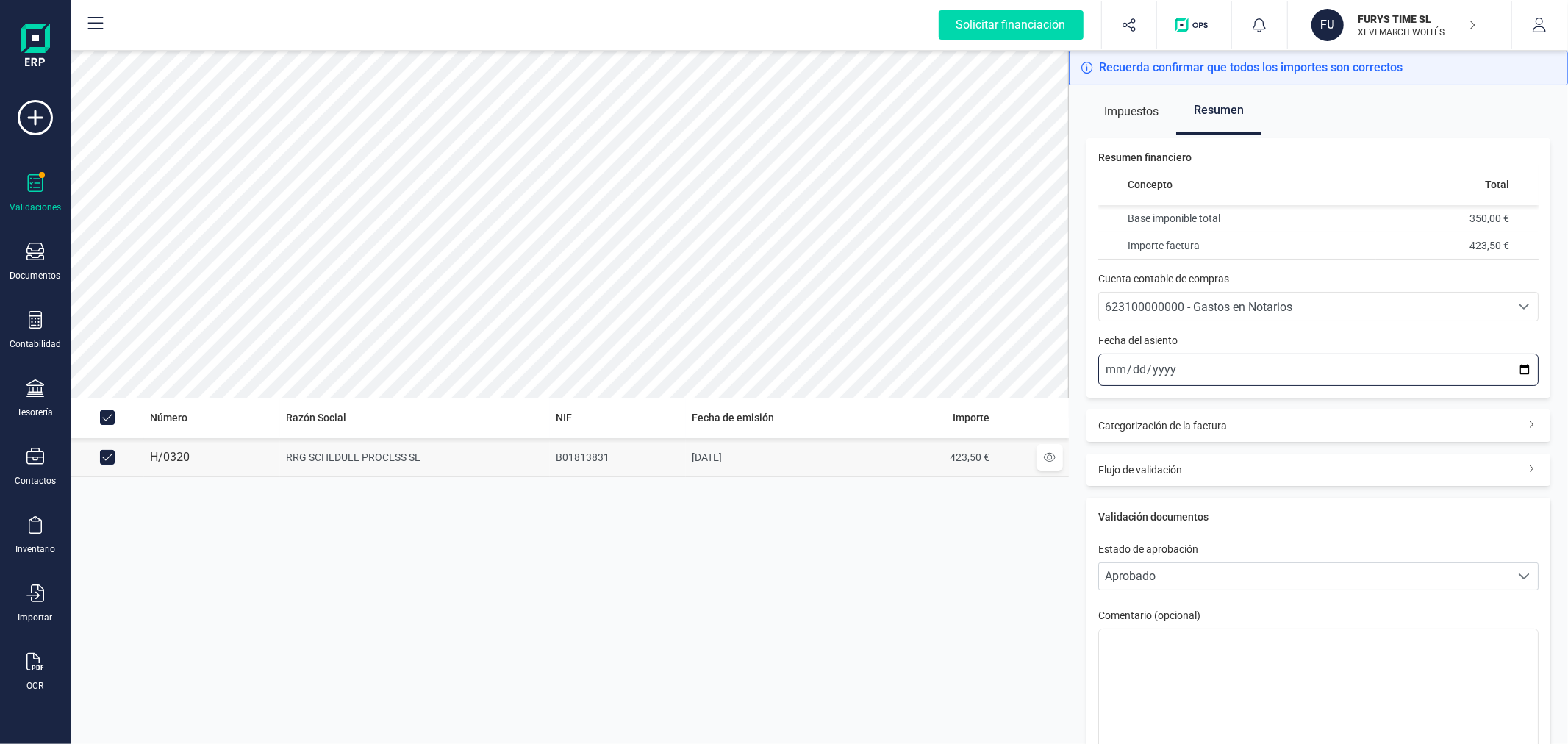
click at [1511, 368] on input "[DATE]" at bounding box center [1318, 370] width 440 height 33
type input "[DATE]"
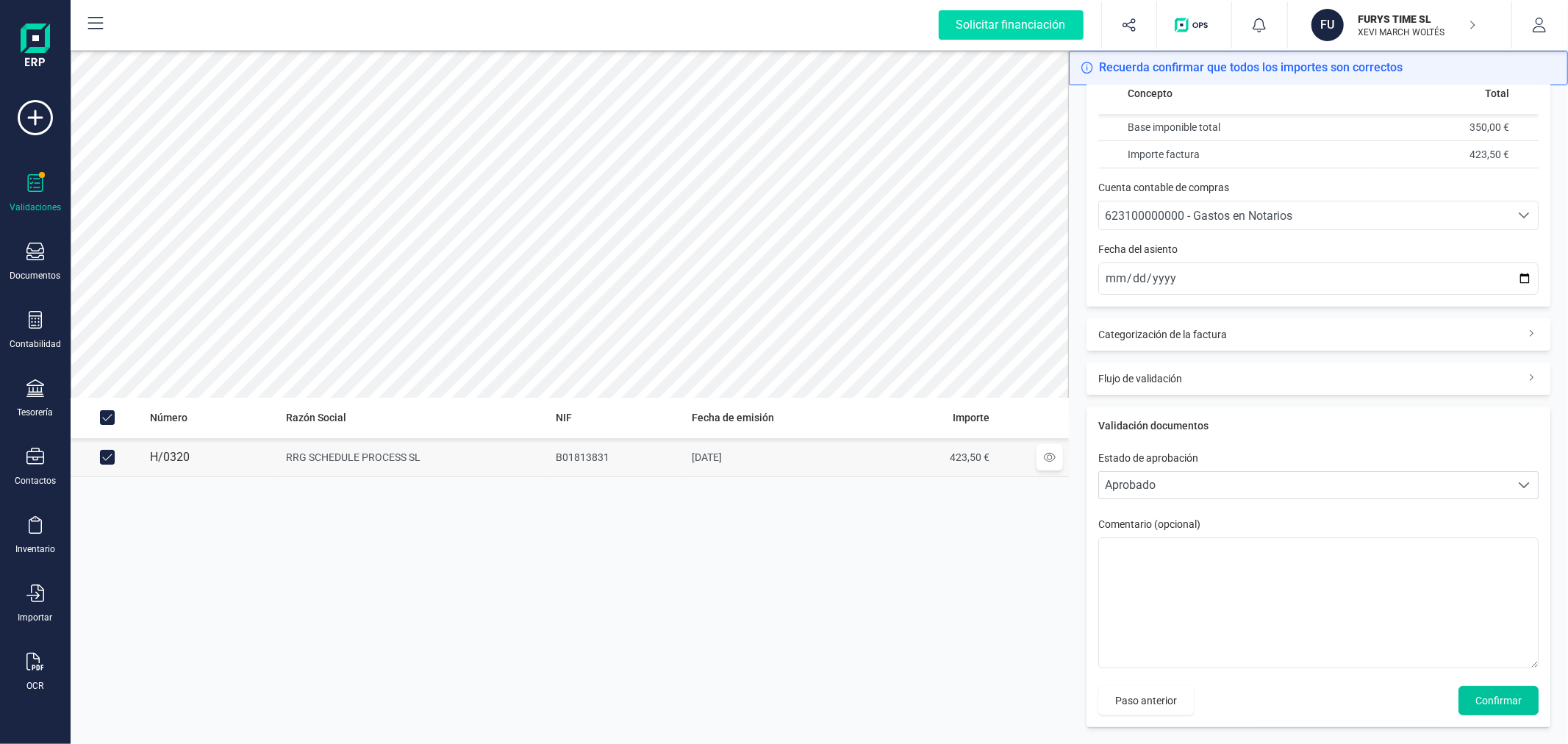
click at [1485, 694] on span "Confirmar" at bounding box center [1498, 701] width 46 height 15
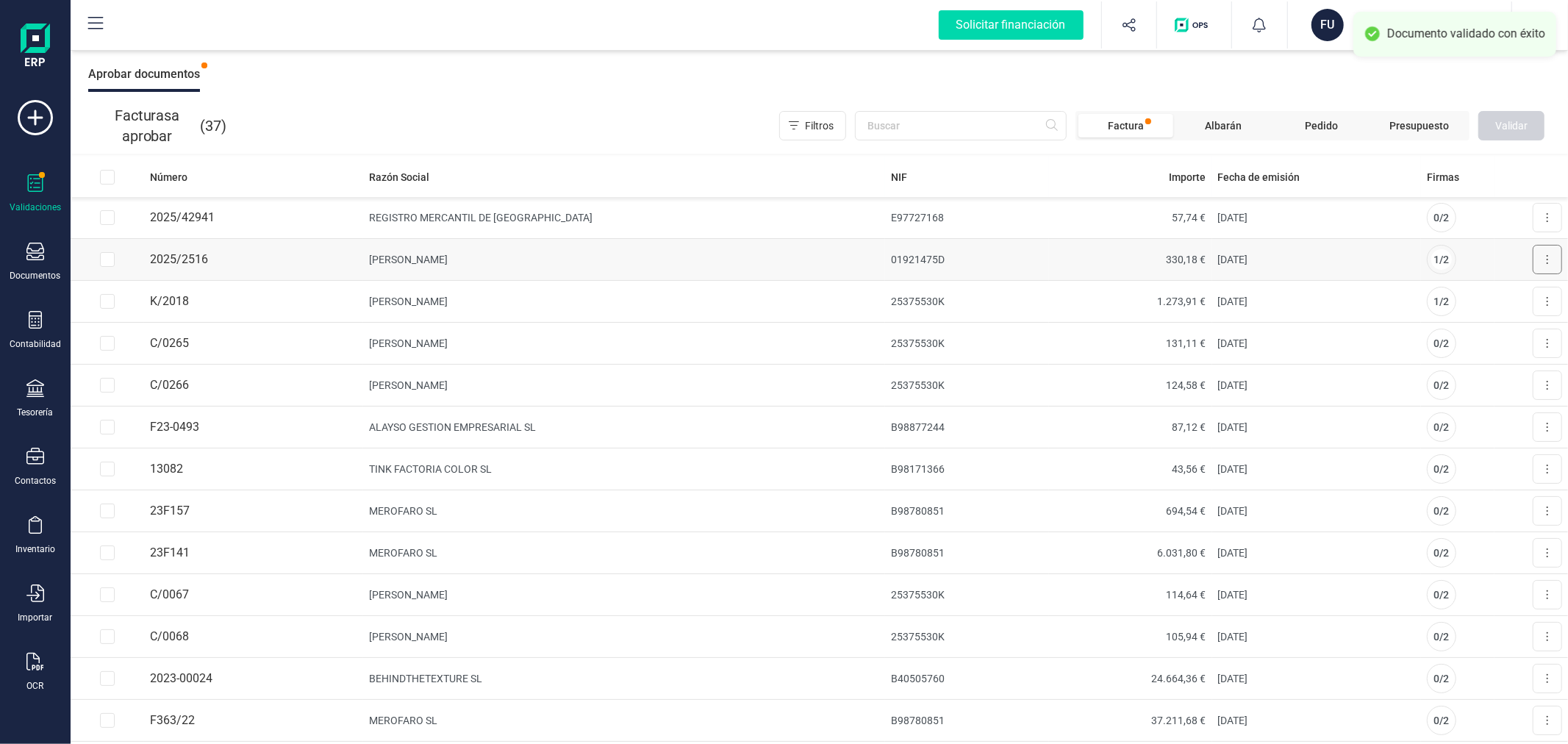
click at [1533, 259] on button at bounding box center [1547, 260] width 30 height 30
click at [1485, 296] on span "Aprobar factura" at bounding box center [1513, 296] width 74 height 15
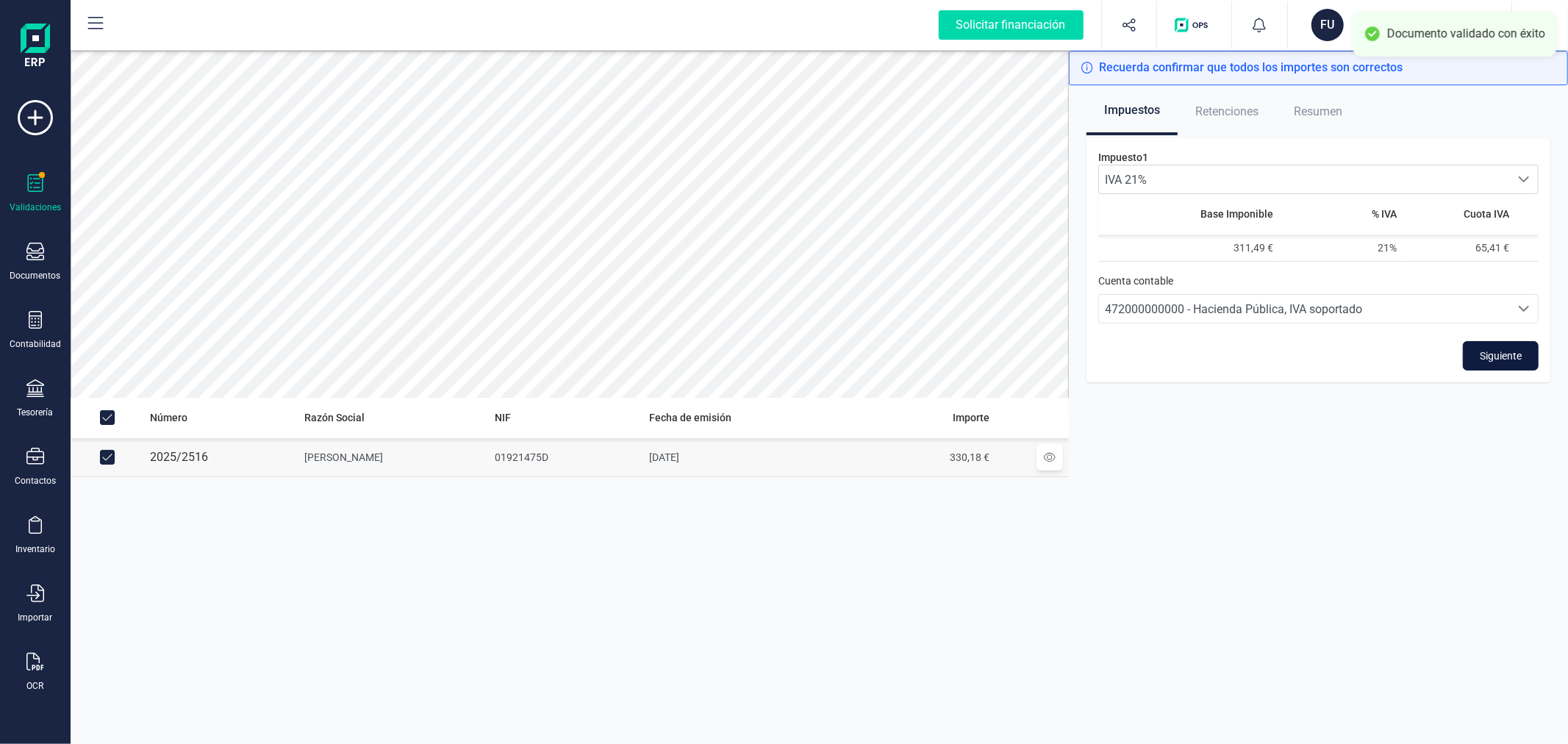
click at [1488, 365] on button "Siguiente" at bounding box center [1500, 356] width 76 height 30
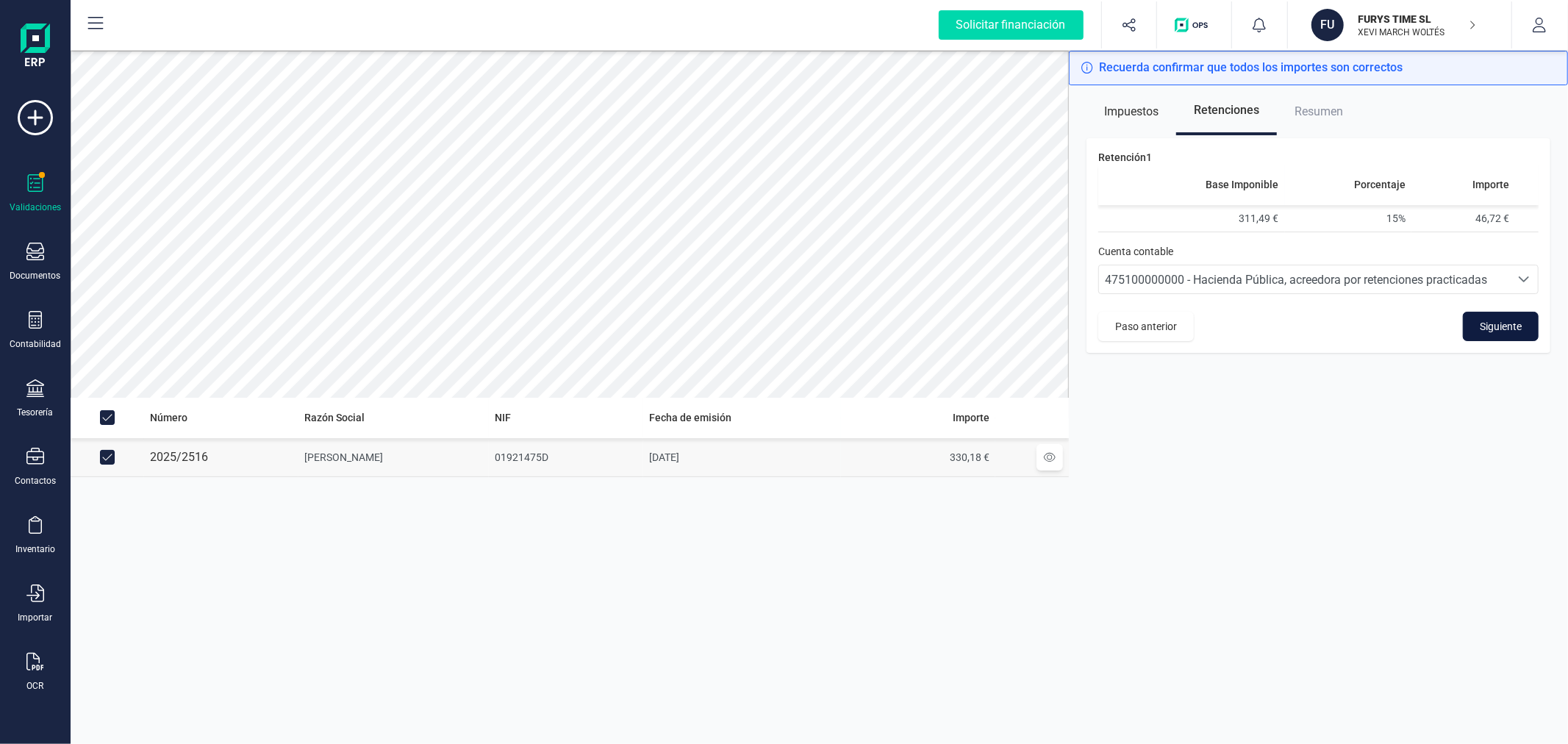
click at [1503, 325] on span "Siguiente" at bounding box center [1500, 326] width 42 height 15
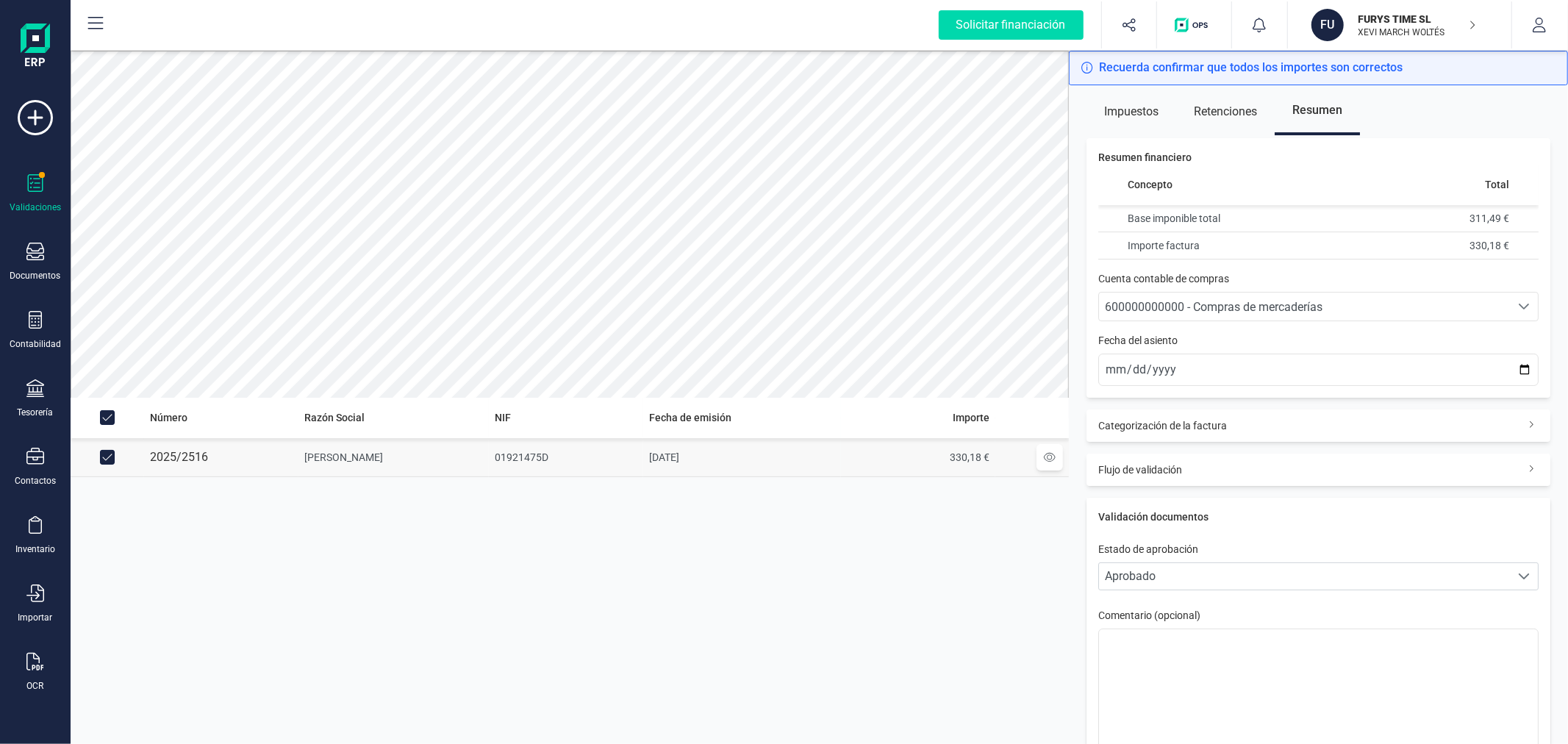
click at [1229, 307] on span "600000000000 - Compras de mercaderías" at bounding box center [1213, 306] width 218 height 14
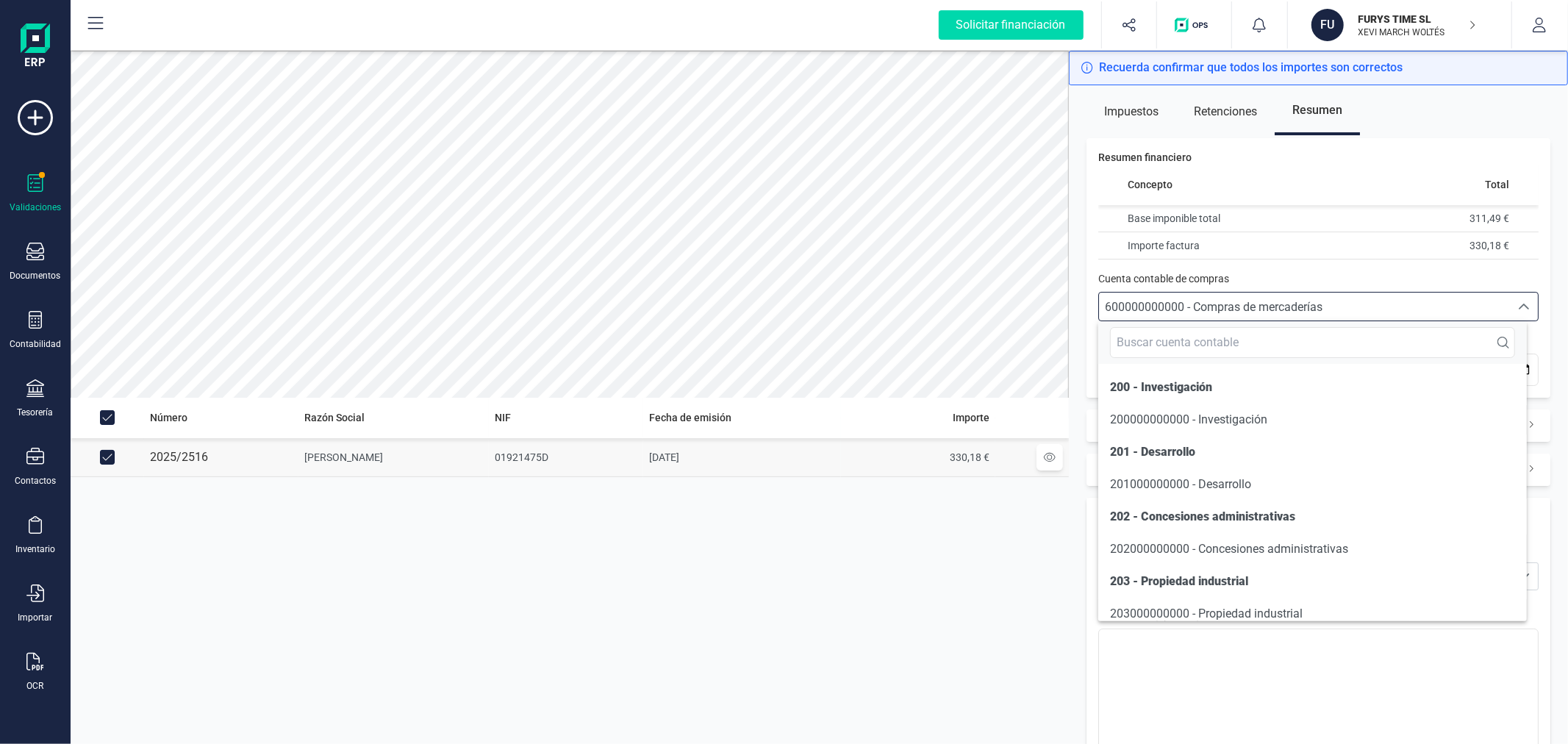
scroll to position [7148, 0]
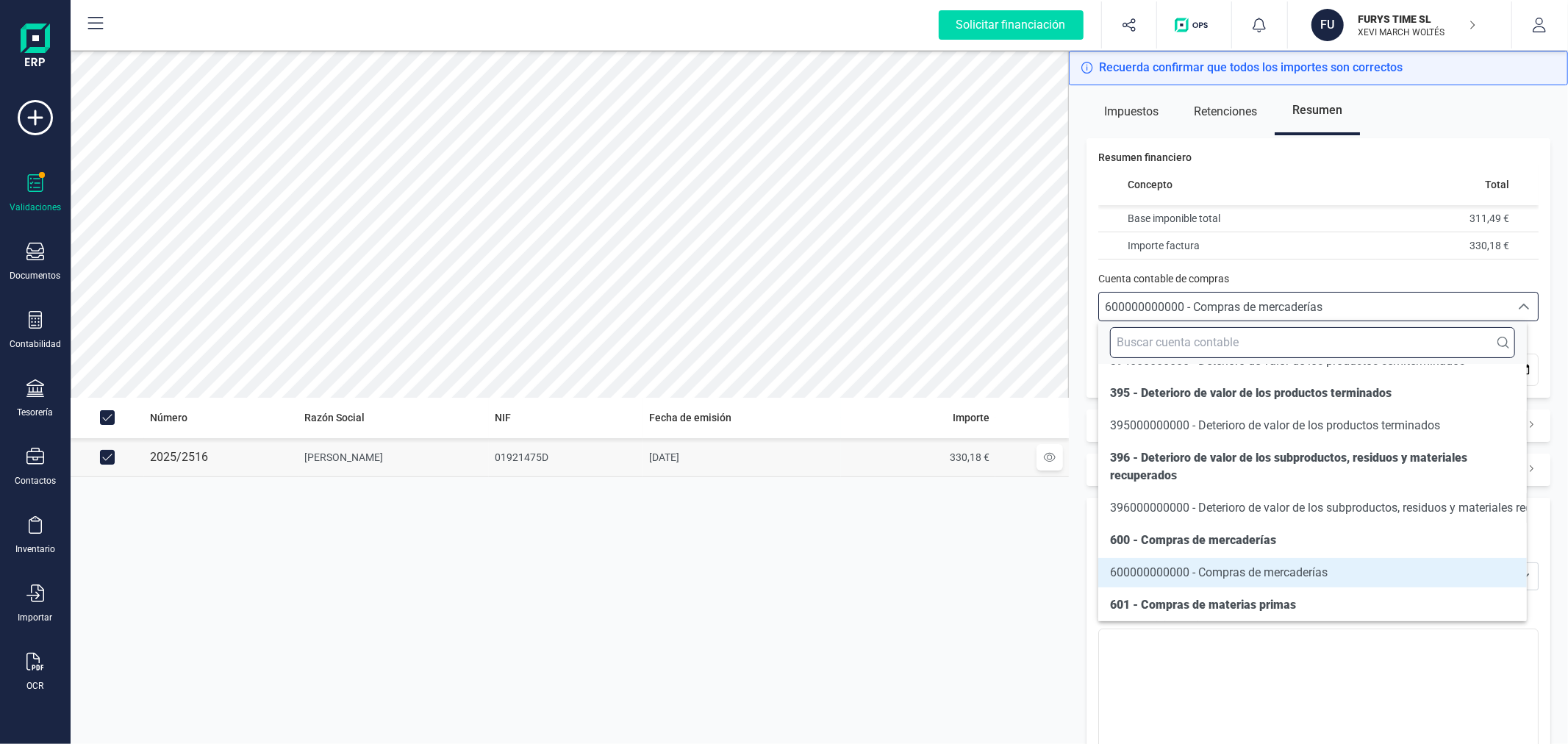
click at [1193, 339] on input "text" at bounding box center [1312, 342] width 404 height 31
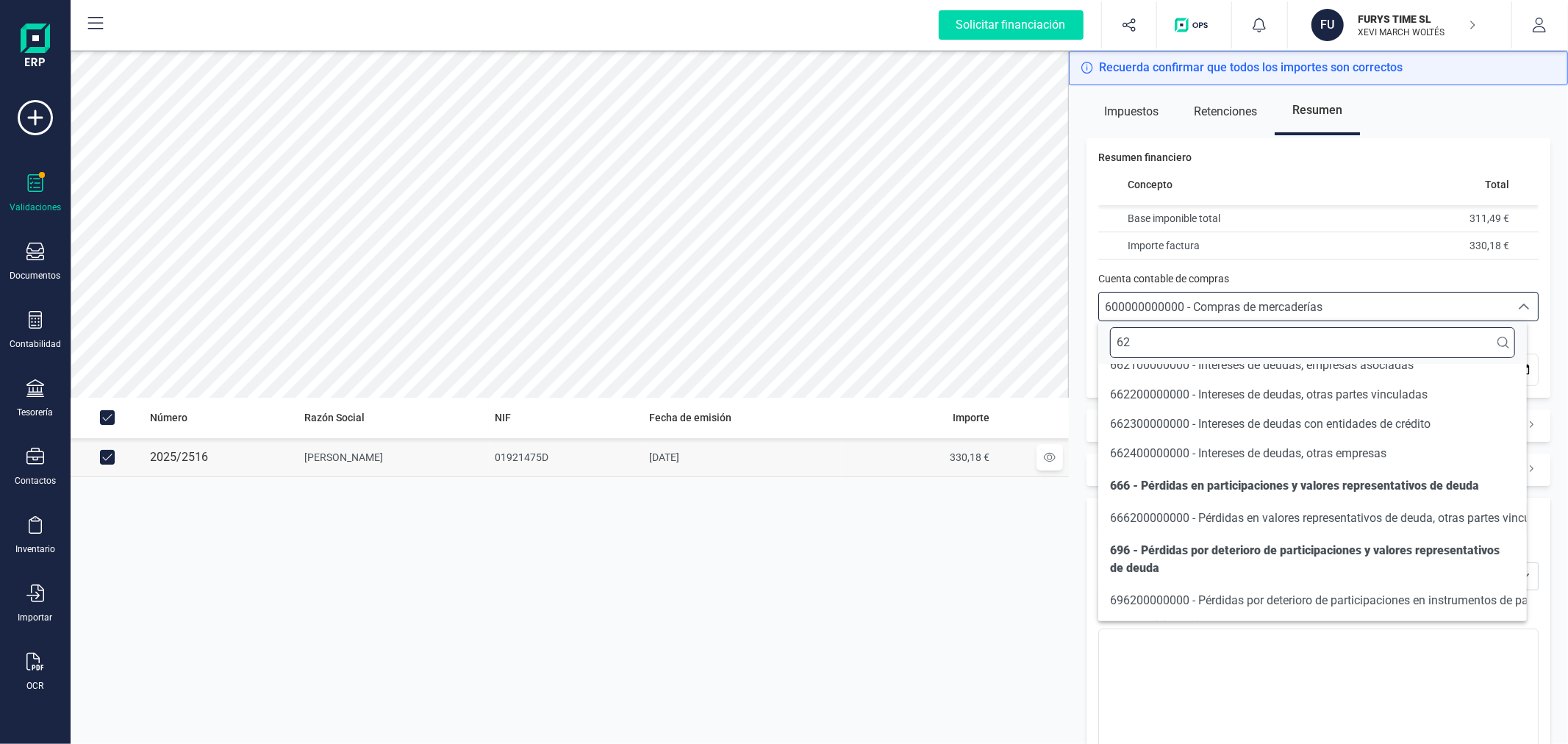
scroll to position [31, 0]
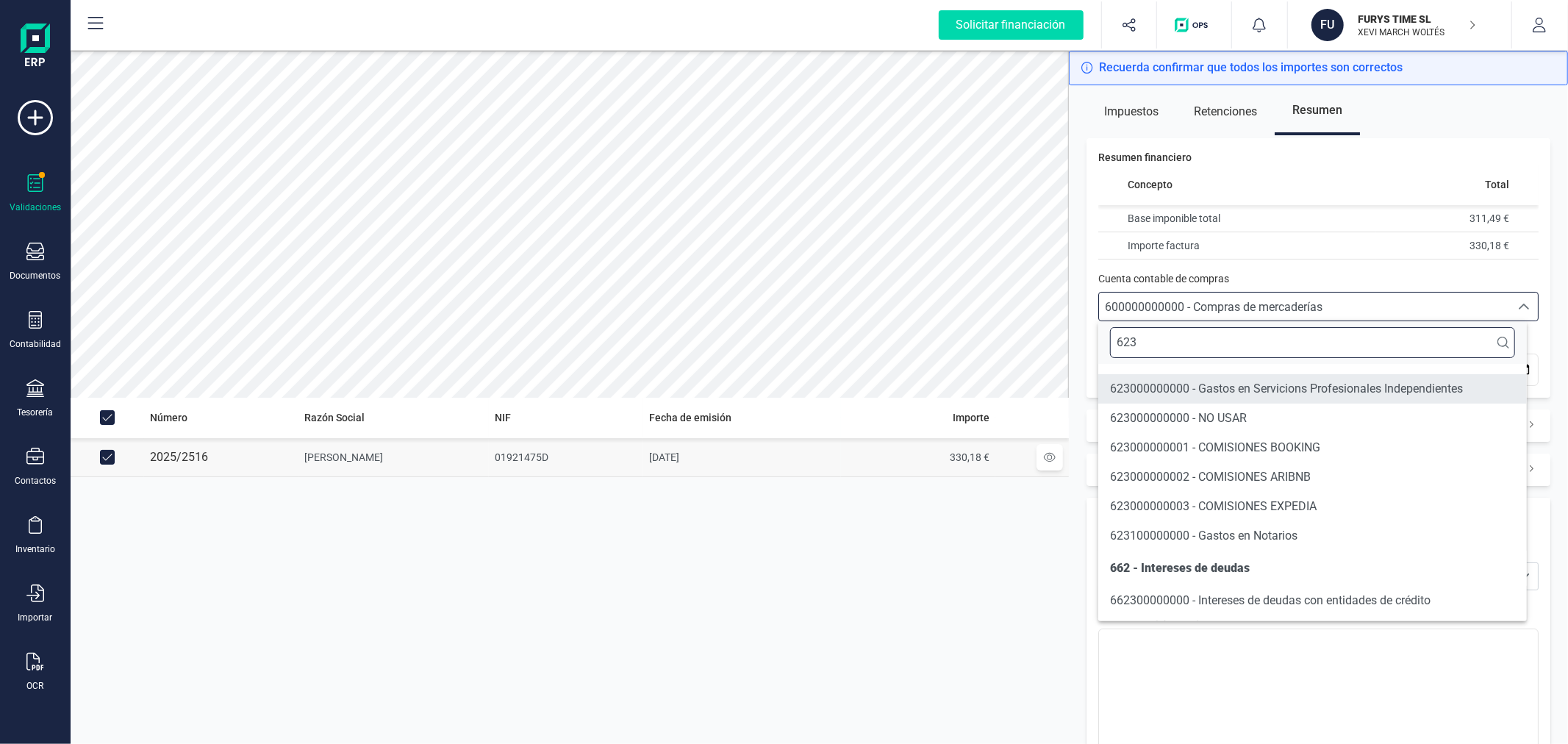
type input "623"
click at [1215, 375] on li "623000000000 - Gastos en Servicions Profesionales Independientes" at bounding box center [1312, 389] width 427 height 30
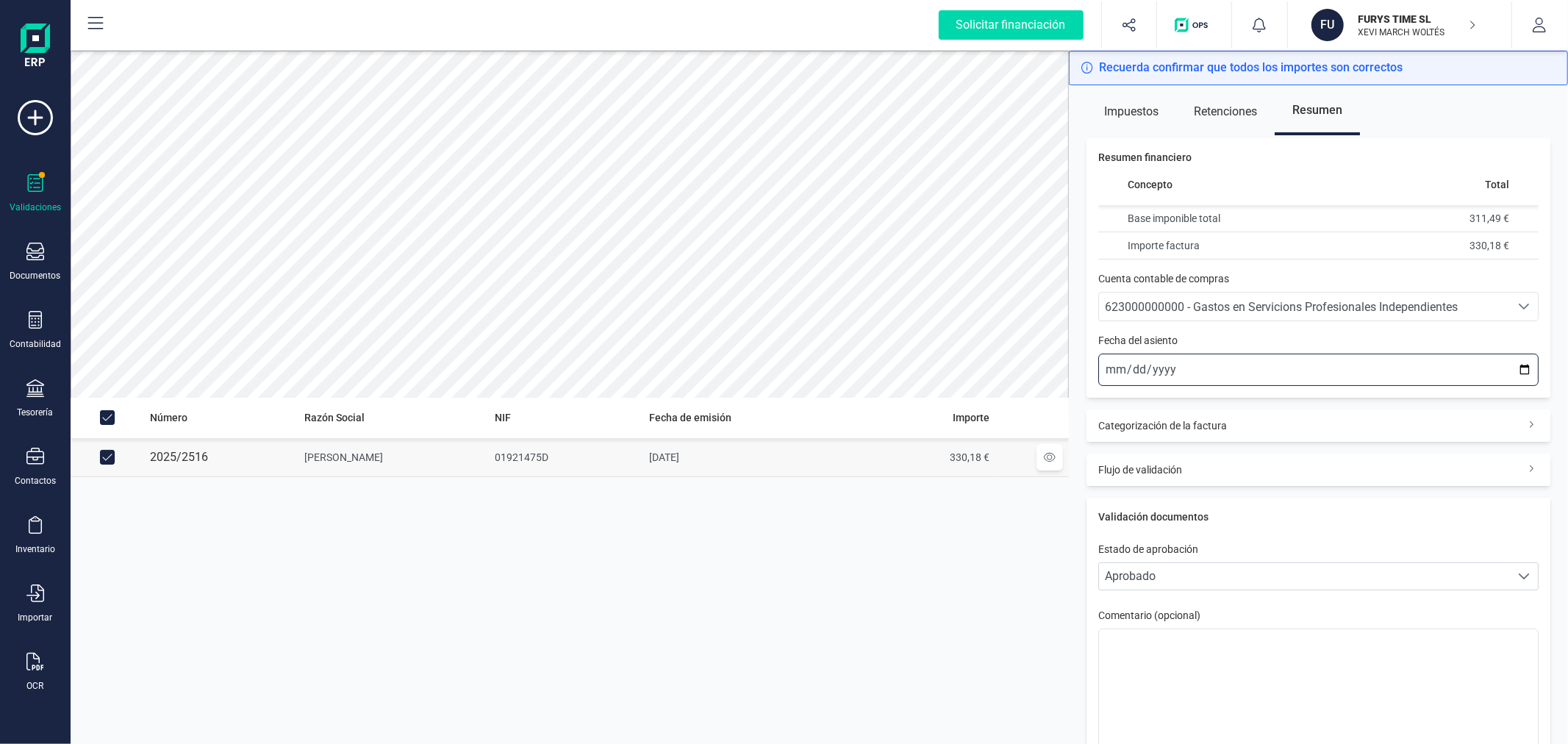
click at [1513, 367] on input "[DATE]" at bounding box center [1318, 370] width 440 height 33
type input "[DATE]"
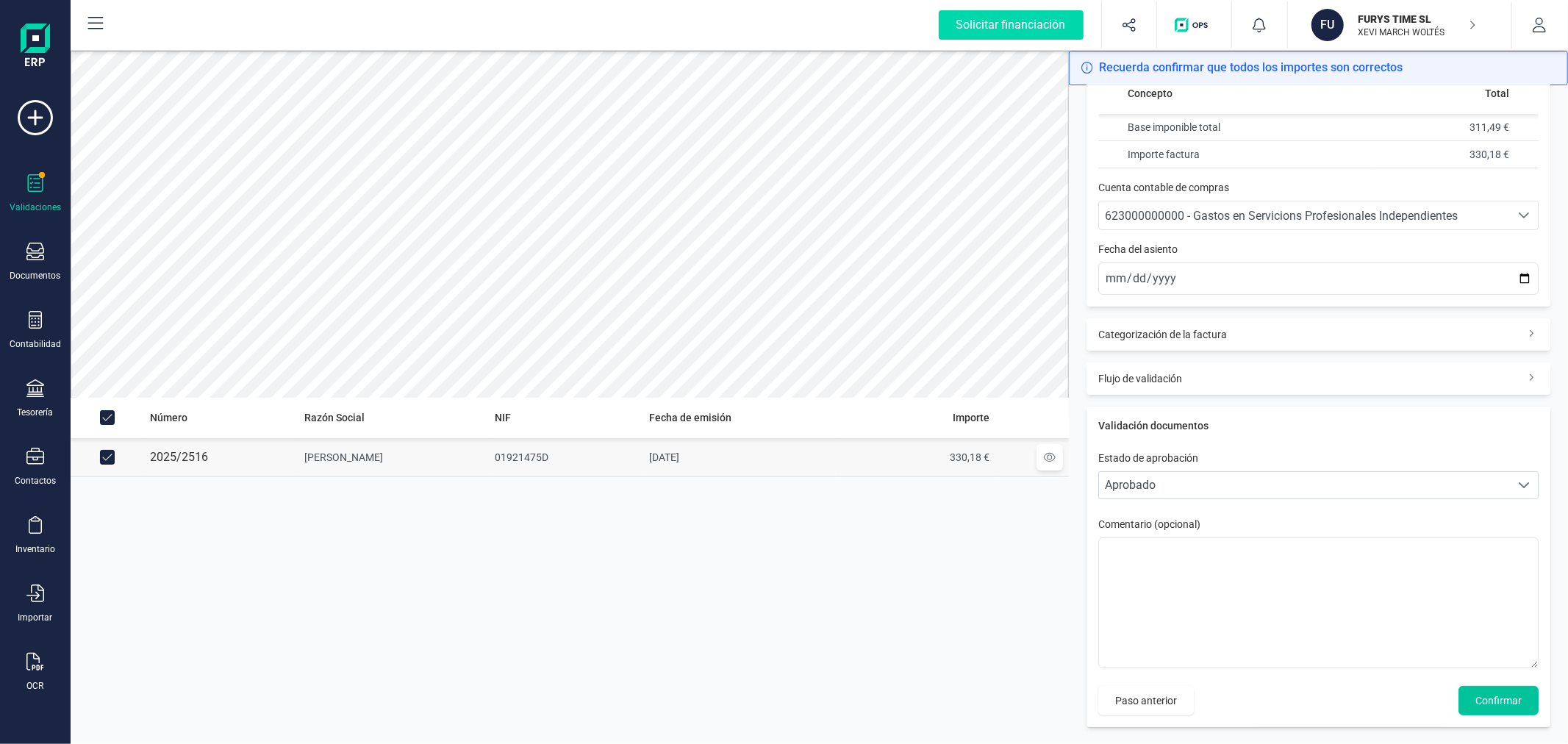
click at [1501, 700] on span "Confirmar" at bounding box center [1498, 701] width 46 height 15
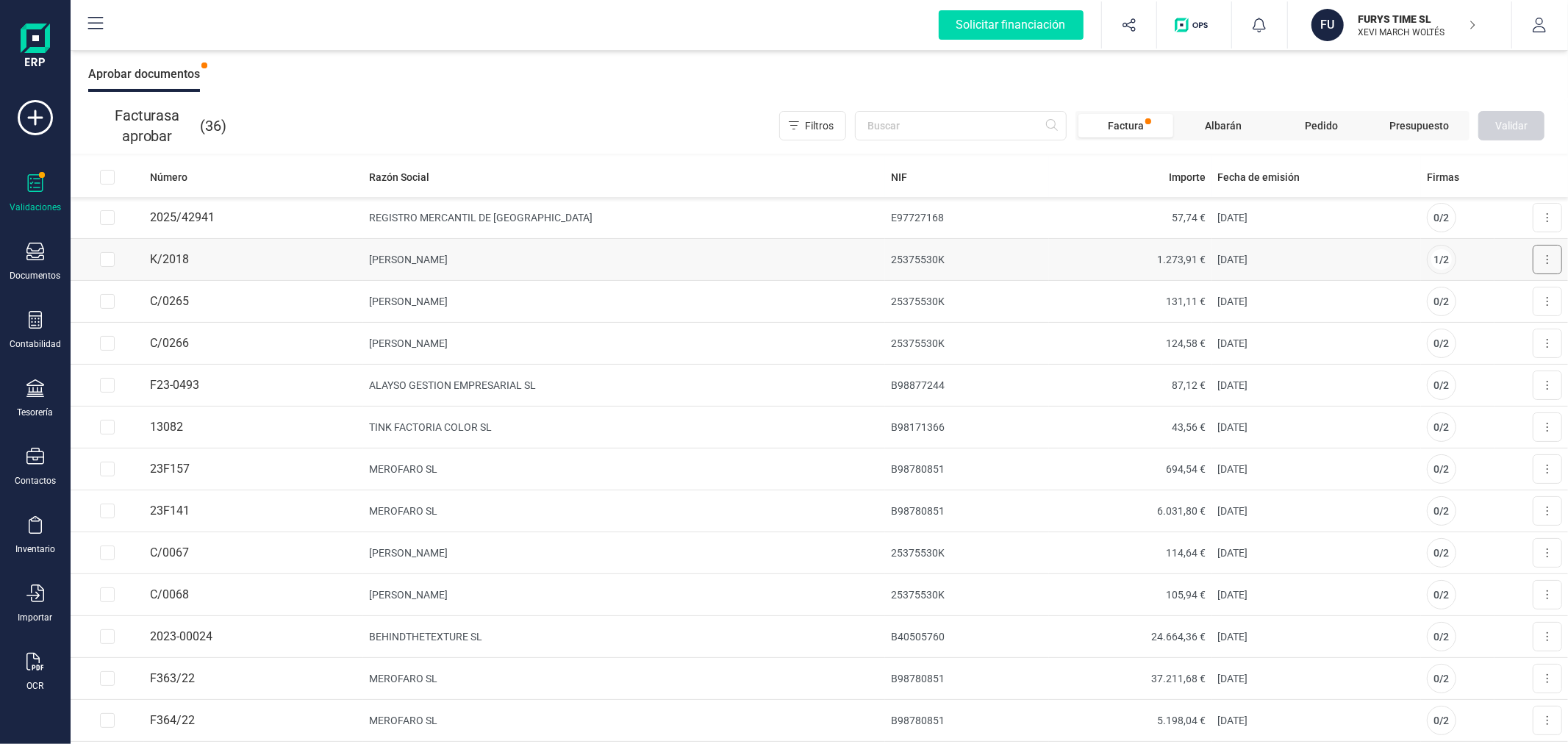
click at [1543, 254] on button at bounding box center [1547, 260] width 30 height 30
click at [1505, 295] on span "Aprobar factura" at bounding box center [1513, 296] width 74 height 15
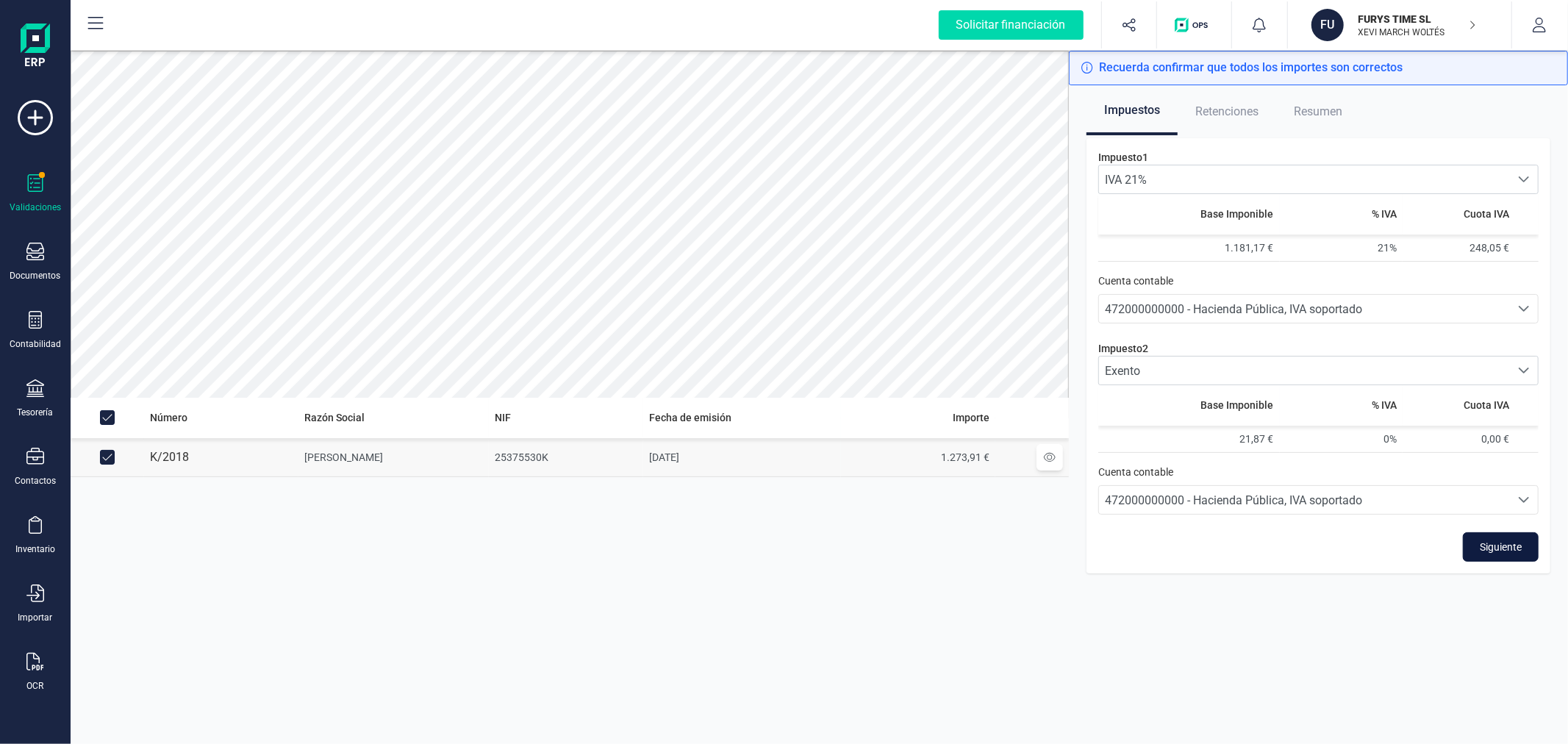
click at [1513, 538] on button "Siguiente" at bounding box center [1500, 547] width 76 height 30
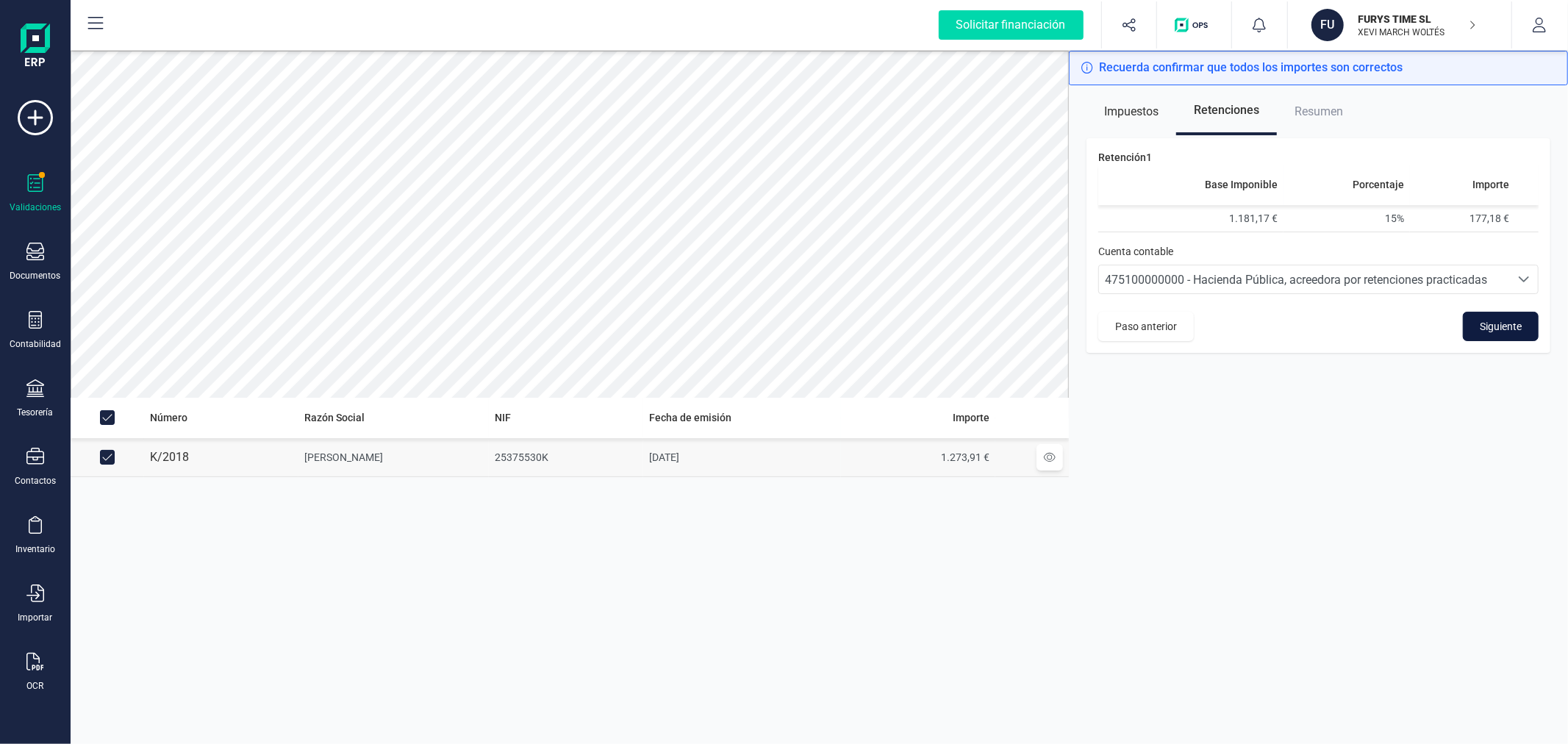
click at [1497, 320] on span "Siguiente" at bounding box center [1500, 326] width 42 height 15
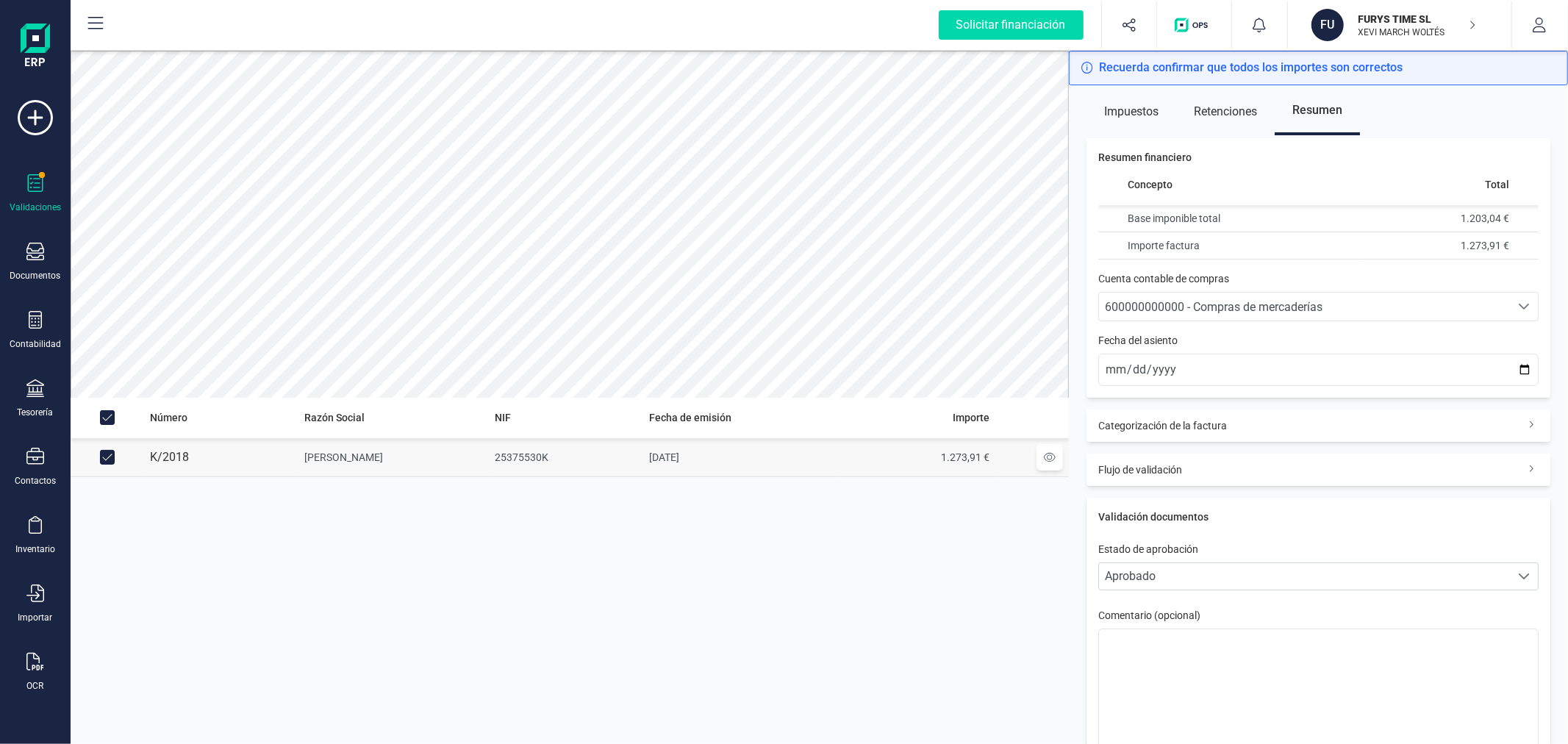
click at [1244, 309] on span "600000000000 - Compras de mercaderías" at bounding box center [1213, 306] width 218 height 14
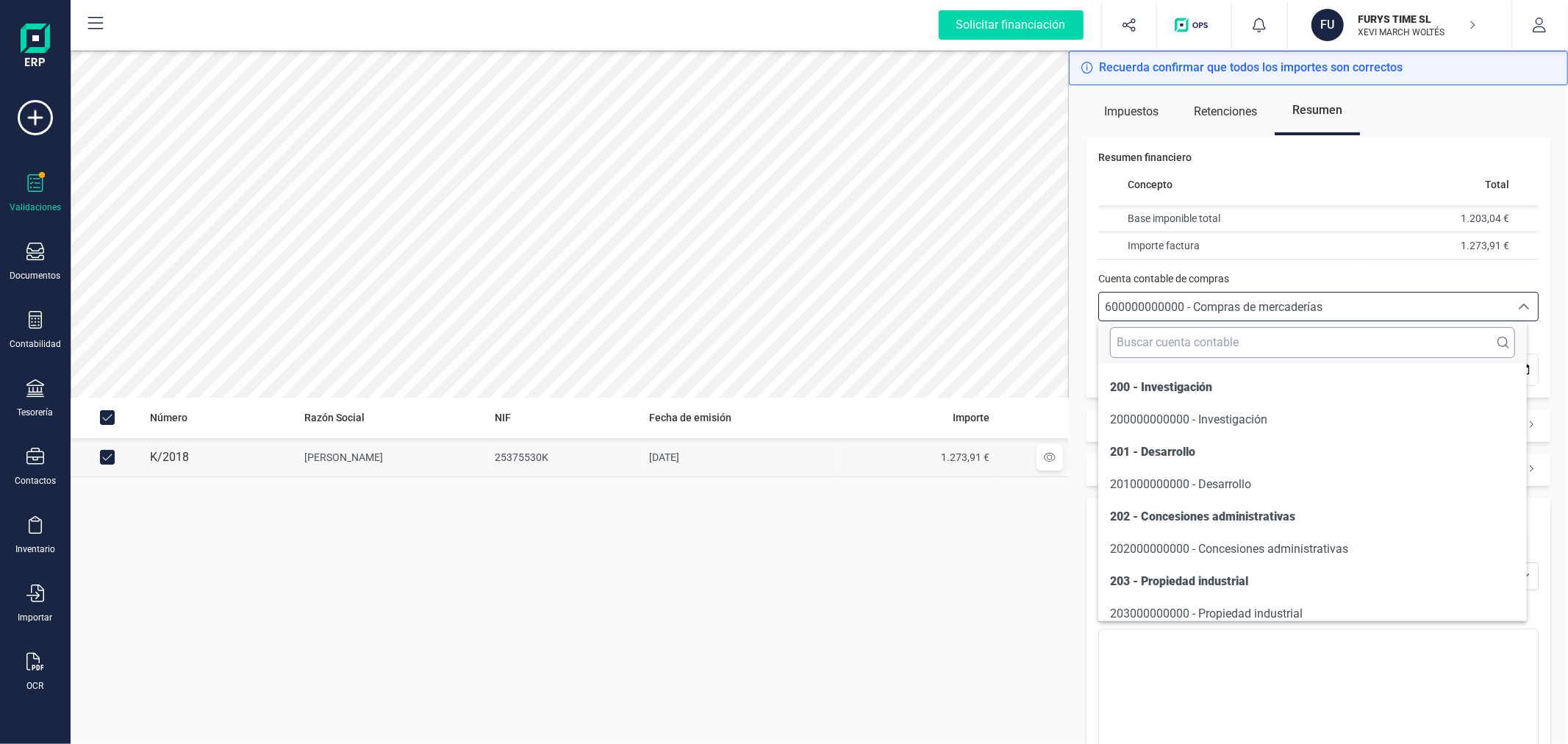
scroll to position [7148, 0]
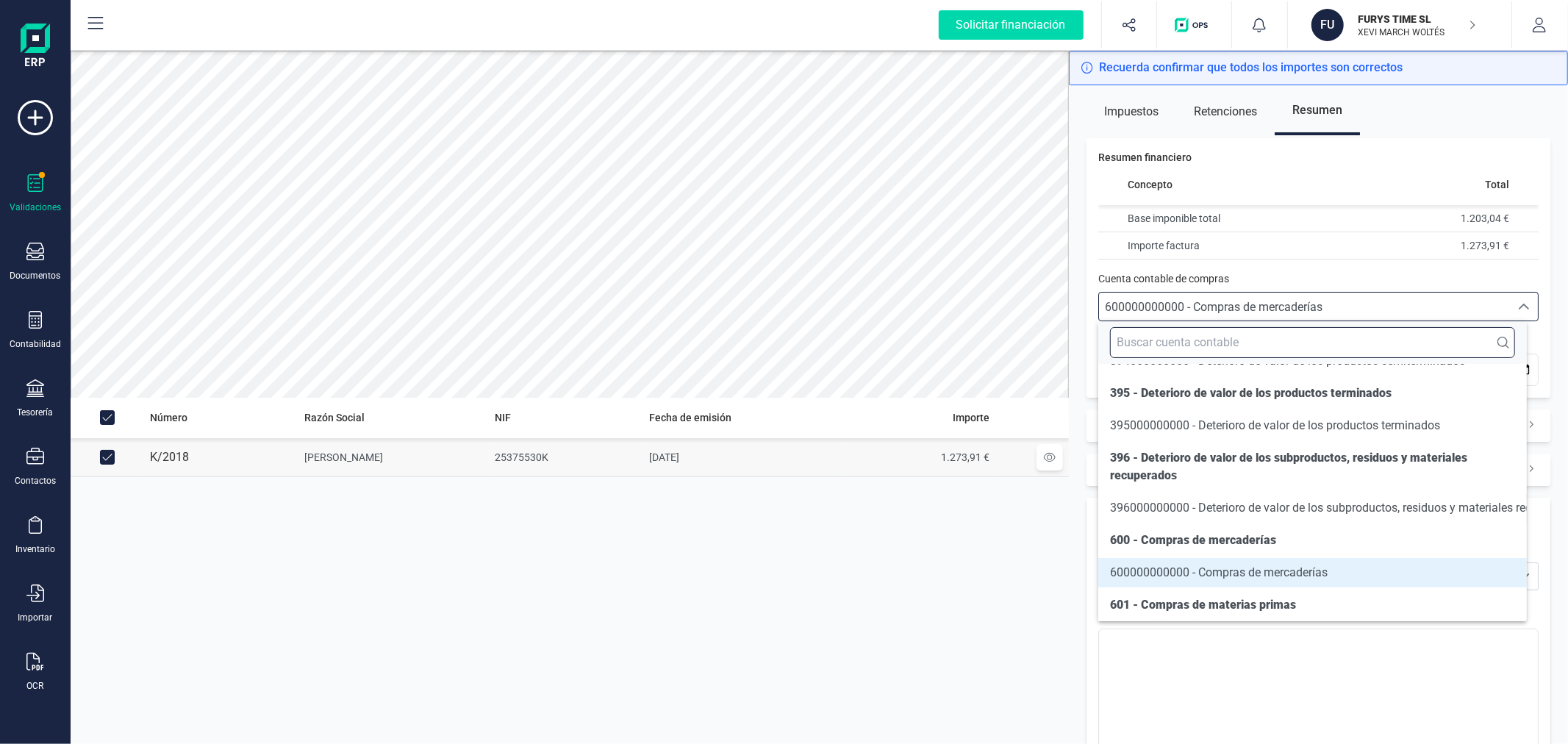
click at [1211, 335] on input "text" at bounding box center [1312, 342] width 404 height 31
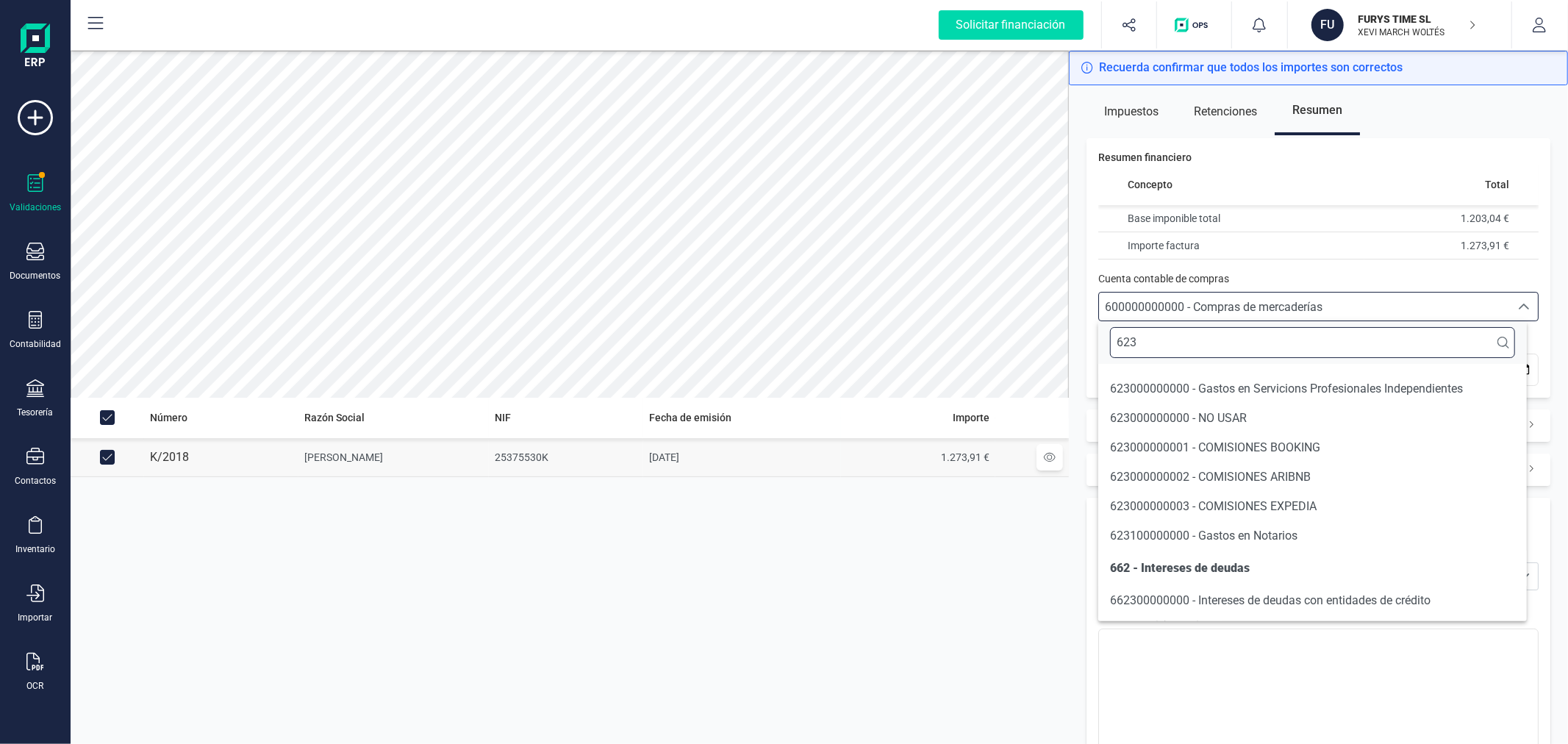
scroll to position [31, 0]
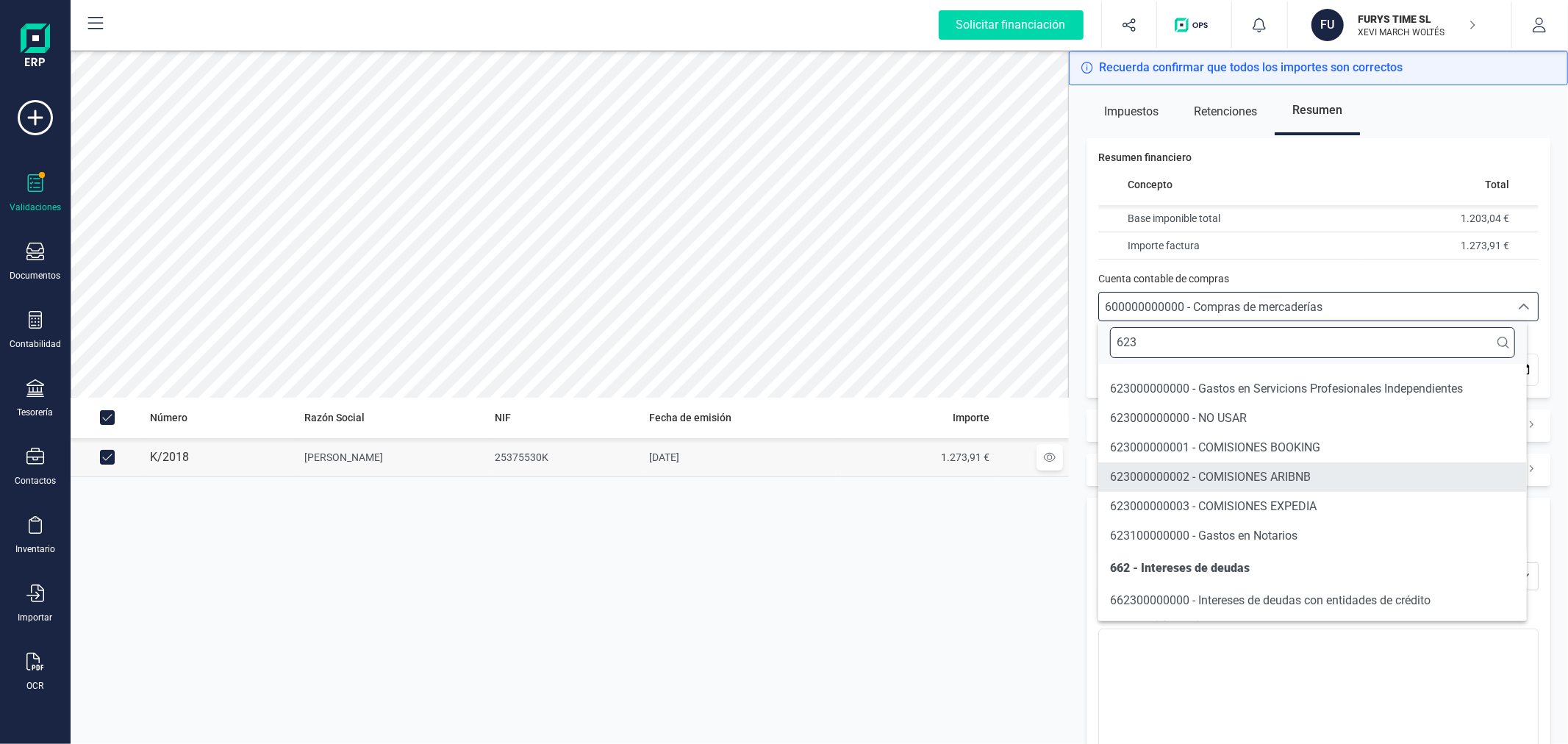
type input "623"
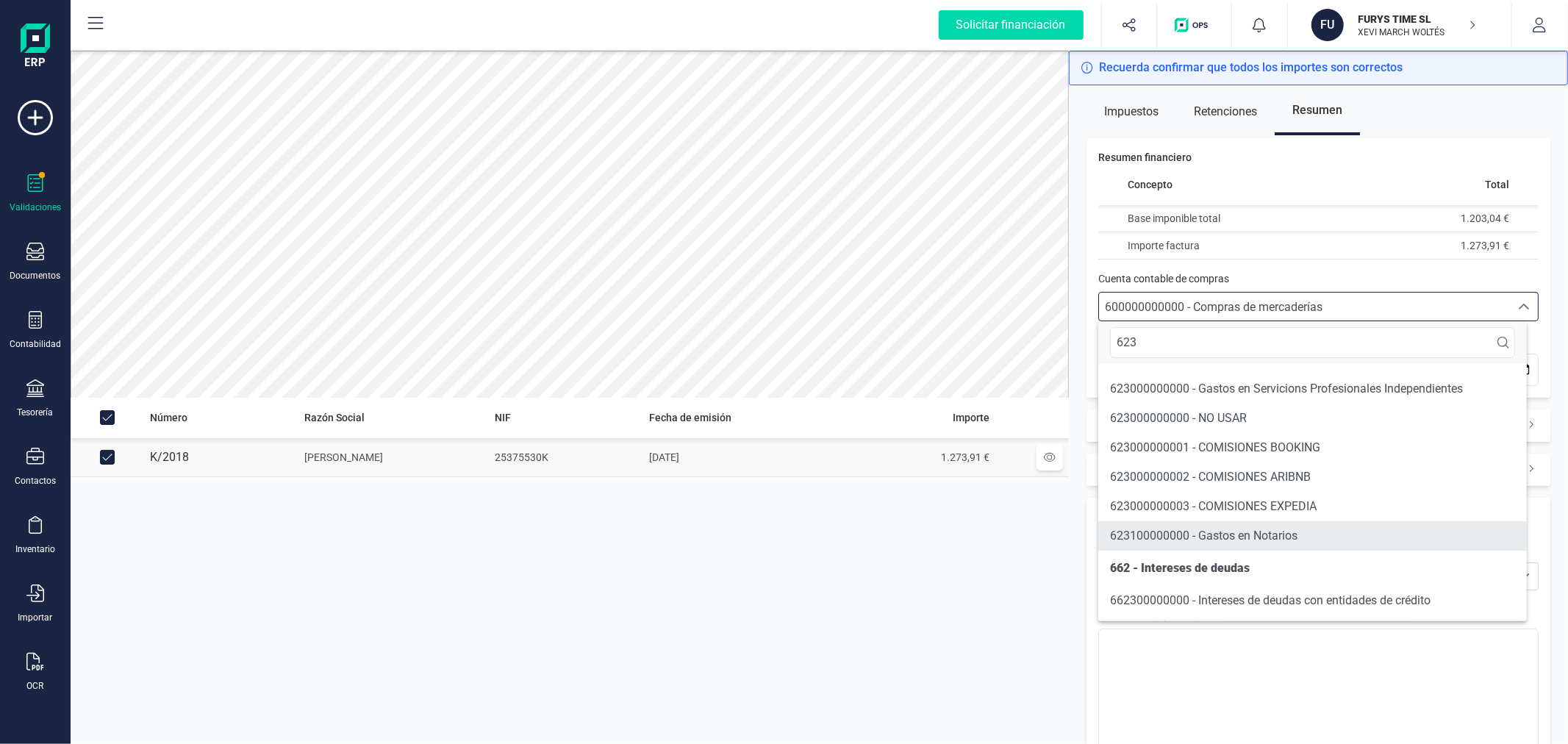
click at [1218, 542] on span "623100000000 - Gastos en Notarios" at bounding box center [1204, 536] width 187 height 18
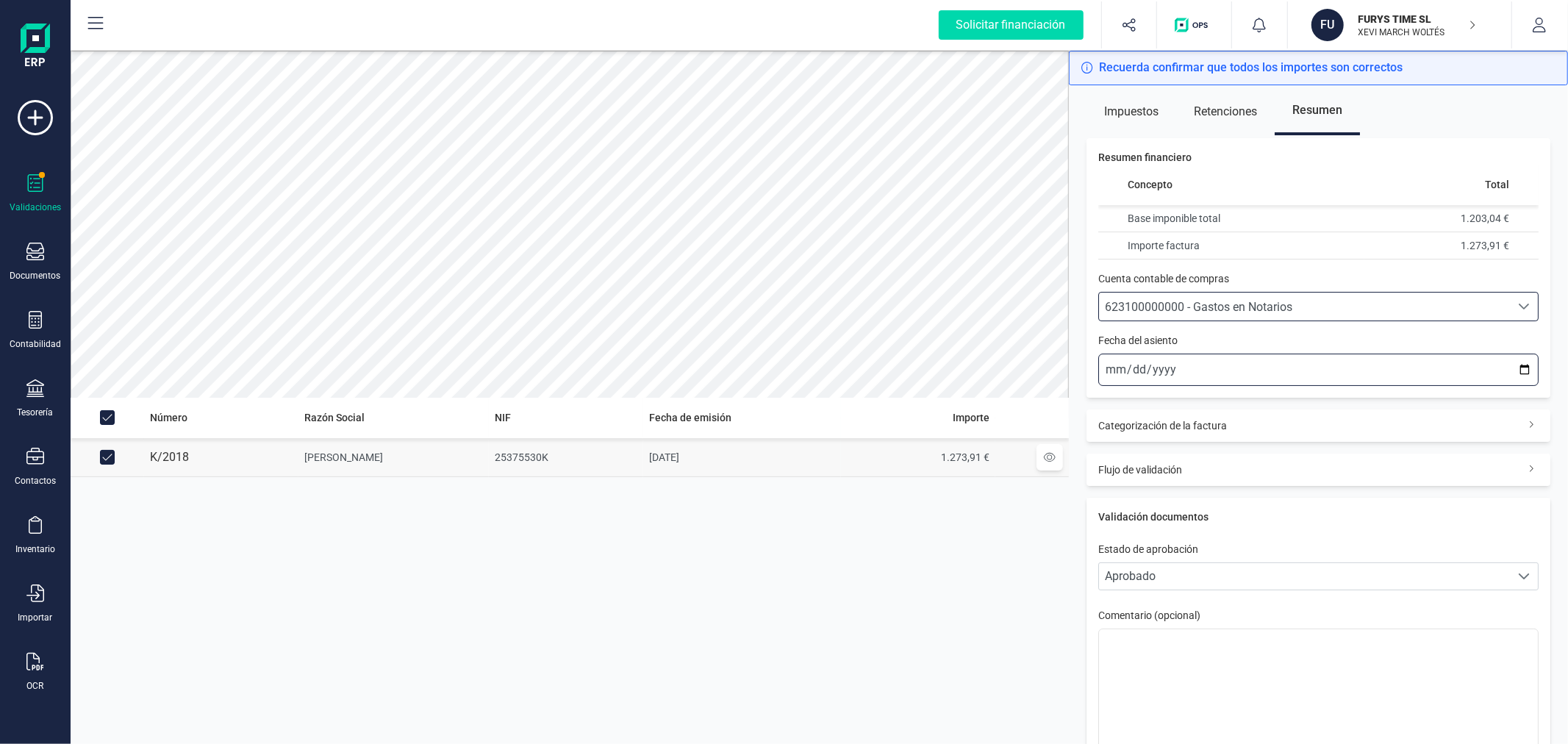
click at [1508, 370] on input "[DATE]" at bounding box center [1318, 370] width 440 height 33
type input "[DATE]"
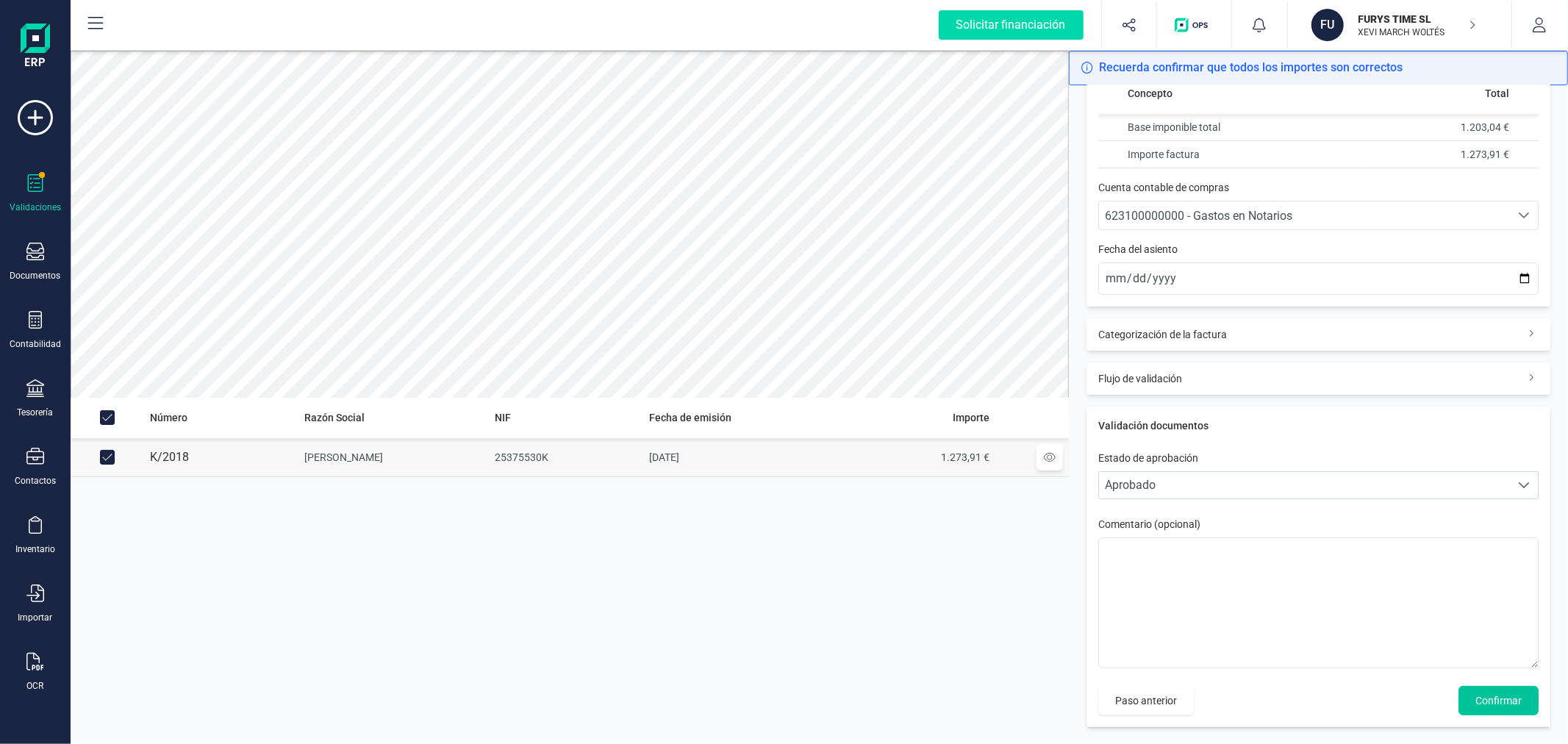
click at [1475, 708] on span "Confirmar" at bounding box center [1498, 701] width 46 height 15
